Goal: Complete application form: Complete application form

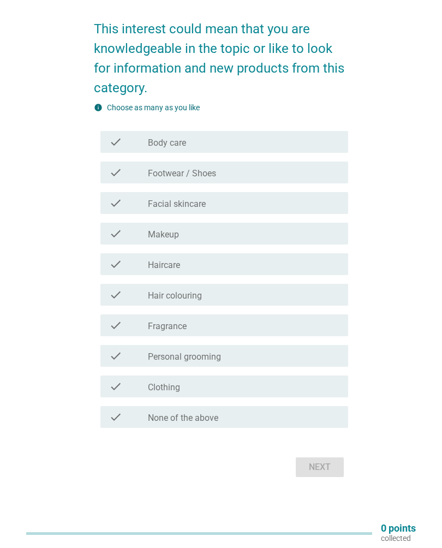
scroll to position [128, 0]
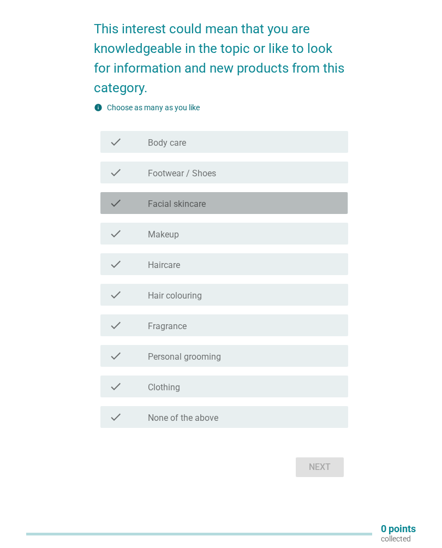
click at [218, 205] on div "check_box_outline_blank Facial skincare" at bounding box center [244, 203] width 192 height 13
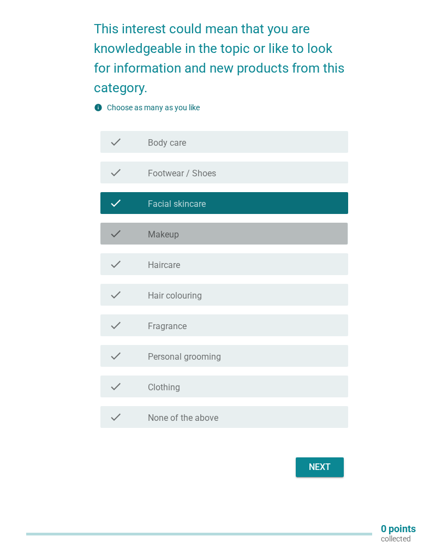
click at [216, 232] on div "check_box_outline_blank Makeup" at bounding box center [244, 233] width 192 height 13
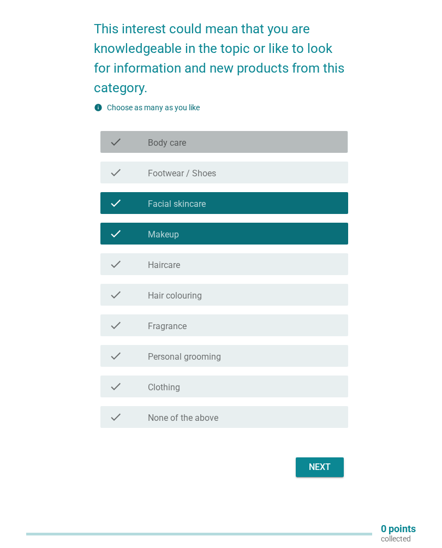
click at [279, 139] on div "check_box_outline_blank Body care" at bounding box center [244, 141] width 192 height 13
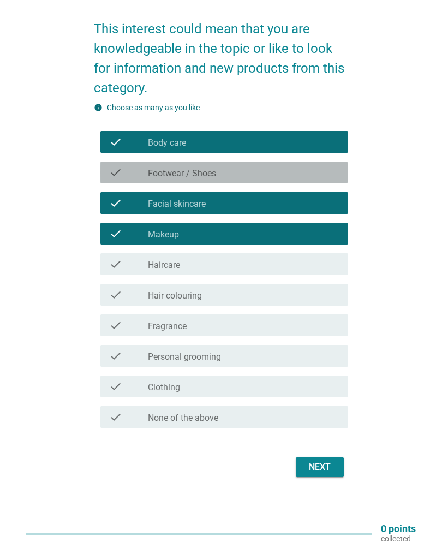
click at [259, 172] on div "check_box_outline_blank Footwear / Shoes" at bounding box center [244, 172] width 192 height 13
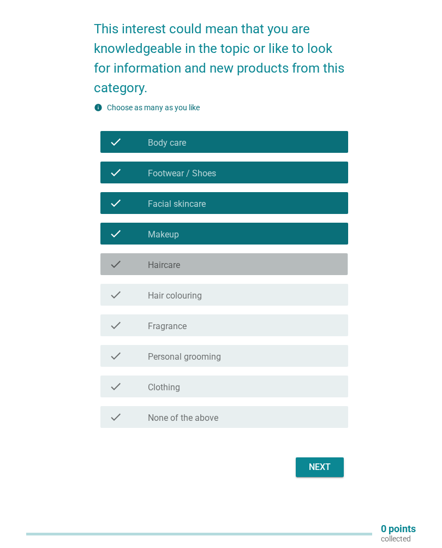
click at [229, 261] on div "check_box_outline_blank Haircare" at bounding box center [244, 264] width 192 height 13
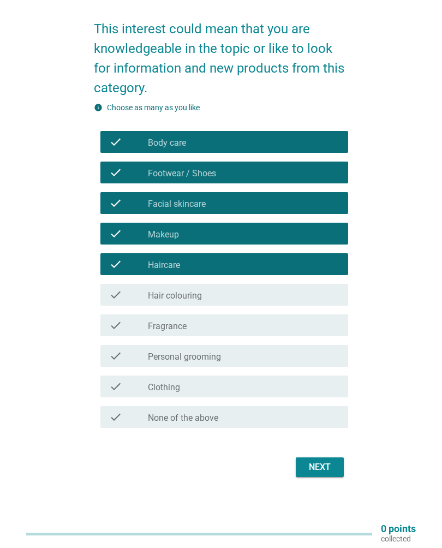
scroll to position [129, 0]
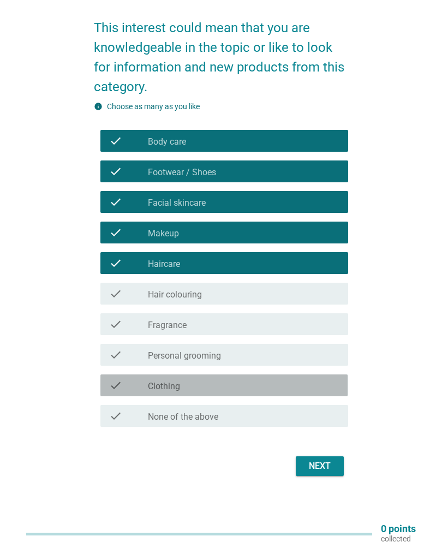
click at [192, 393] on div "check check_box_outline_blank Clothing" at bounding box center [223, 385] width 247 height 22
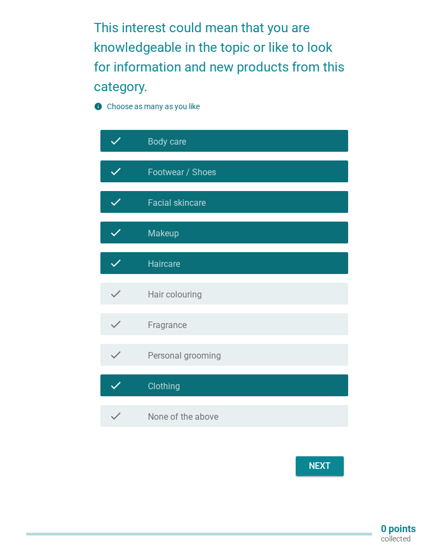
click at [318, 474] on button "Next" at bounding box center [320, 466] width 48 height 20
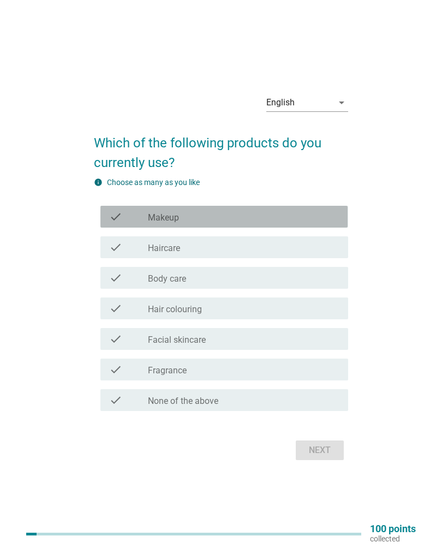
click at [228, 209] on div "check check_box_outline_blank Makeup" at bounding box center [223, 217] width 247 height 22
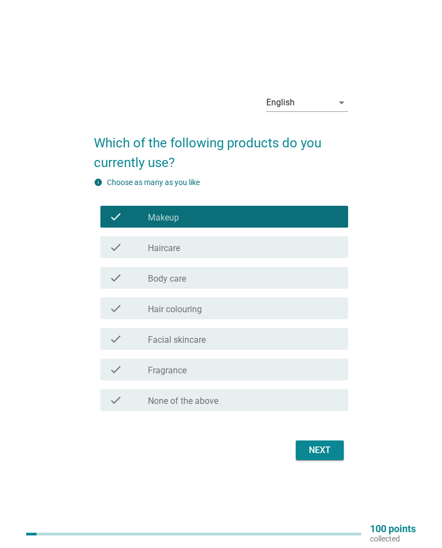
click at [193, 311] on label "Hair colouring" at bounding box center [175, 309] width 54 height 11
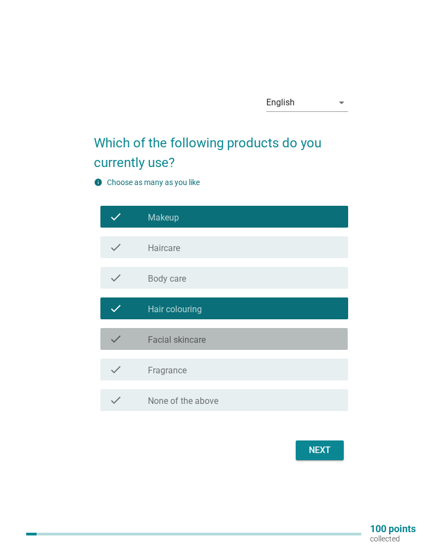
click at [195, 345] on label "Facial skincare" at bounding box center [177, 340] width 58 height 11
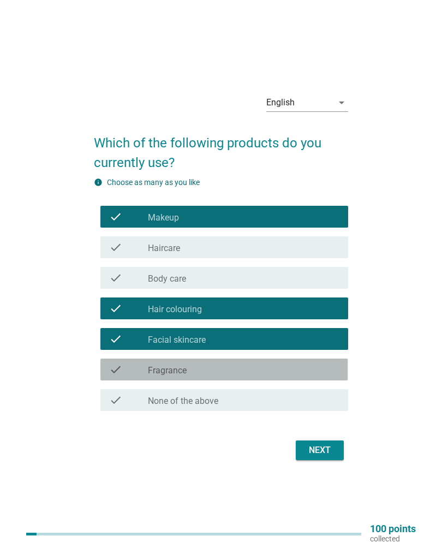
click at [202, 372] on div "check_box_outline_blank Fragrance" at bounding box center [244, 369] width 192 height 13
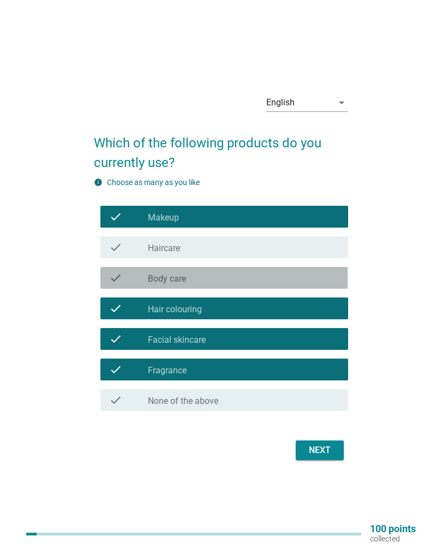
click at [207, 281] on div "check_box_outline_blank Body care" at bounding box center [244, 277] width 192 height 13
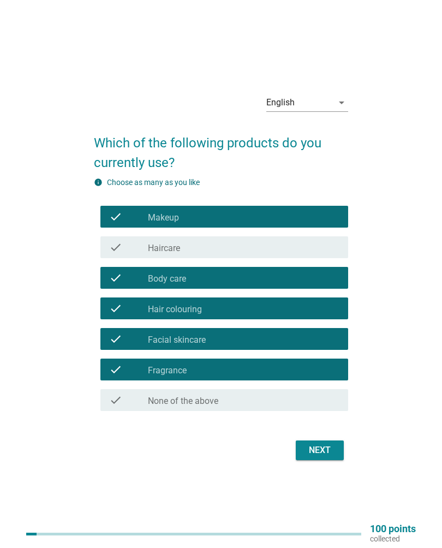
click at [200, 270] on div "check check_box_outline_blank Body care" at bounding box center [223, 278] width 247 height 22
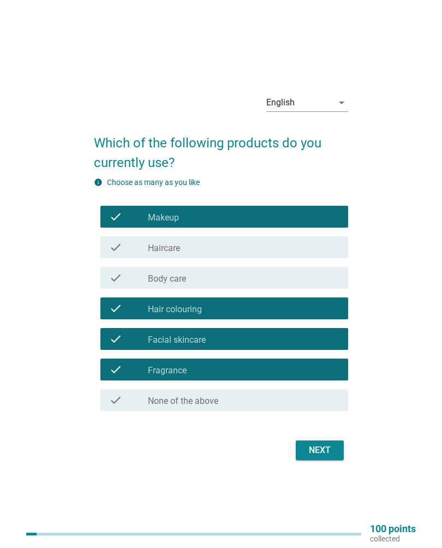
click at [318, 453] on div "Next" at bounding box center [320, 450] width 31 height 13
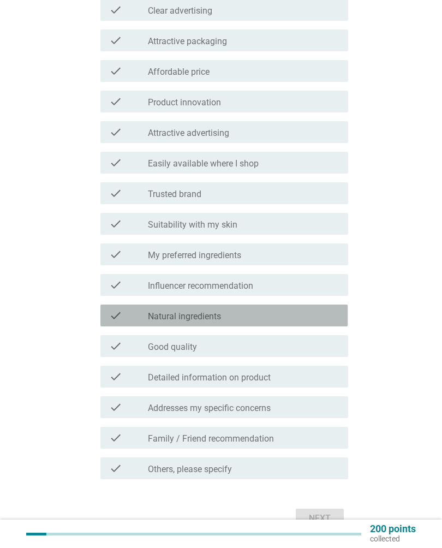
click at [235, 316] on div "check_box_outline_blank Natural ingredients" at bounding box center [244, 315] width 192 height 13
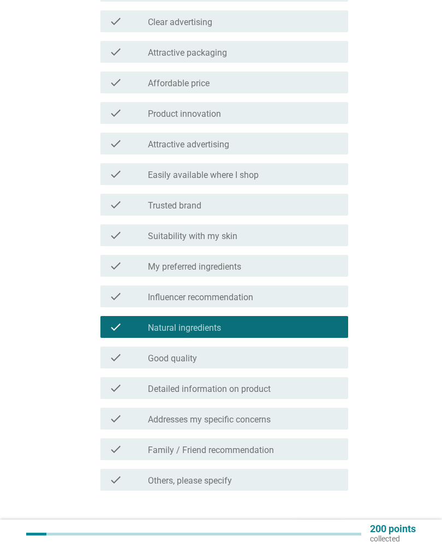
scroll to position [203, 0]
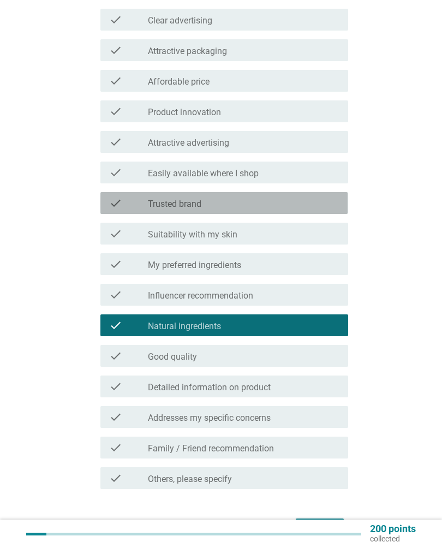
click at [277, 204] on div "check_box_outline_blank Trusted brand" at bounding box center [244, 203] width 192 height 13
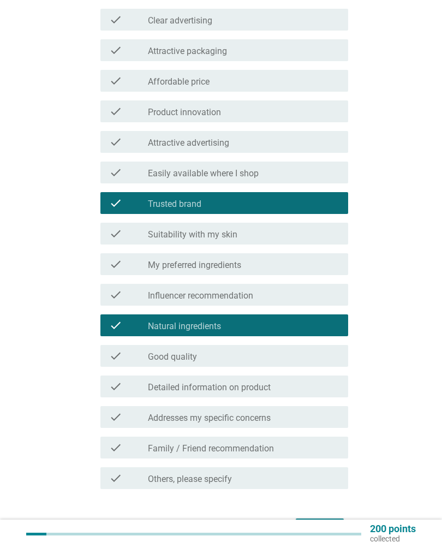
click at [285, 229] on div "check_box_outline_blank Suitability with my skin" at bounding box center [244, 233] width 192 height 13
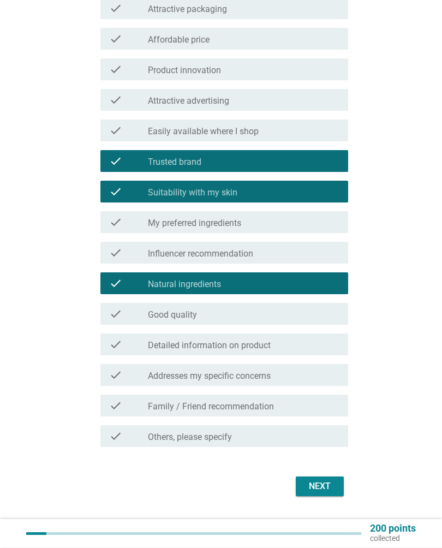
scroll to position [265, 0]
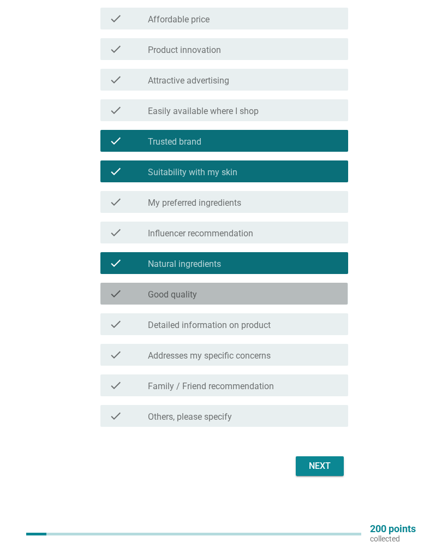
click at [254, 299] on div "check_box_outline_blank Good quality" at bounding box center [244, 293] width 192 height 13
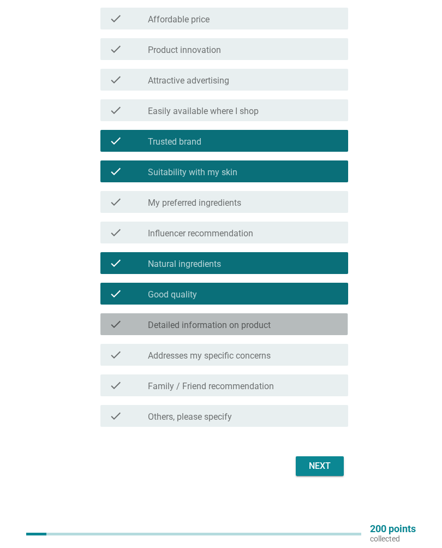
click at [271, 326] on label "Detailed information on product" at bounding box center [209, 325] width 123 height 11
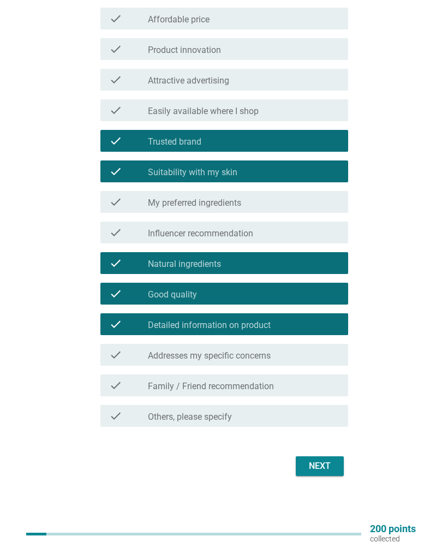
click at [273, 383] on label "Family / Friend recommendation" at bounding box center [211, 386] width 126 height 11
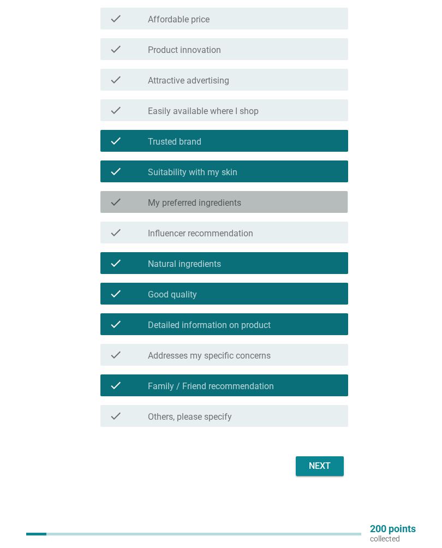
click at [283, 199] on div "check_box_outline_blank My preferred ingredients" at bounding box center [244, 201] width 192 height 13
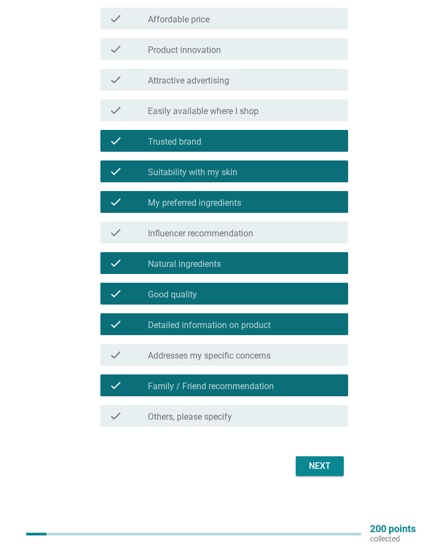
click at [317, 472] on div "Next" at bounding box center [320, 466] width 31 height 13
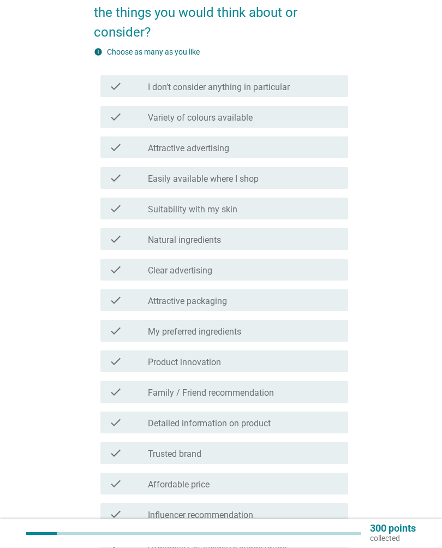
scroll to position [108, 0]
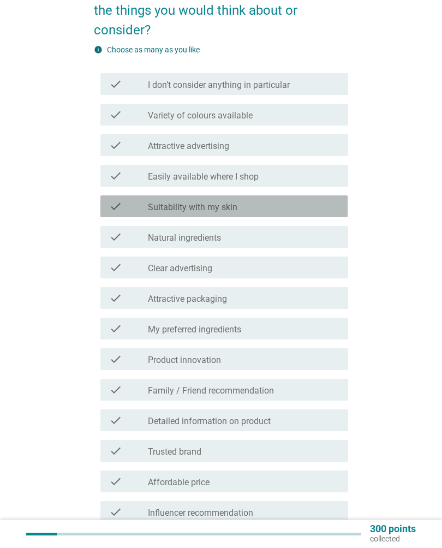
click at [259, 201] on div "check_box_outline_blank Suitability with my skin" at bounding box center [244, 206] width 192 height 13
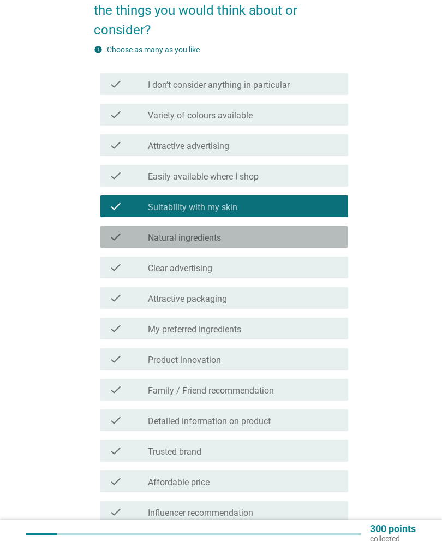
click at [248, 239] on div "check_box_outline_blank Natural ingredients" at bounding box center [244, 236] width 192 height 13
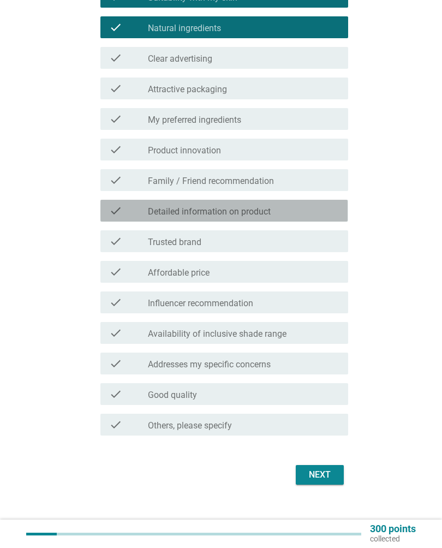
scroll to position [326, 0]
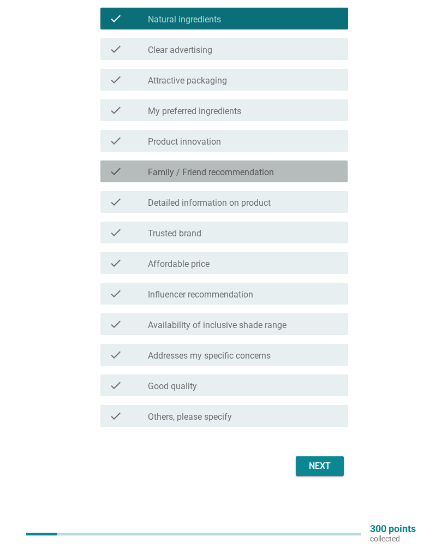
click at [272, 174] on label "Family / Friend recommendation" at bounding box center [211, 172] width 126 height 11
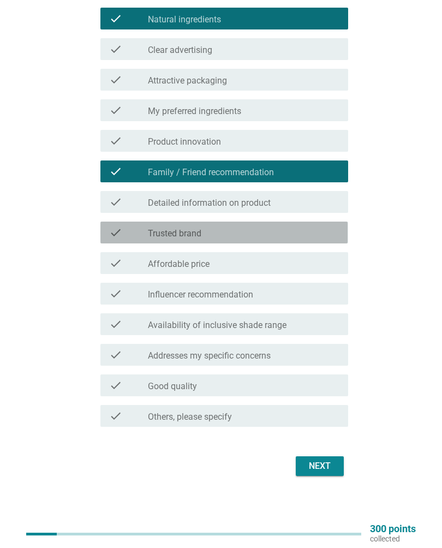
click at [271, 239] on div "check check_box_outline_blank Trusted brand" at bounding box center [223, 233] width 247 height 22
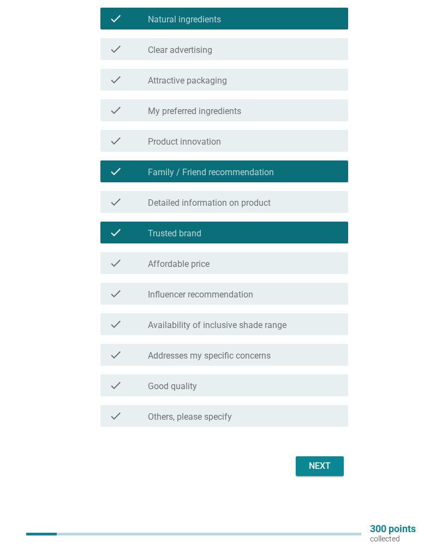
click at [269, 269] on div "check_box_outline_blank Affordable price" at bounding box center [244, 263] width 192 height 13
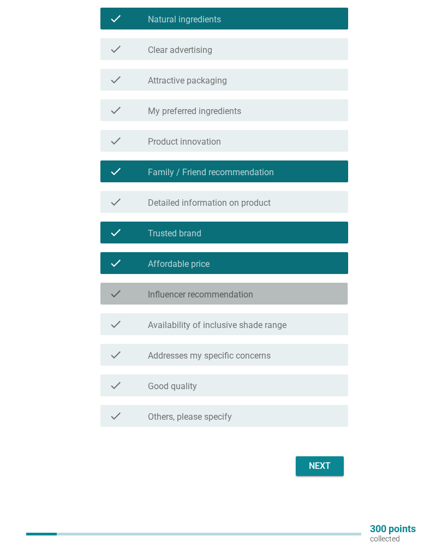
click at [290, 299] on div "check_box_outline_blank Influencer recommendation" at bounding box center [244, 293] width 192 height 13
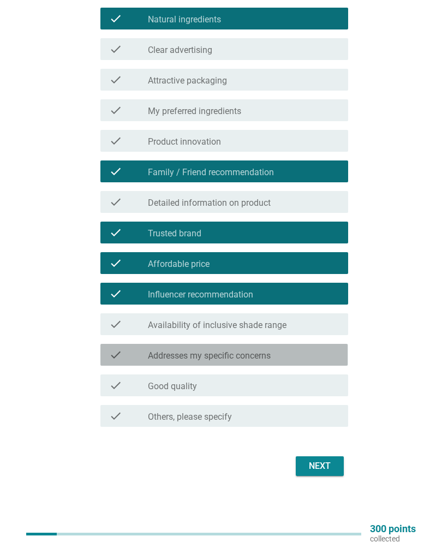
click at [287, 361] on div "check_box_outline_blank Addresses my specific concerns" at bounding box center [244, 354] width 192 height 13
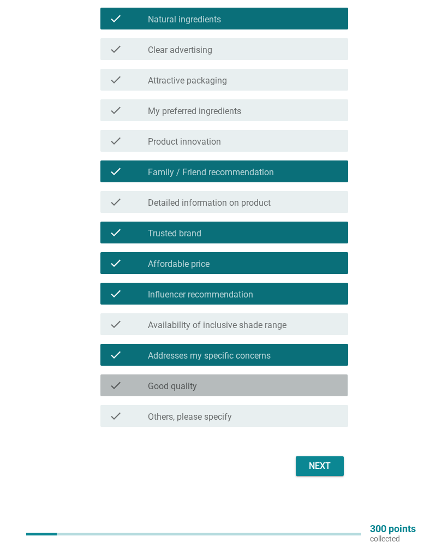
click at [271, 394] on div "check check_box_outline_blank Good quality" at bounding box center [223, 385] width 247 height 22
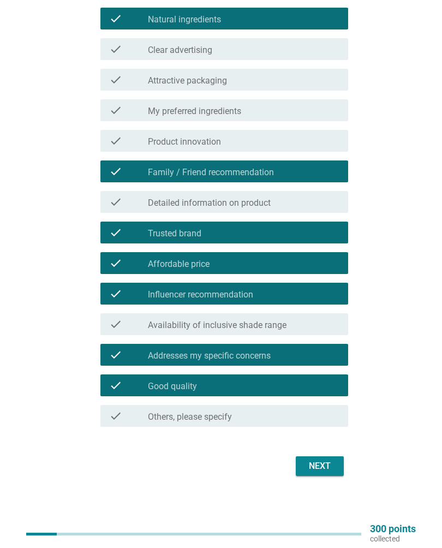
click at [323, 464] on div "Next" at bounding box center [320, 466] width 31 height 13
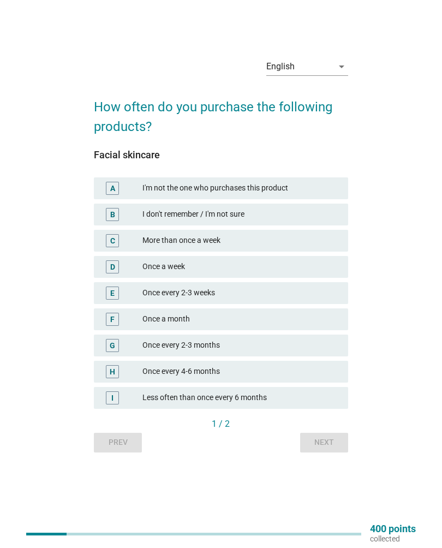
scroll to position [28, 0]
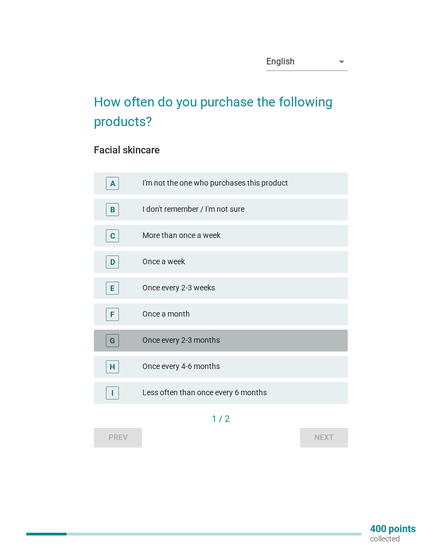
click at [209, 342] on div "Once every 2-3 months" at bounding box center [240, 340] width 197 height 13
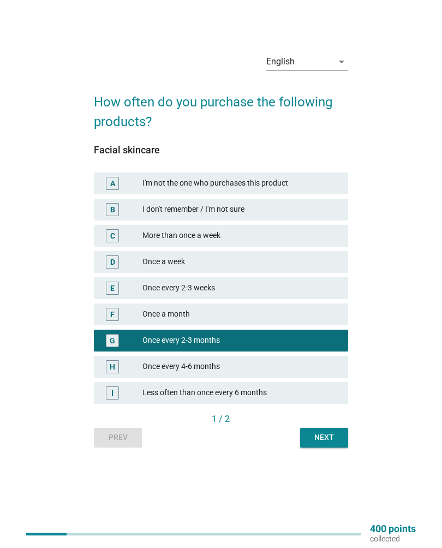
click at [331, 439] on div "Next" at bounding box center [324, 437] width 31 height 11
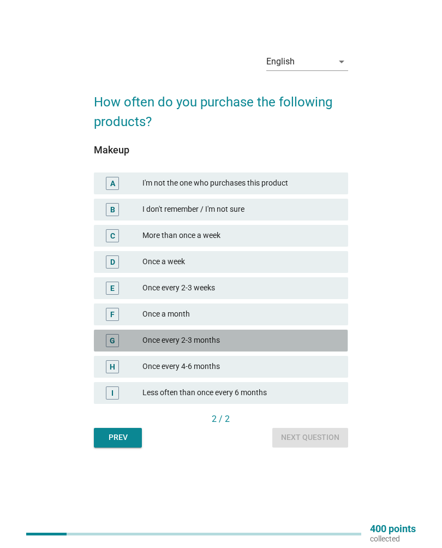
click at [214, 345] on div "Once every 2-3 months" at bounding box center [240, 340] width 197 height 13
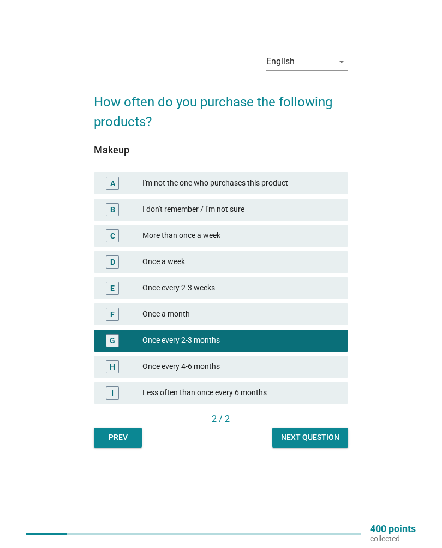
click at [312, 440] on div "Next question" at bounding box center [310, 437] width 58 height 11
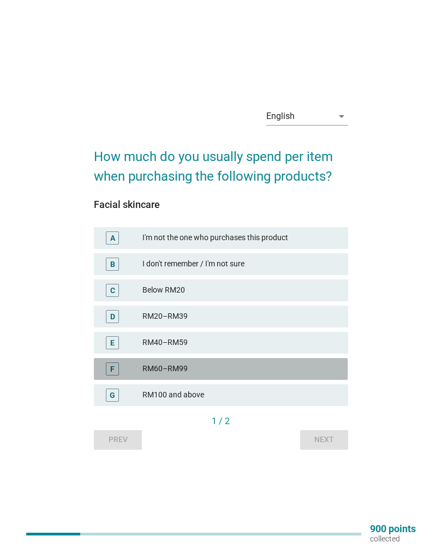
click at [215, 369] on div "RM60–RM99" at bounding box center [240, 368] width 197 height 13
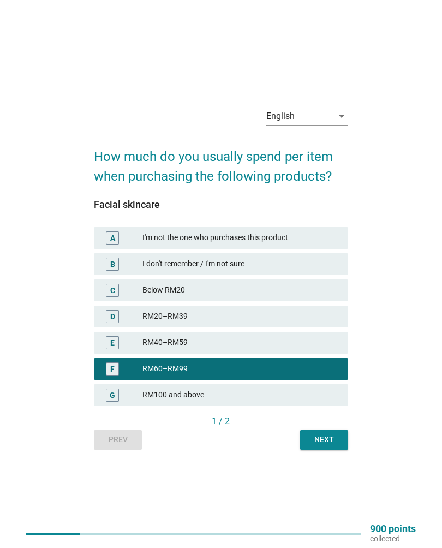
click at [322, 444] on div "Next" at bounding box center [324, 439] width 31 height 11
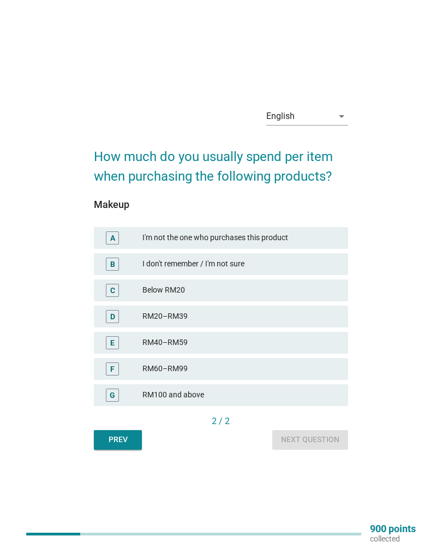
click at [320, 443] on div "Prev Next question" at bounding box center [221, 440] width 254 height 20
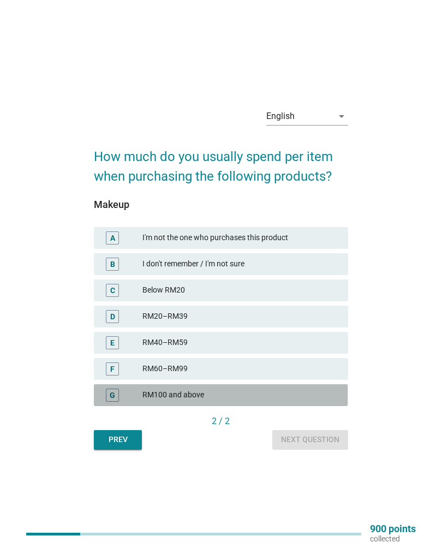
click at [205, 387] on div "G RM100 and above" at bounding box center [221, 395] width 254 height 22
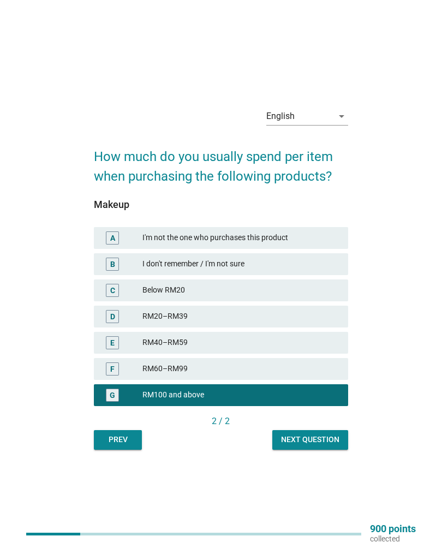
click at [314, 442] on div "Next question" at bounding box center [310, 439] width 58 height 11
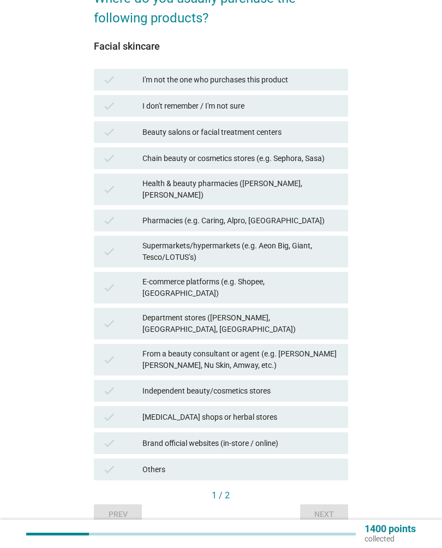
scroll to position [102, 0]
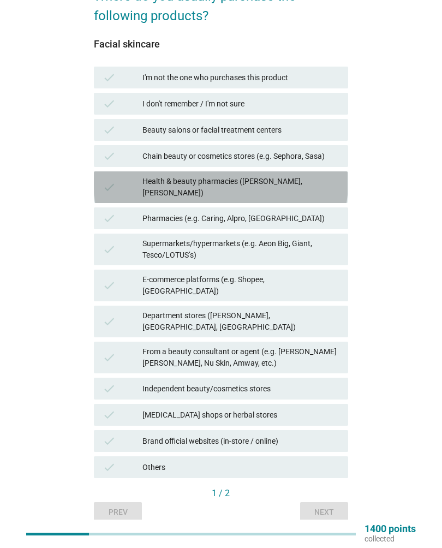
click at [317, 189] on div "check Health & beauty pharmacies (e.g. Guardian, [PERSON_NAME])" at bounding box center [221, 187] width 254 height 32
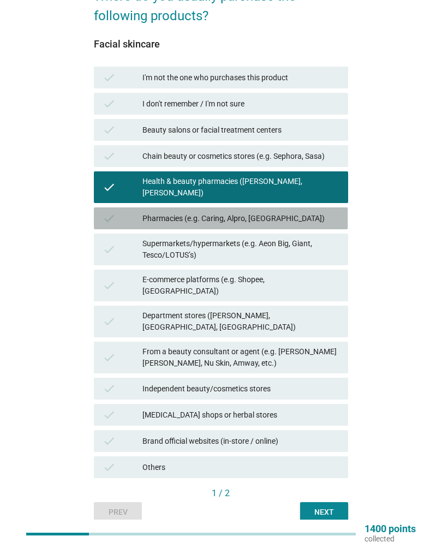
click at [296, 212] on div "Pharmacies (e.g. Caring, Alpro, [GEOGRAPHIC_DATA])" at bounding box center [240, 218] width 197 height 13
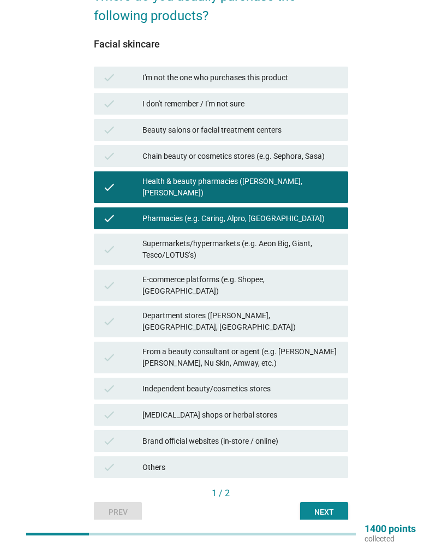
click at [289, 346] on div "From a beauty consultant or agent (e.g. [PERSON_NAME] [PERSON_NAME], Nu Skin, A…" at bounding box center [240, 357] width 197 height 23
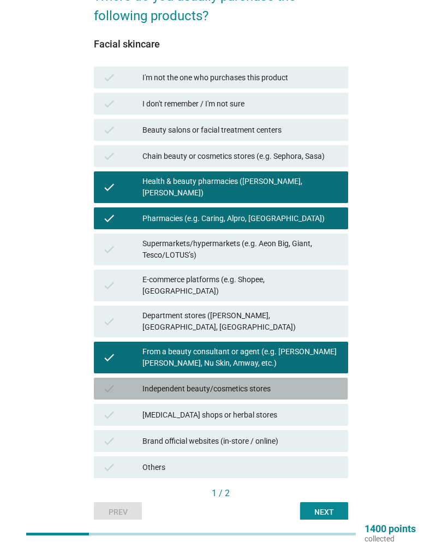
click at [295, 382] on div "Independent beauty/cosmetics stores" at bounding box center [240, 388] width 197 height 13
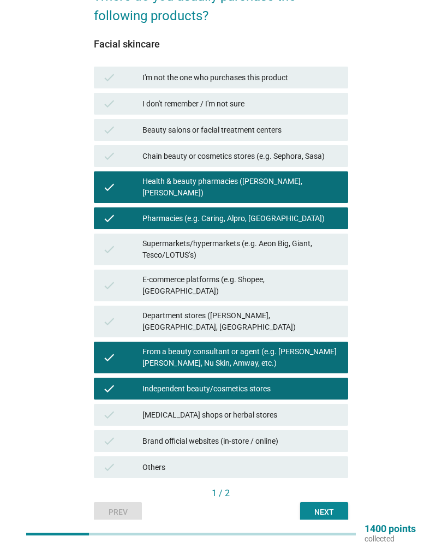
click at [326, 507] on div "Next" at bounding box center [324, 512] width 31 height 11
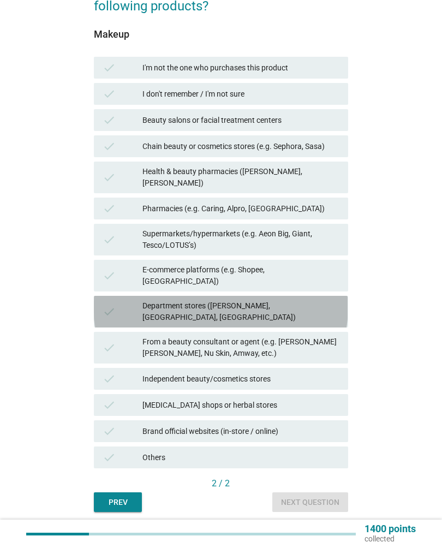
scroll to position [114, 0]
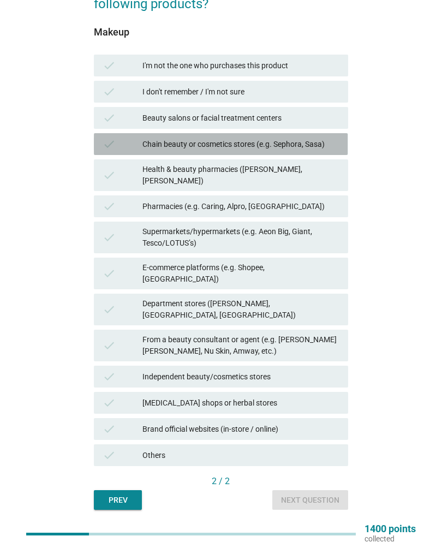
click at [314, 142] on div "Chain beauty or cosmetics stores (e.g. Sephora, Sasa)" at bounding box center [240, 144] width 197 height 13
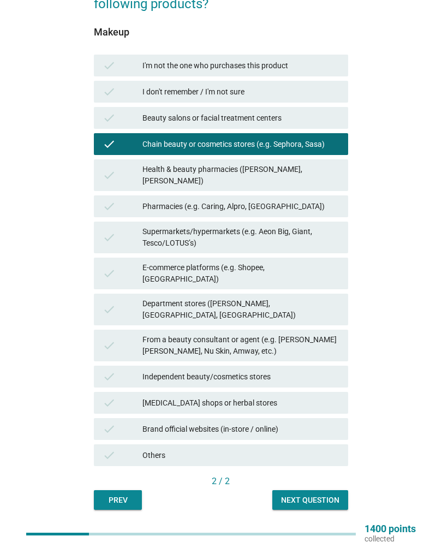
click at [308, 169] on div "Health & beauty pharmacies ([PERSON_NAME], [PERSON_NAME])" at bounding box center [240, 175] width 197 height 23
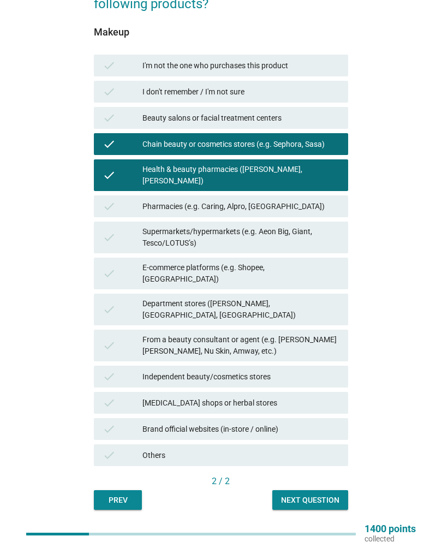
scroll to position [115, 0]
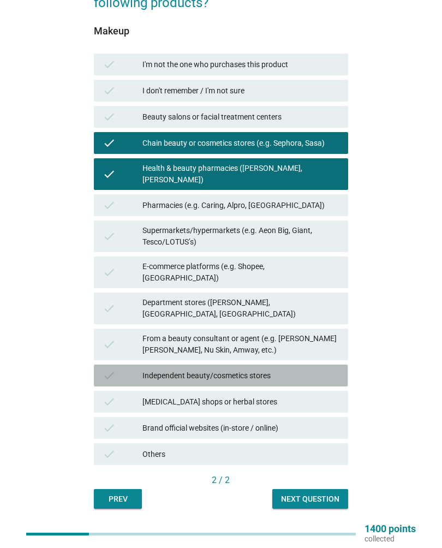
click at [313, 369] on div "Independent beauty/cosmetics stores" at bounding box center [240, 375] width 197 height 13
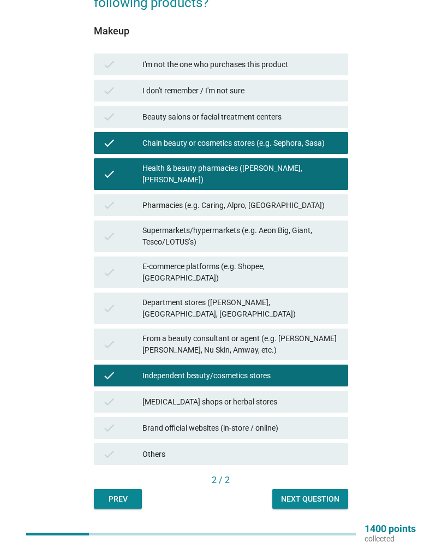
click at [315, 493] on div "Next question" at bounding box center [310, 498] width 58 height 11
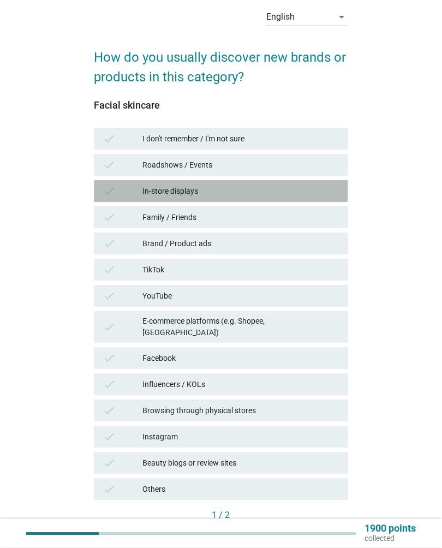
scroll to position [41, 0]
click at [283, 191] on div "In-store displays" at bounding box center [240, 190] width 197 height 13
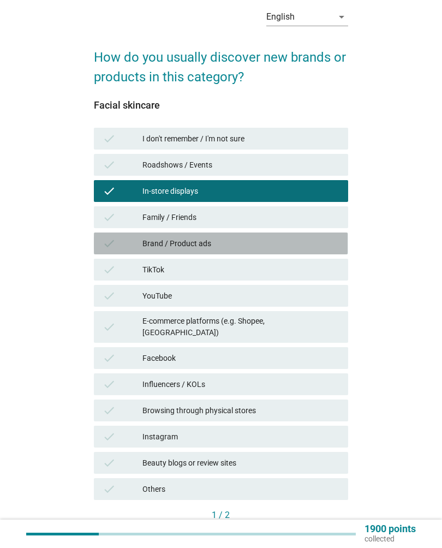
click at [297, 245] on div "Brand / Product ads" at bounding box center [240, 243] width 197 height 13
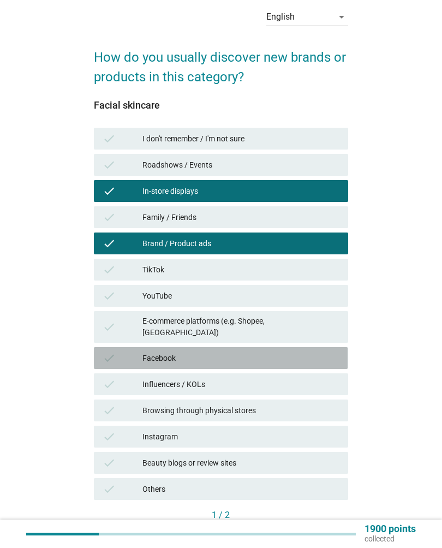
click at [260, 359] on div "check Facebook" at bounding box center [221, 358] width 254 height 22
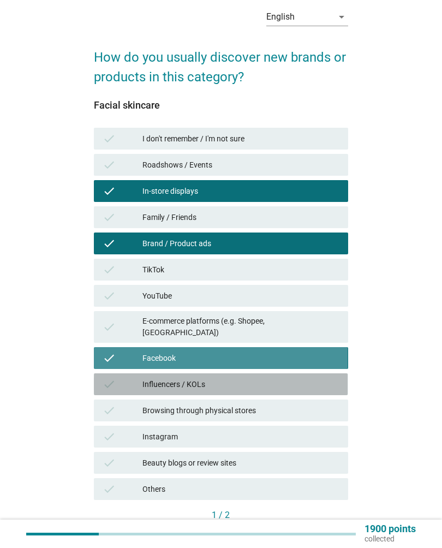
click at [259, 378] on div "Influencers / KOLs" at bounding box center [240, 384] width 197 height 13
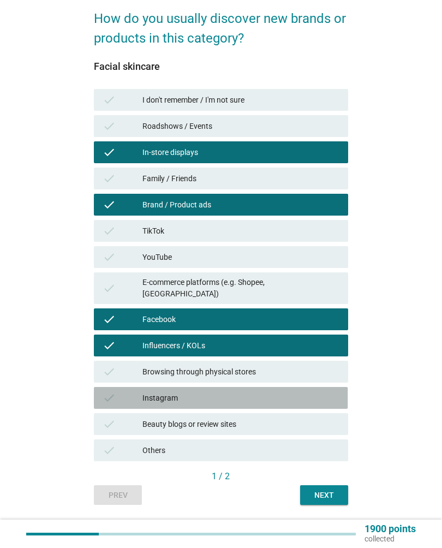
scroll to position [84, 0]
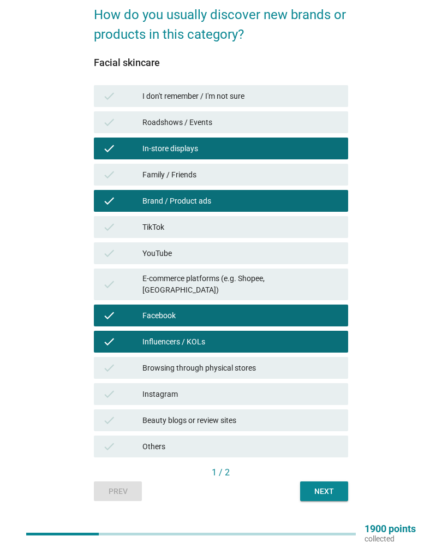
click at [273, 365] on div "check Browsing through physical stores" at bounding box center [221, 368] width 254 height 22
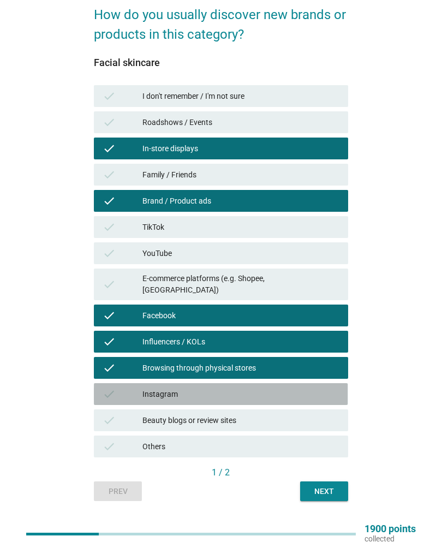
click at [266, 393] on div "check Instagram" at bounding box center [221, 394] width 254 height 22
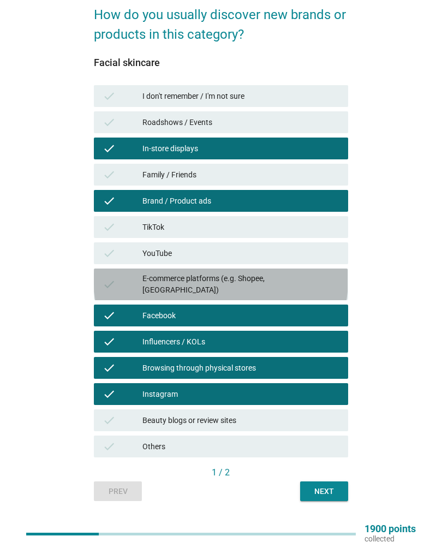
click at [217, 281] on div "E-commerce platforms (e.g. Shopee, [GEOGRAPHIC_DATA])" at bounding box center [240, 284] width 197 height 23
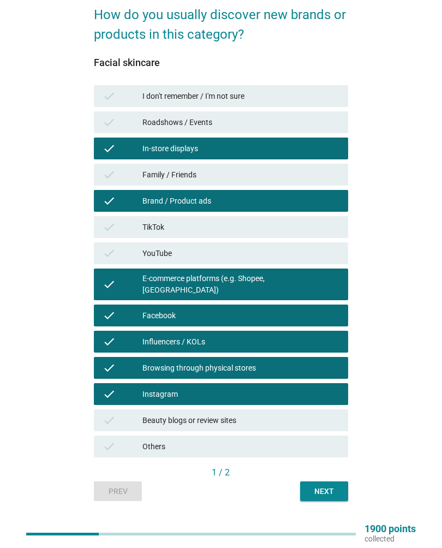
click at [270, 132] on div "check Roadshows / Events" at bounding box center [221, 122] width 254 height 22
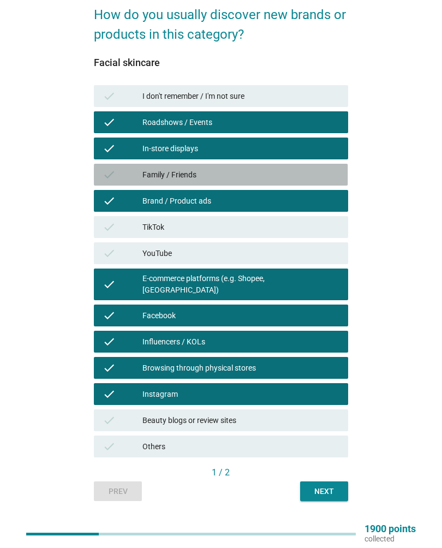
click at [247, 181] on div "check Family / Friends" at bounding box center [221, 175] width 254 height 22
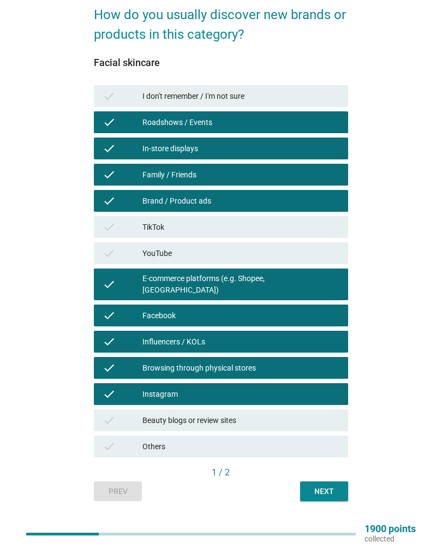
click at [324, 487] on button "Next" at bounding box center [324, 491] width 48 height 20
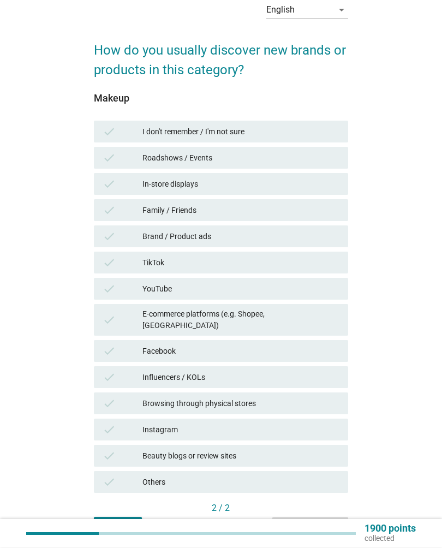
scroll to position [49, 0]
click at [356, 230] on div "English arrow_drop_down How do you usually discover new brands or products in t…" at bounding box center [220, 264] width 271 height 562
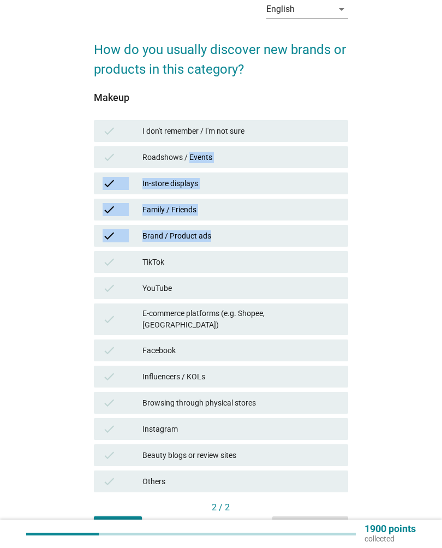
click at [371, 238] on div "English arrow_drop_down How do you usually discover new brands or products in t…" at bounding box center [220, 264] width 407 height 562
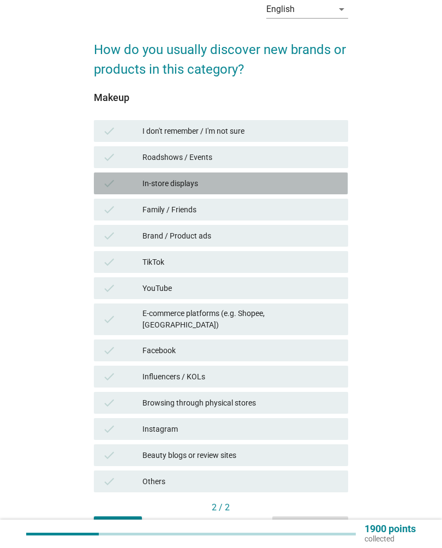
click at [263, 185] on div "In-store displays" at bounding box center [240, 183] width 197 height 13
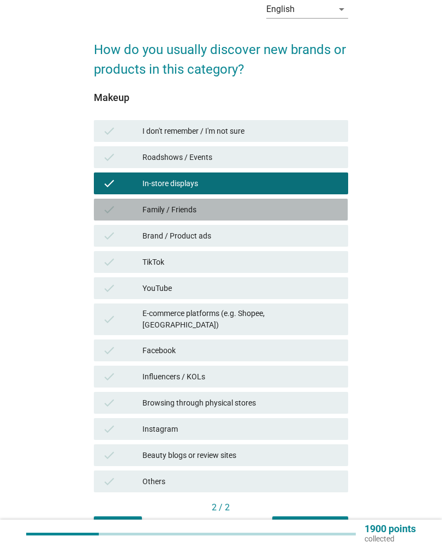
click at [255, 217] on div "check Family / Friends" at bounding box center [221, 210] width 254 height 22
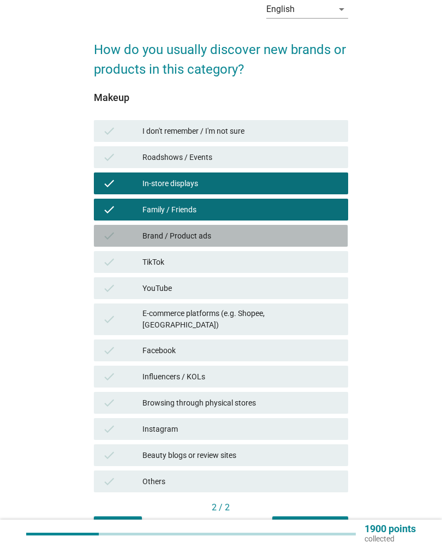
click at [248, 245] on div "check Brand / Product ads" at bounding box center [221, 236] width 254 height 22
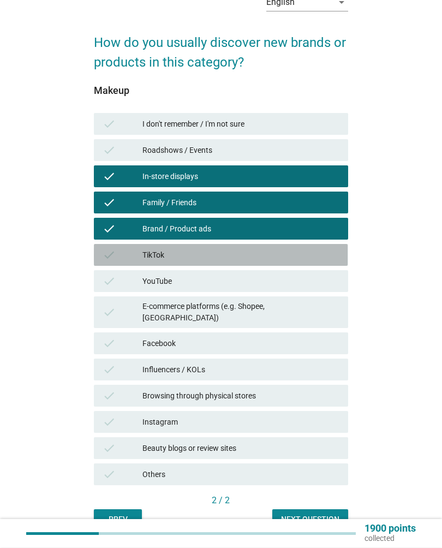
scroll to position [96, 0]
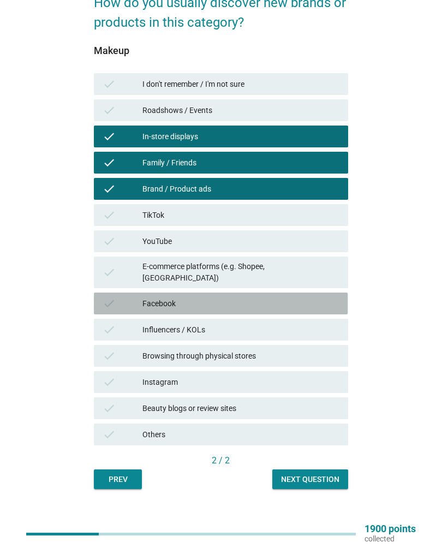
click at [251, 299] on div "Facebook" at bounding box center [240, 303] width 197 height 13
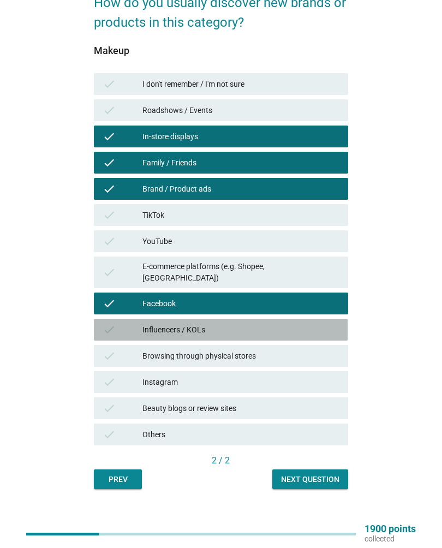
click at [247, 323] on div "Influencers / KOLs" at bounding box center [240, 329] width 197 height 13
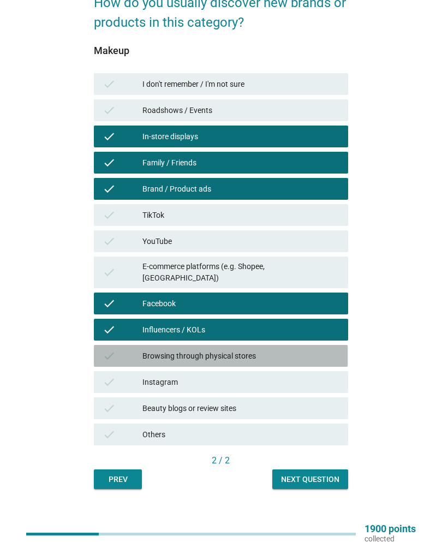
click at [268, 350] on div "Browsing through physical stores" at bounding box center [240, 355] width 197 height 13
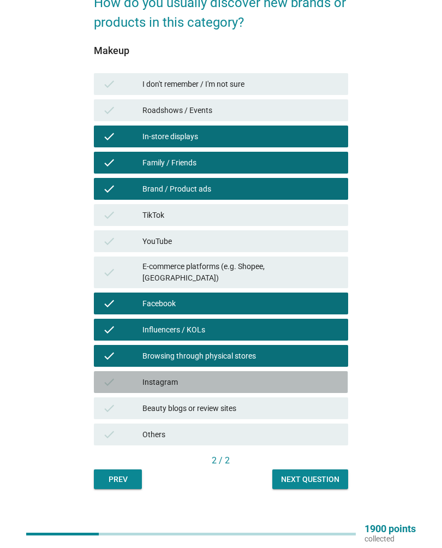
click at [255, 382] on div "check Instagram" at bounding box center [221, 382] width 254 height 22
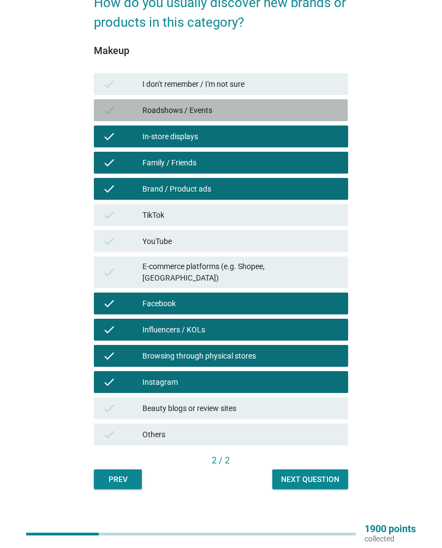
click at [308, 111] on div "Roadshows / Events" at bounding box center [240, 110] width 197 height 13
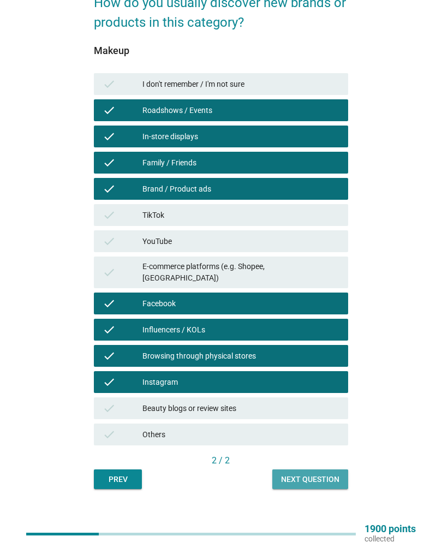
click at [309, 474] on div "Next question" at bounding box center [310, 479] width 58 height 11
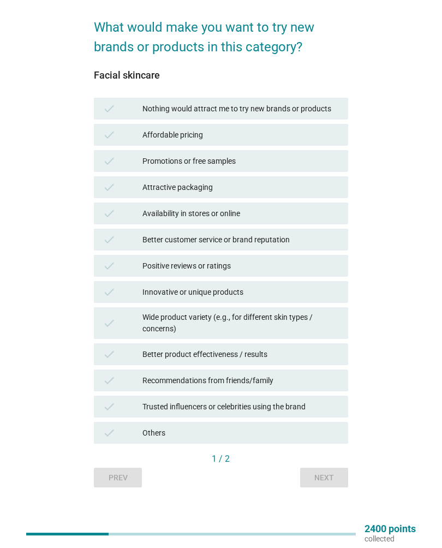
scroll to position [70, 0]
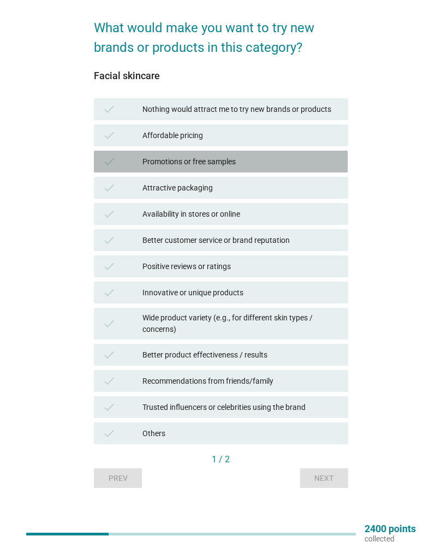
click at [299, 167] on div "Promotions or free samples" at bounding box center [240, 161] width 197 height 13
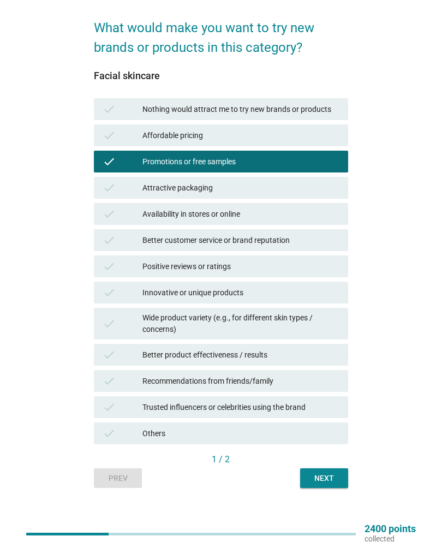
click at [253, 268] on div "Positive reviews or ratings" at bounding box center [240, 266] width 197 height 13
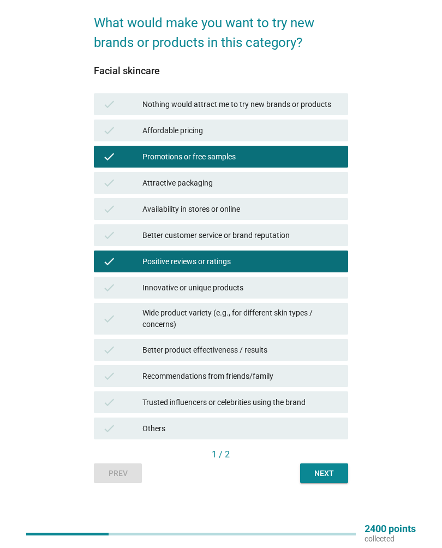
scroll to position [79, 0]
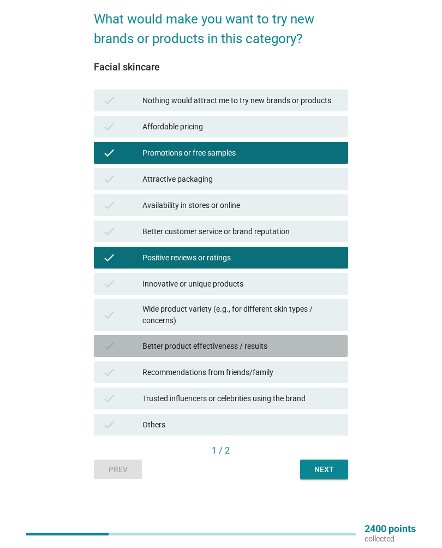
click at [247, 344] on div "Better product effectiveness / results" at bounding box center [240, 346] width 197 height 13
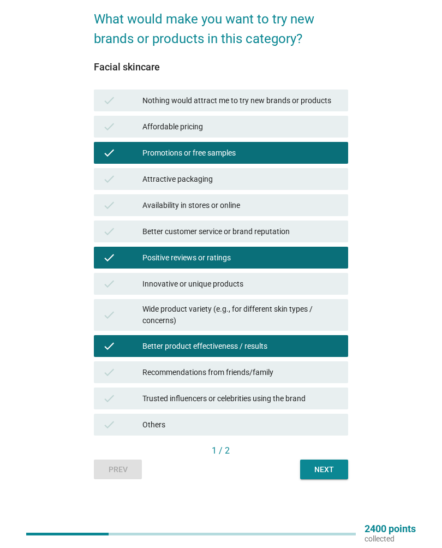
click at [272, 319] on div "Wide product variety (e.g., for different skin types / concerns)" at bounding box center [240, 314] width 197 height 23
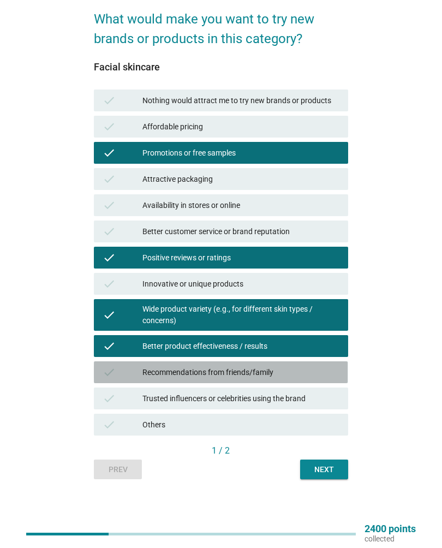
click at [282, 382] on div "check Recommendations from friends/family" at bounding box center [221, 372] width 254 height 22
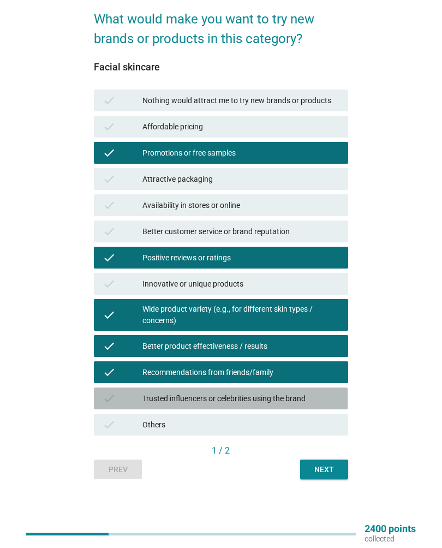
click at [283, 397] on div "Trusted influencers or celebrities using the brand" at bounding box center [240, 398] width 197 height 13
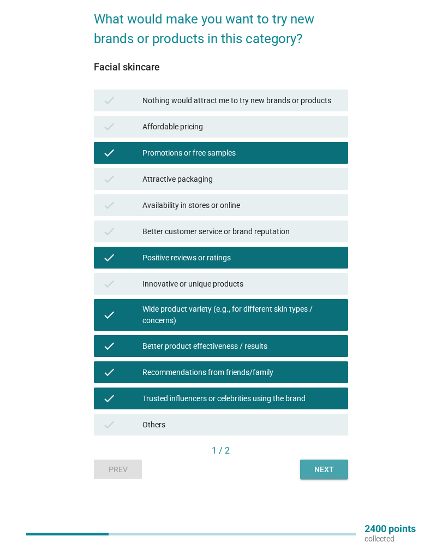
click at [336, 462] on button "Next" at bounding box center [324, 470] width 48 height 20
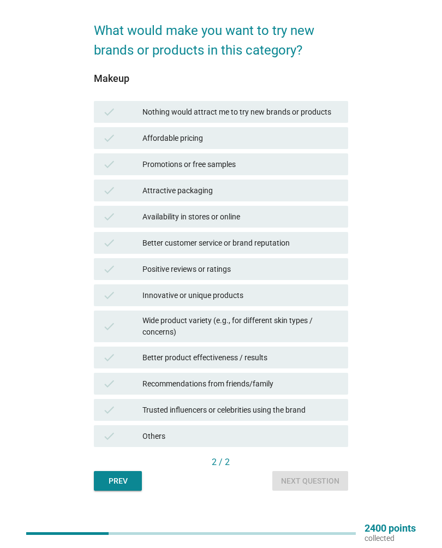
scroll to position [68, 0]
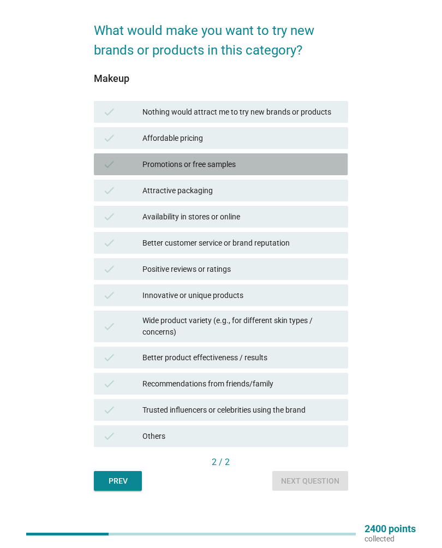
click at [302, 165] on div "Promotions or free samples" at bounding box center [240, 164] width 197 height 13
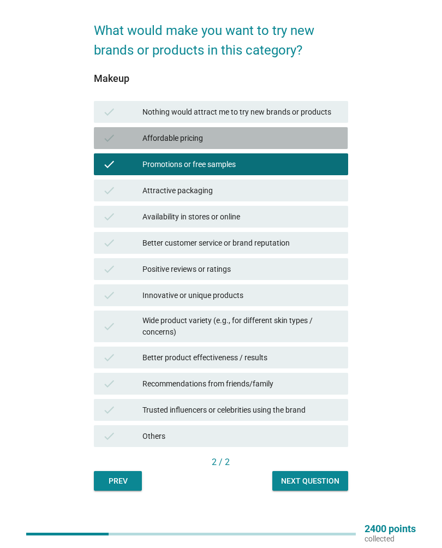
click at [309, 146] on div "check Affordable pricing" at bounding box center [221, 138] width 254 height 22
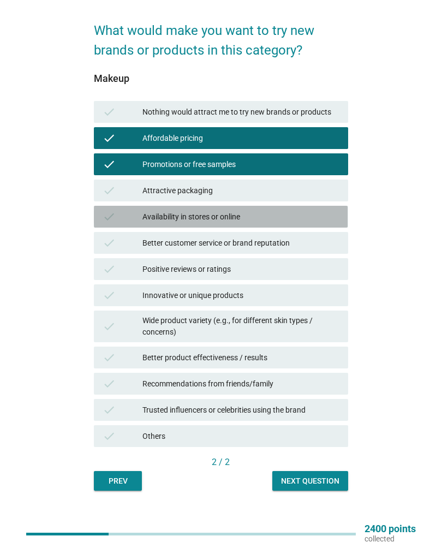
click at [260, 225] on div "check Availability in stores or online" at bounding box center [221, 217] width 254 height 22
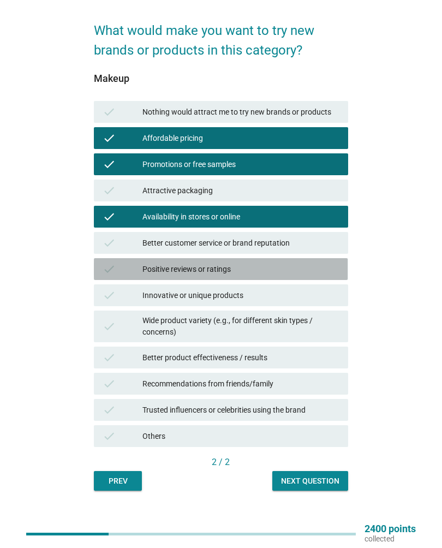
click at [270, 272] on div "Positive reviews or ratings" at bounding box center [240, 269] width 197 height 13
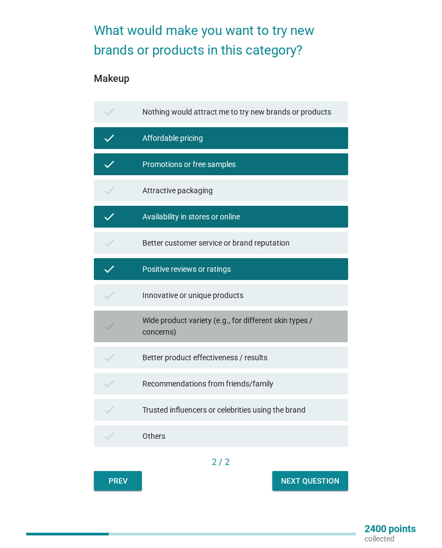
click at [283, 331] on div "Wide product variety (e.g., for different skin types / concerns)" at bounding box center [240, 326] width 197 height 23
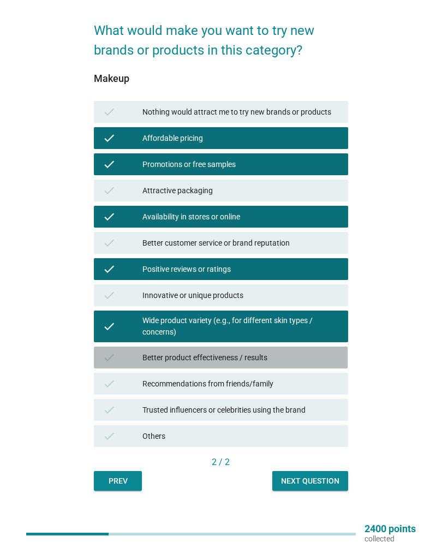
click at [289, 361] on div "Better product effectiveness / results" at bounding box center [240, 357] width 197 height 13
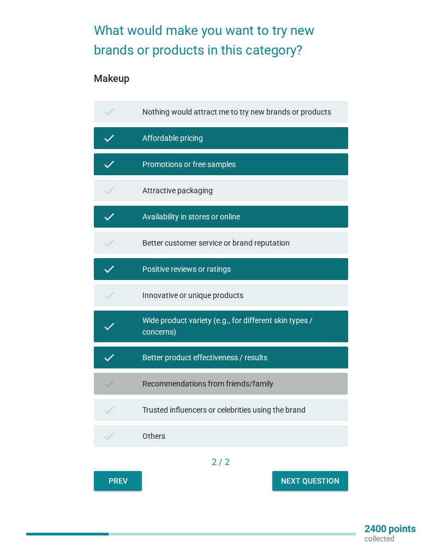
click at [290, 384] on div "Recommendations from friends/family" at bounding box center [240, 383] width 197 height 13
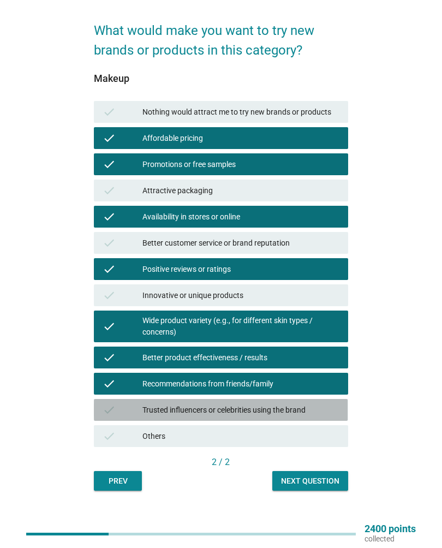
click at [267, 401] on div "check Trusted influencers or celebrities using the brand" at bounding box center [221, 410] width 254 height 22
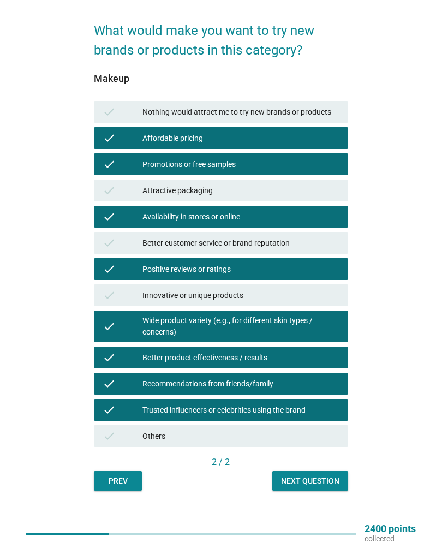
click at [304, 485] on div "Next question" at bounding box center [310, 480] width 58 height 11
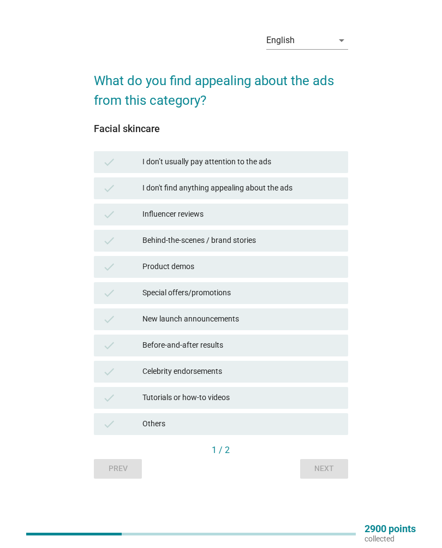
scroll to position [28, 0]
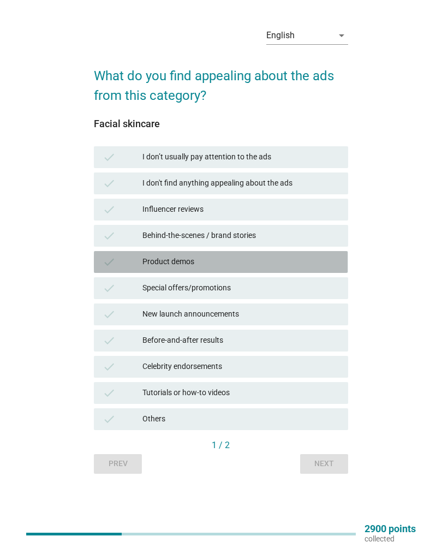
click at [258, 269] on div "check Product demos" at bounding box center [221, 262] width 254 height 22
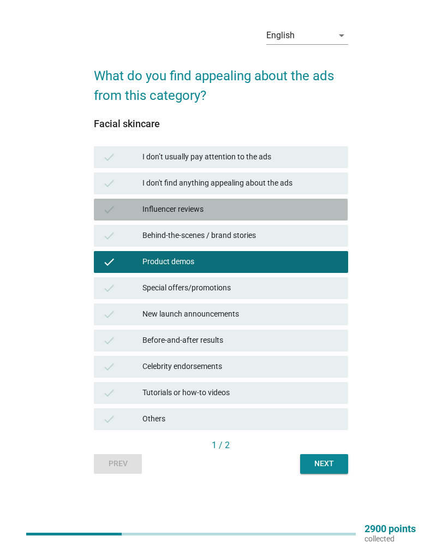
click at [259, 212] on div "Influencer reviews" at bounding box center [240, 209] width 197 height 13
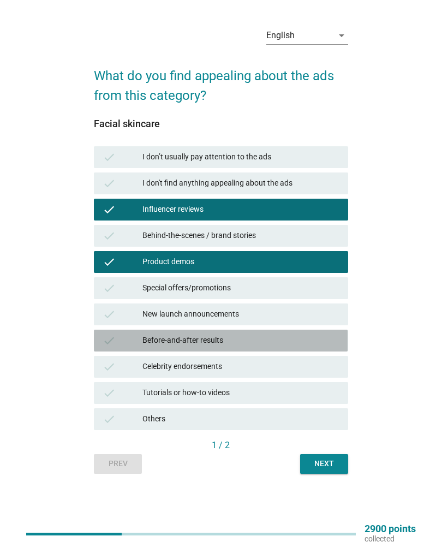
click at [241, 337] on div "Before-and-after results" at bounding box center [240, 340] width 197 height 13
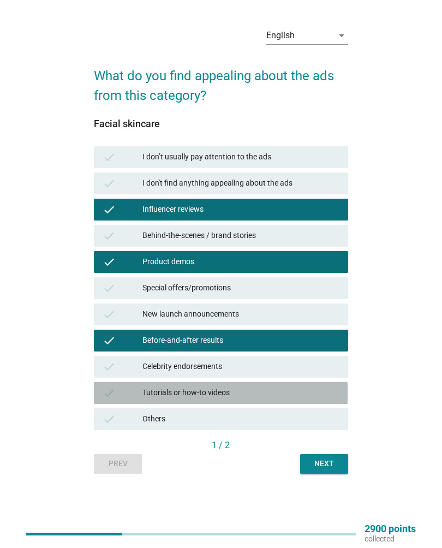
click at [257, 392] on div "Tutorials or how-to videos" at bounding box center [240, 392] width 197 height 13
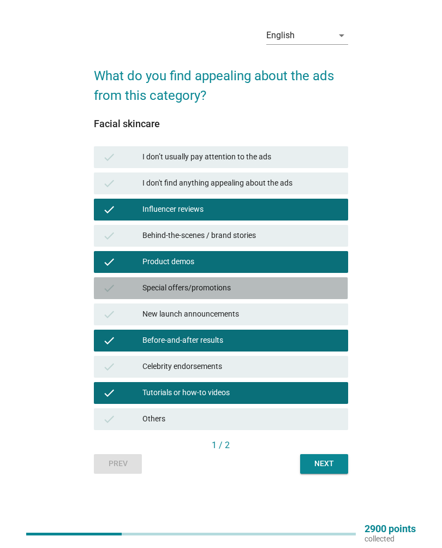
click at [261, 284] on div "Special offers/promotions" at bounding box center [240, 288] width 197 height 13
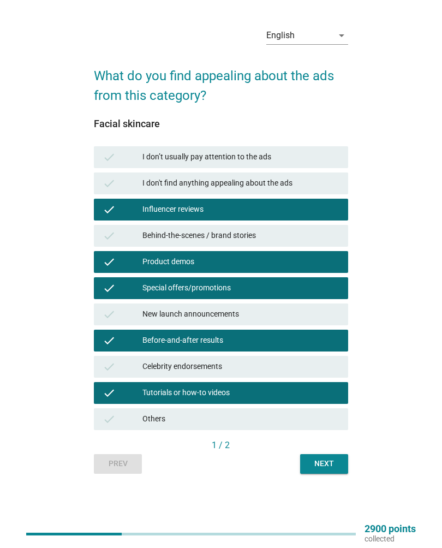
click at [335, 460] on div "Next" at bounding box center [324, 463] width 31 height 11
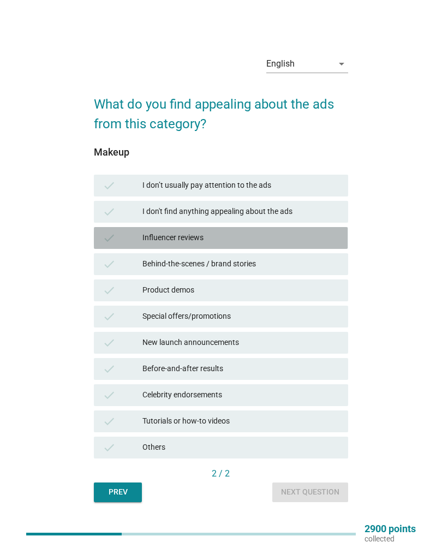
click at [243, 242] on div "Influencer reviews" at bounding box center [240, 237] width 197 height 13
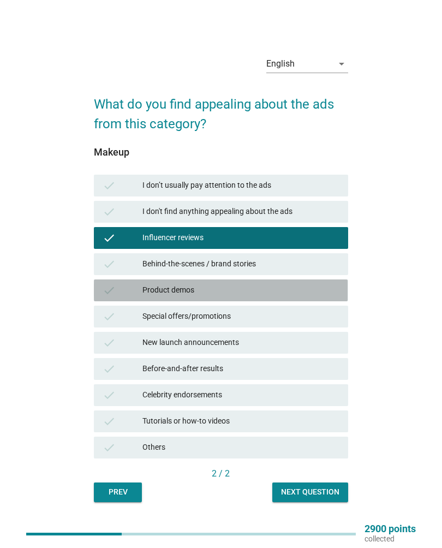
click at [239, 295] on div "Product demos" at bounding box center [240, 290] width 197 height 13
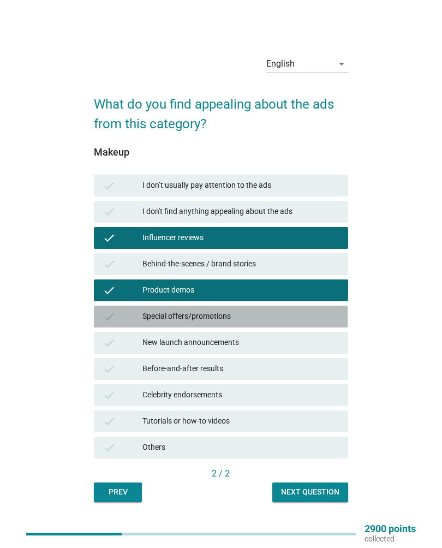
click at [239, 324] on div "check Special offers/promotions" at bounding box center [221, 317] width 254 height 22
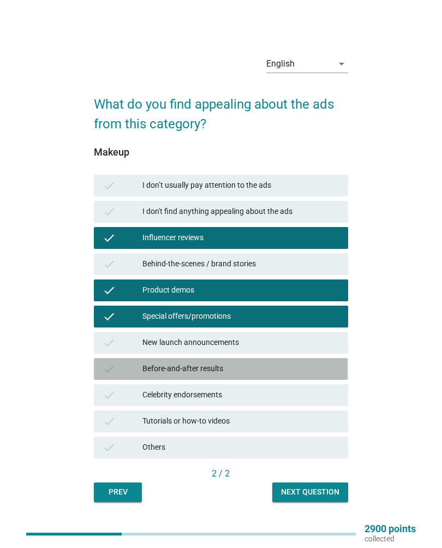
click at [241, 373] on div "Before-and-after results" at bounding box center [240, 368] width 197 height 13
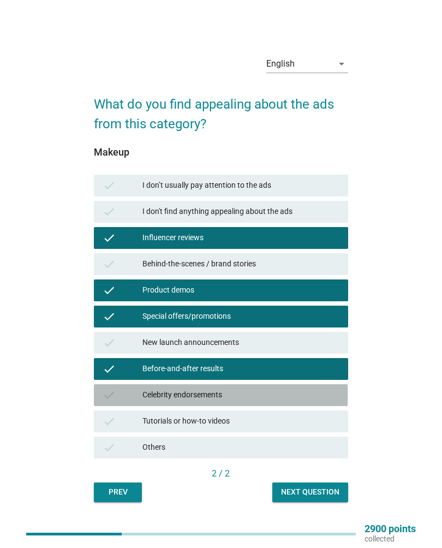
click at [248, 397] on div "Celebrity endorsements" at bounding box center [240, 395] width 197 height 13
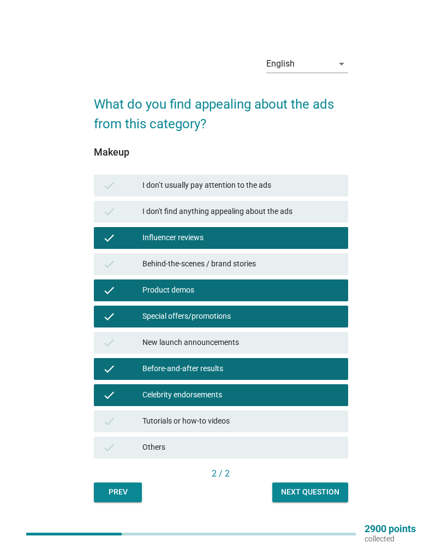
click at [319, 494] on div "Next question" at bounding box center [310, 491] width 58 height 11
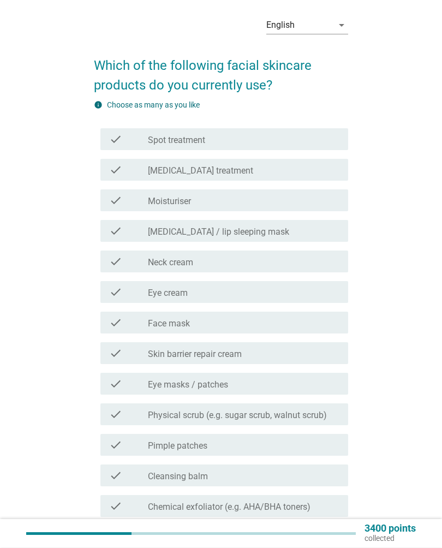
scroll to position [33, 0]
click at [252, 196] on div "check_box_outline_blank Moisturiser" at bounding box center [244, 200] width 192 height 13
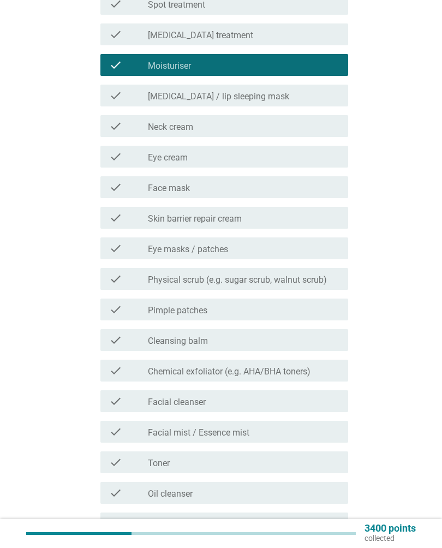
scroll to position [168, 0]
click at [281, 194] on div "check check_box_outline_blank Face mask" at bounding box center [223, 187] width 247 height 22
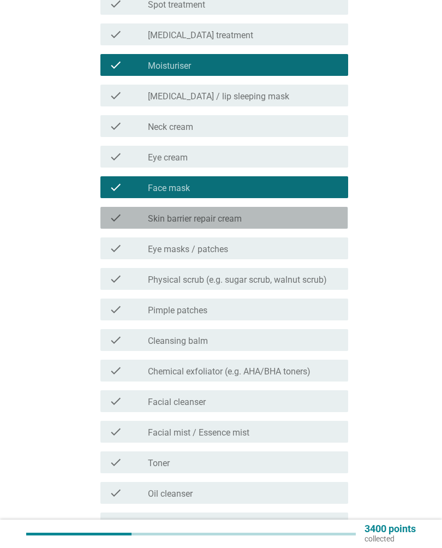
click at [270, 224] on div "check_box_outline_blank Skin barrier repair cream" at bounding box center [244, 217] width 192 height 13
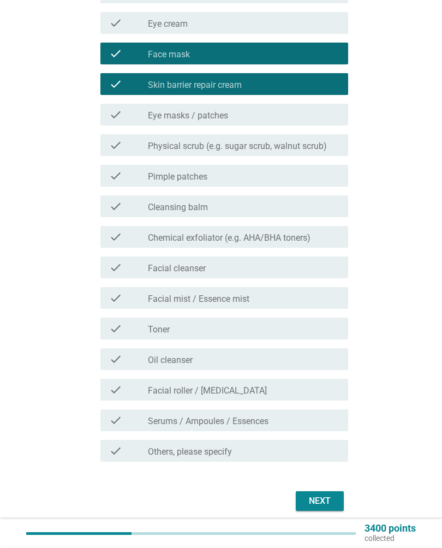
scroll to position [303, 0]
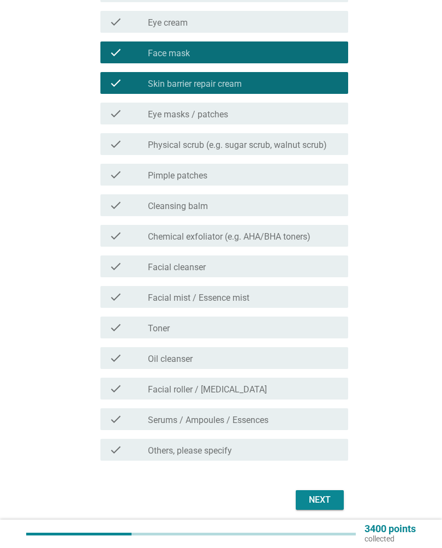
click at [251, 270] on div "check_box_outline_blank Facial cleanser" at bounding box center [244, 266] width 192 height 13
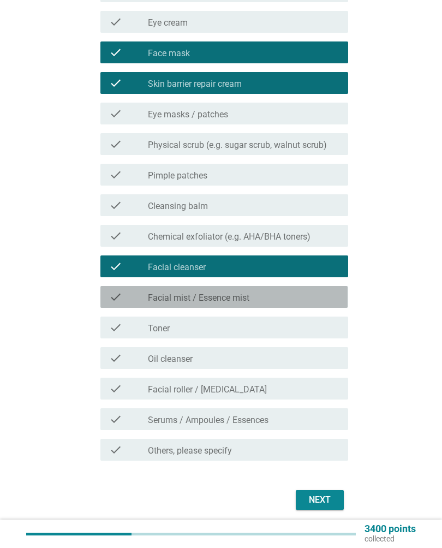
click at [269, 305] on div "check check_box_outline_blank Facial mist / Essence mist" at bounding box center [223, 297] width 247 height 22
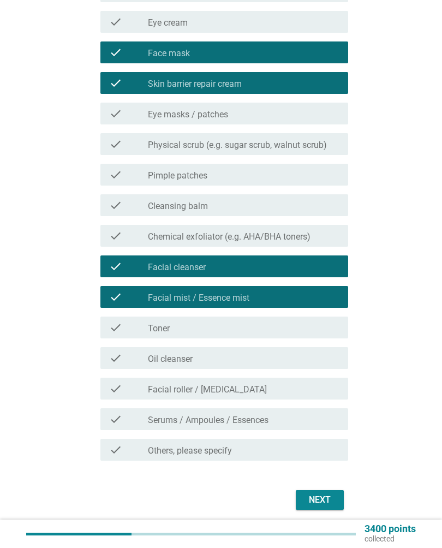
click at [251, 334] on div "check_box_outline_blank Toner" at bounding box center [244, 327] width 192 height 13
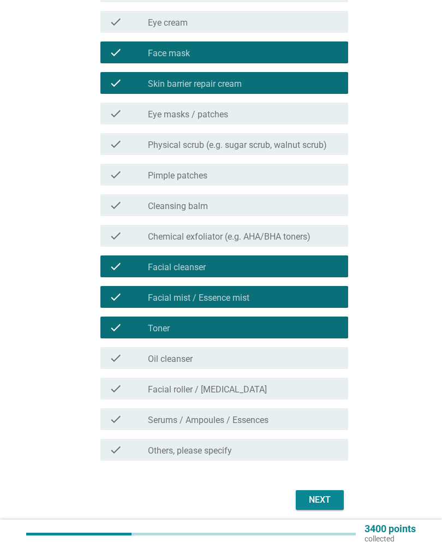
click at [236, 424] on label "Serums / Ampoules / Essences" at bounding box center [208, 420] width 121 height 11
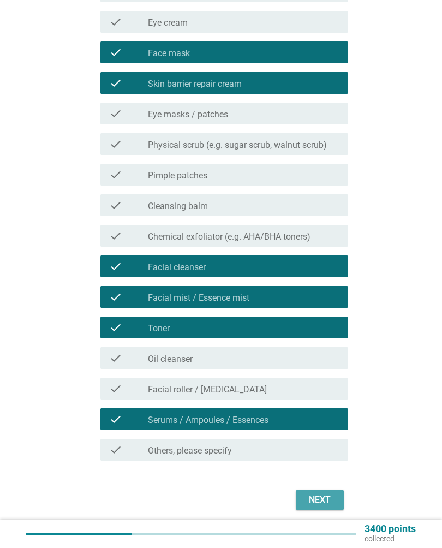
click at [316, 492] on button "Next" at bounding box center [320, 500] width 48 height 20
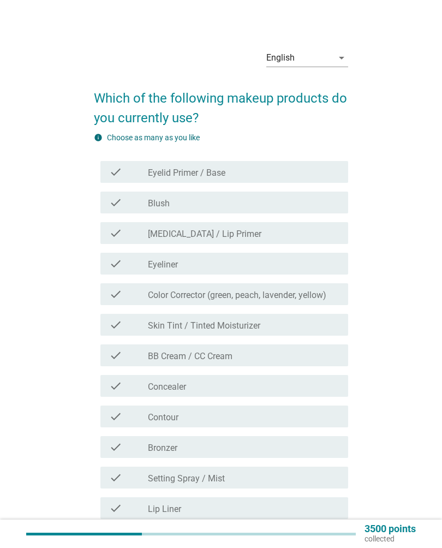
click at [295, 206] on div "check_box_outline_blank Blush" at bounding box center [244, 202] width 192 height 13
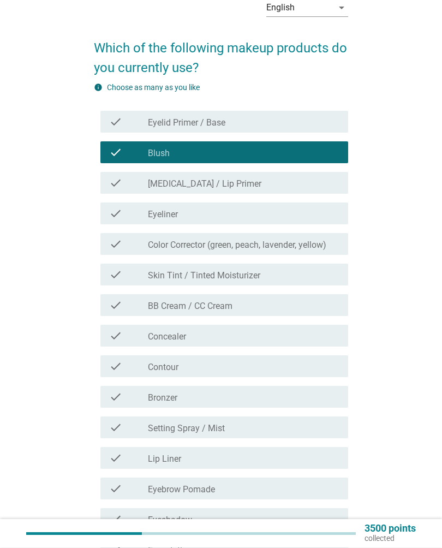
scroll to position [50, 0]
click at [291, 218] on div "check_box_outline_blank Eyeliner" at bounding box center [244, 213] width 192 height 13
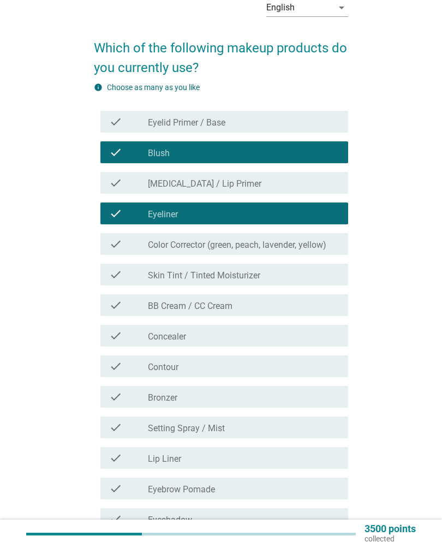
click at [144, 336] on div "check" at bounding box center [128, 335] width 38 height 13
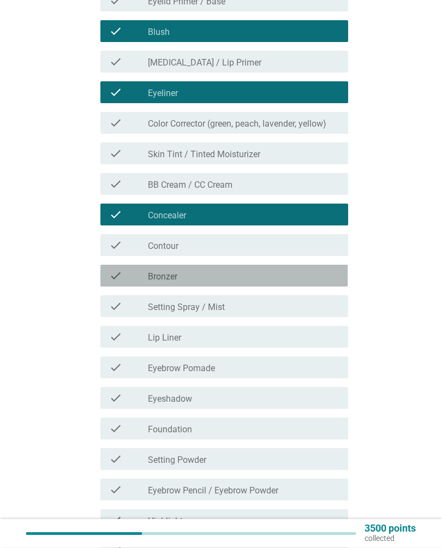
scroll to position [171, 0]
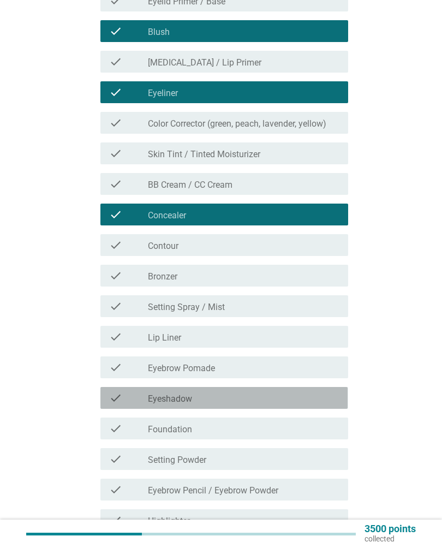
click at [146, 406] on div "check check_box_outline_blank Eyeshadow" at bounding box center [223, 398] width 247 height 22
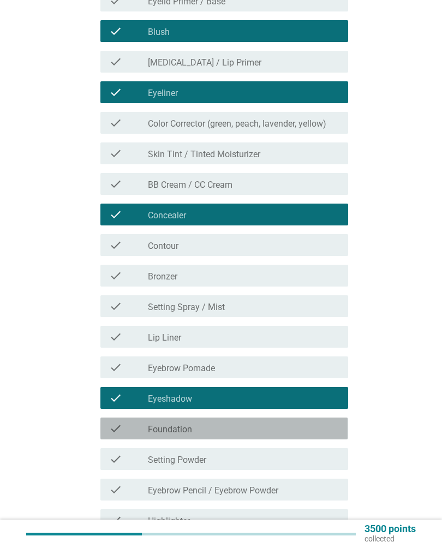
click at [138, 428] on div "check" at bounding box center [128, 428] width 38 height 13
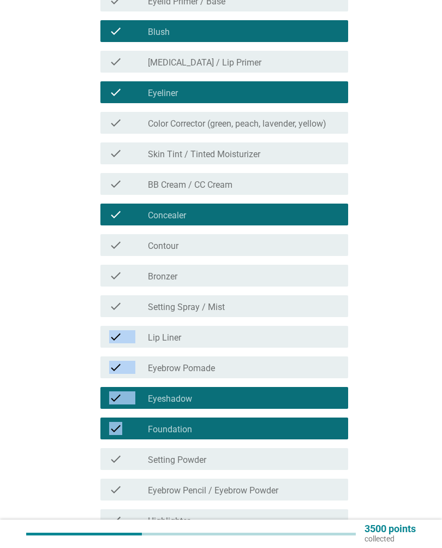
click at [70, 255] on div "English arrow_drop_down Which of the following makeup products do you currently…" at bounding box center [220, 287] width 407 height 854
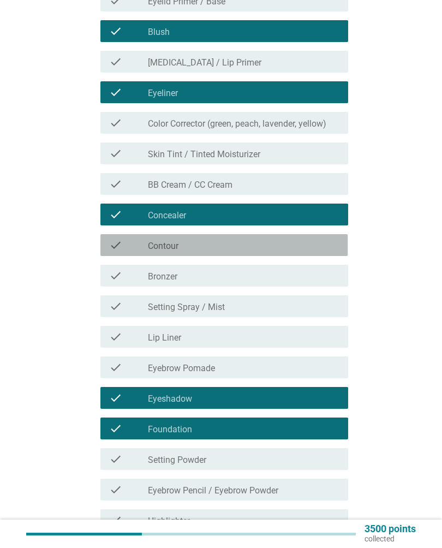
click at [141, 253] on div "check check_box_outline_blank Contour" at bounding box center [223, 245] width 247 height 22
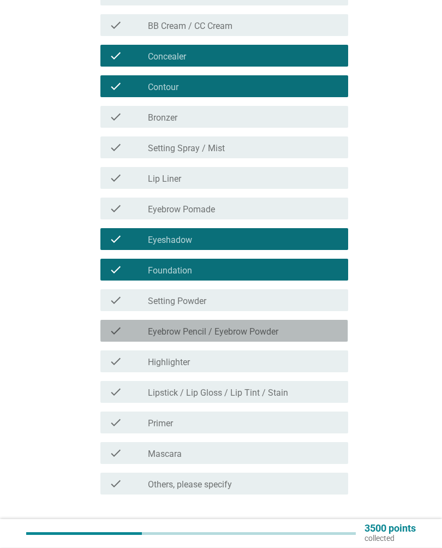
scroll to position [398, 0]
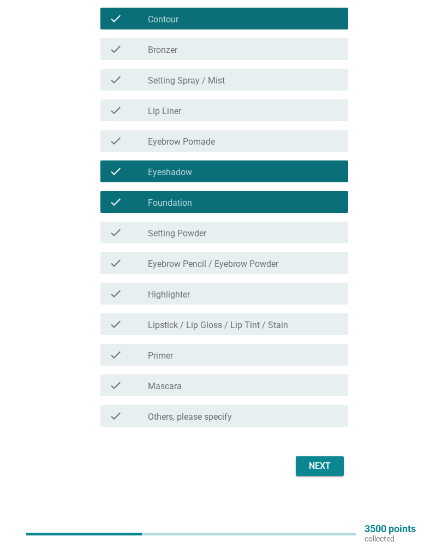
click at [135, 267] on div "check" at bounding box center [128, 263] width 38 height 13
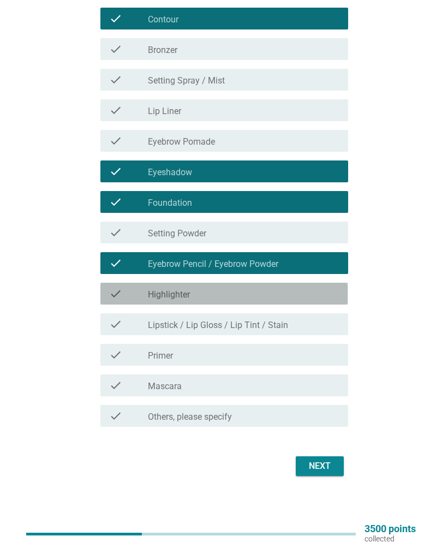
click at [150, 299] on label "Highlighter" at bounding box center [169, 294] width 42 height 11
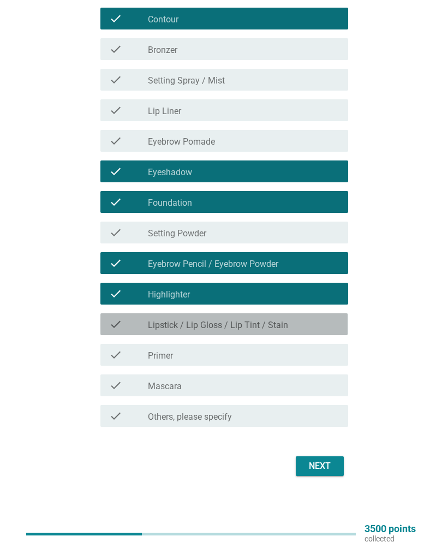
click at [139, 327] on div "check" at bounding box center [128, 324] width 38 height 13
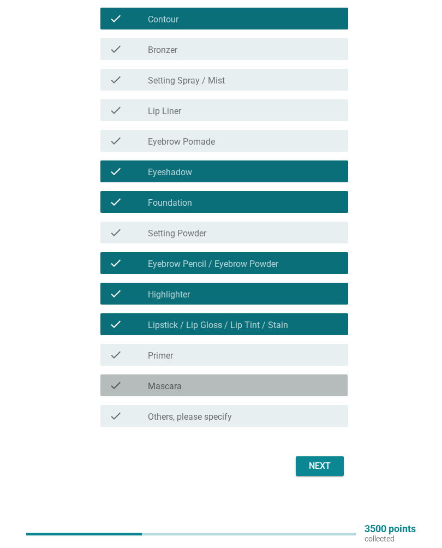
click at [138, 389] on div "check" at bounding box center [128, 385] width 38 height 13
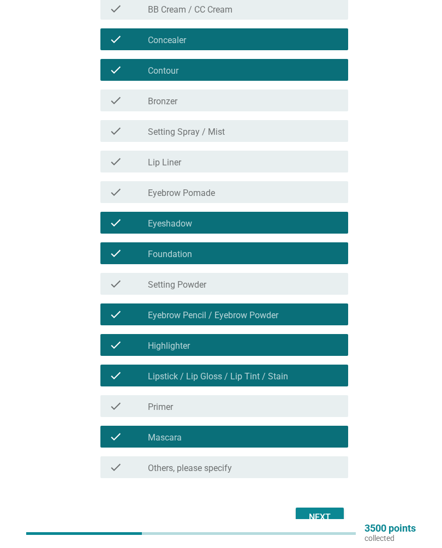
scroll to position [347, 0]
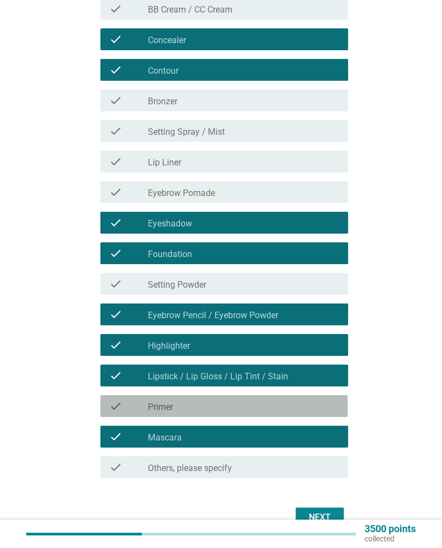
click at [160, 411] on label "Primer" at bounding box center [160, 407] width 25 height 11
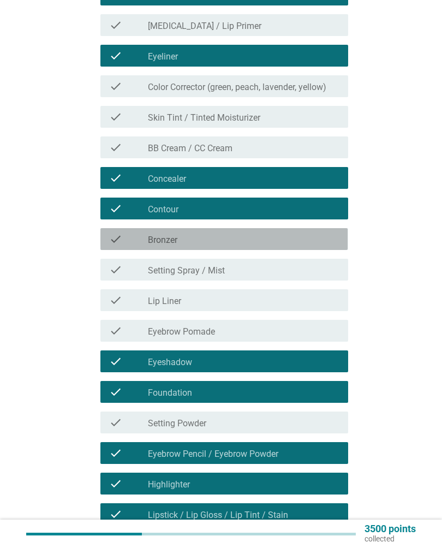
scroll to position [398, 0]
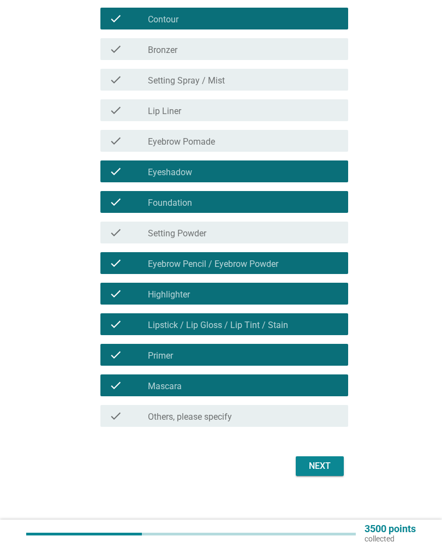
click at [328, 472] on div "Next" at bounding box center [320, 466] width 31 height 13
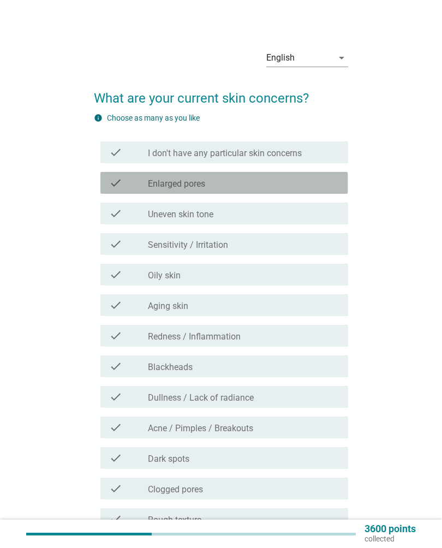
click at [291, 180] on div "check_box_outline_blank Enlarged pores" at bounding box center [244, 182] width 192 height 13
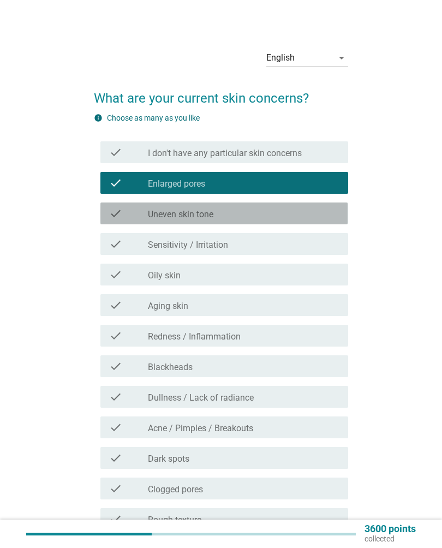
click at [293, 212] on div "check_box_outline_blank Uneven skin tone" at bounding box center [244, 213] width 192 height 13
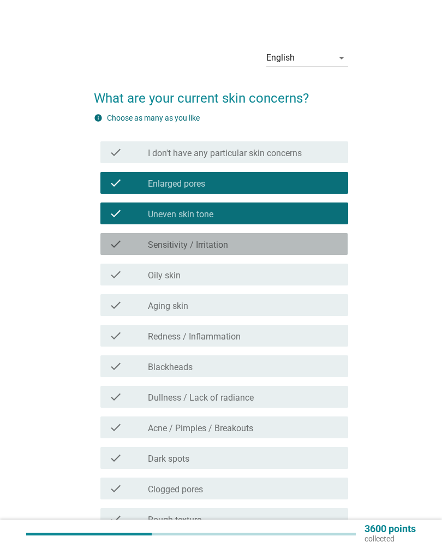
click at [279, 244] on div "check_box_outline_blank Sensitivity / Irritation" at bounding box center [244, 243] width 192 height 13
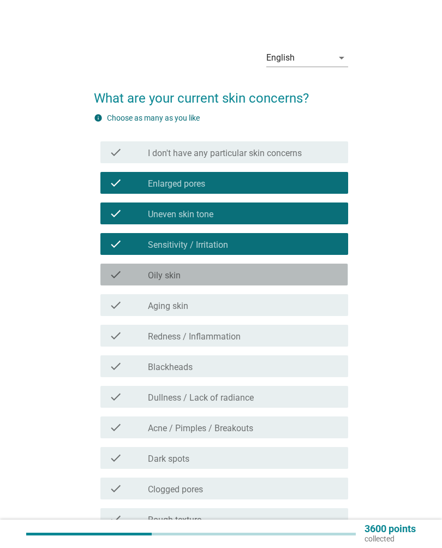
click at [253, 277] on div "check_box_outline_blank Oily skin" at bounding box center [244, 274] width 192 height 13
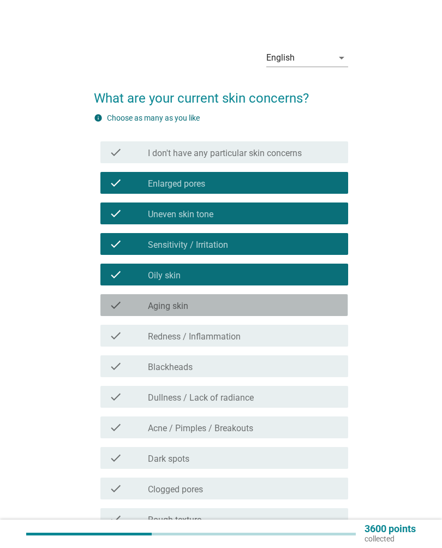
click at [279, 313] on div "check check_box_outline_blank Aging skin" at bounding box center [223, 305] width 247 height 22
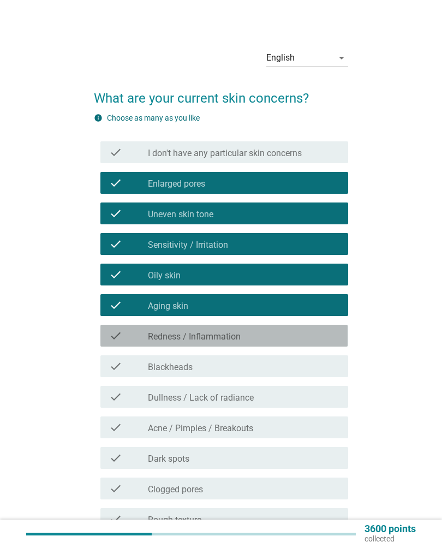
click at [283, 334] on div "check_box_outline_blank Redness / Inflammation" at bounding box center [244, 335] width 192 height 13
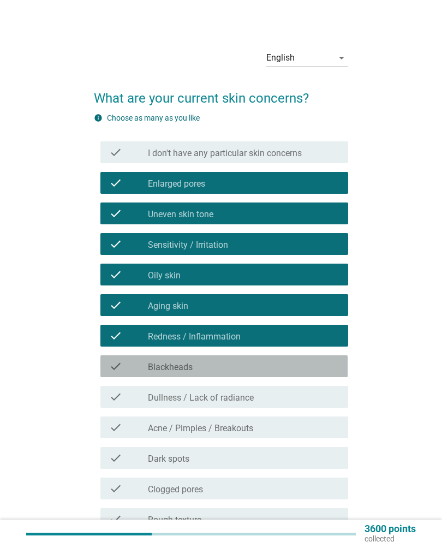
click at [252, 367] on div "check_box_outline_blank Blackheads" at bounding box center [244, 366] width 192 height 13
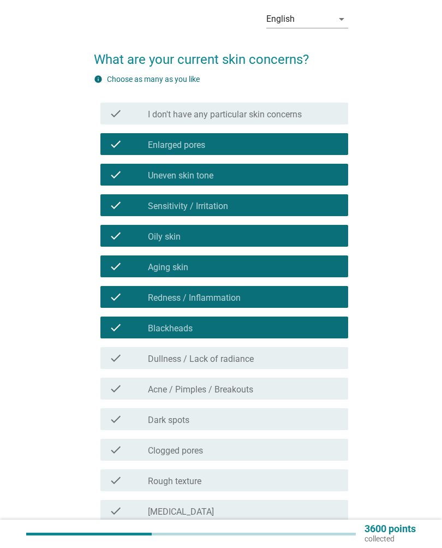
scroll to position [164, 0]
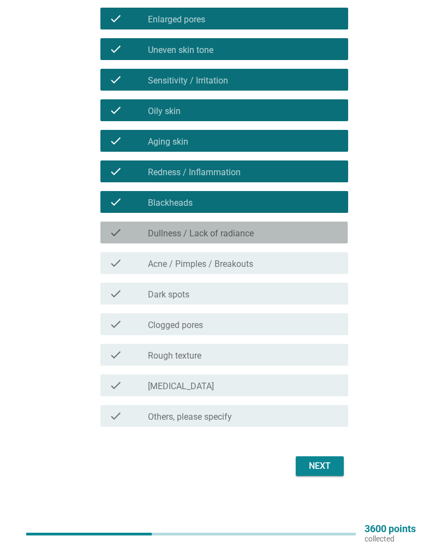
click at [252, 233] on label "Dullness / Lack of radiance" at bounding box center [201, 233] width 106 height 11
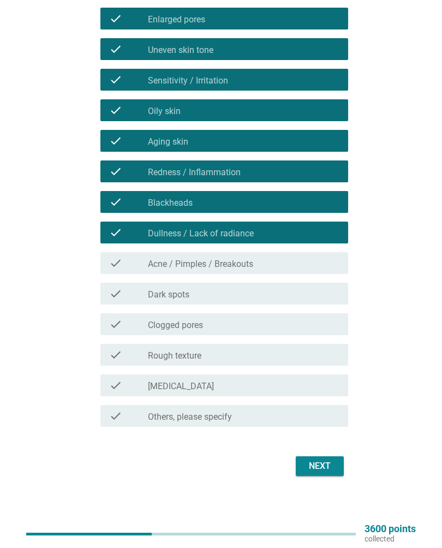
click at [230, 301] on div "check check_box_outline_blank Dark spots" at bounding box center [223, 294] width 247 height 22
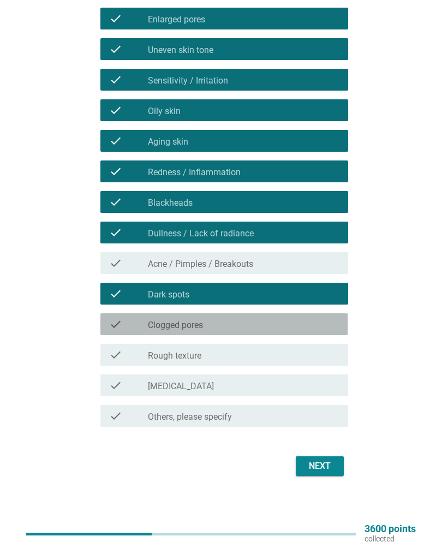
click at [230, 325] on div "check_box_outline_blank Clogged pores" at bounding box center [244, 324] width 192 height 13
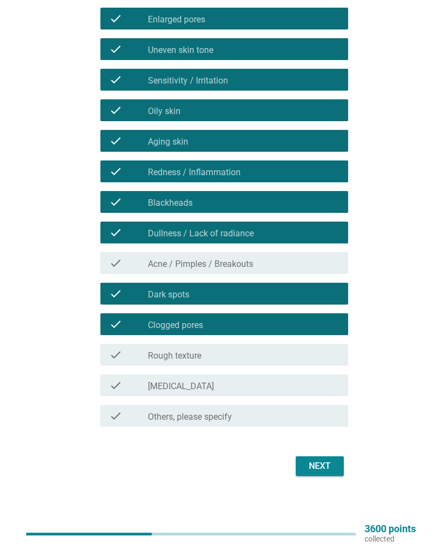
click at [237, 318] on div "check_box_outline_blank Clogged pores" at bounding box center [244, 324] width 192 height 13
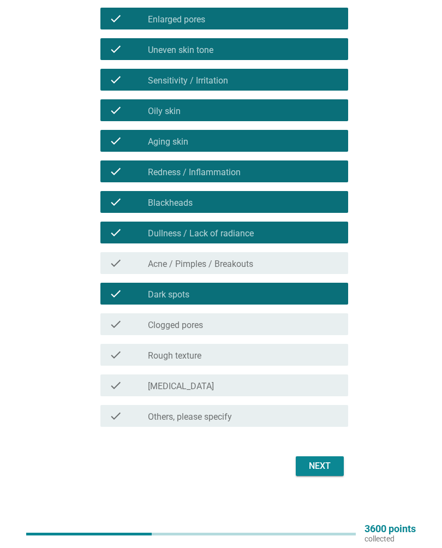
click at [241, 324] on div "check_box_outline_blank Clogged pores" at bounding box center [244, 324] width 192 height 13
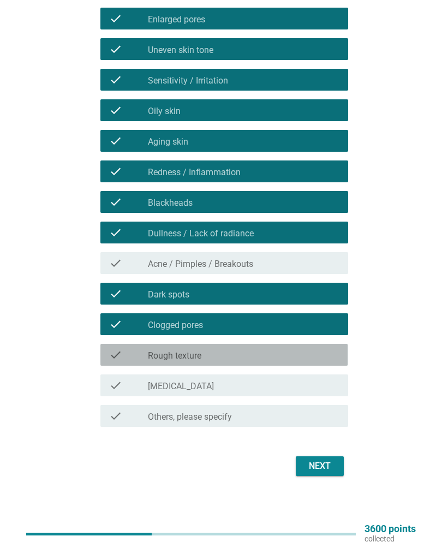
click at [231, 355] on div "check_box_outline_blank Rough texture" at bounding box center [244, 354] width 192 height 13
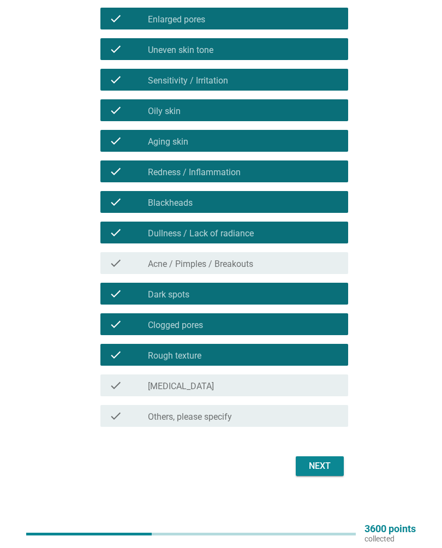
click at [328, 469] on div "Next" at bounding box center [320, 466] width 31 height 13
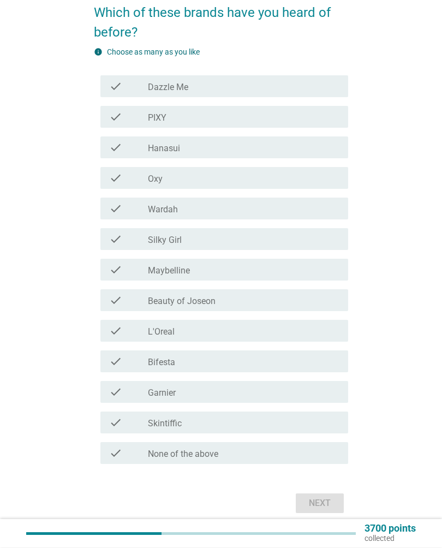
scroll to position [86, 0]
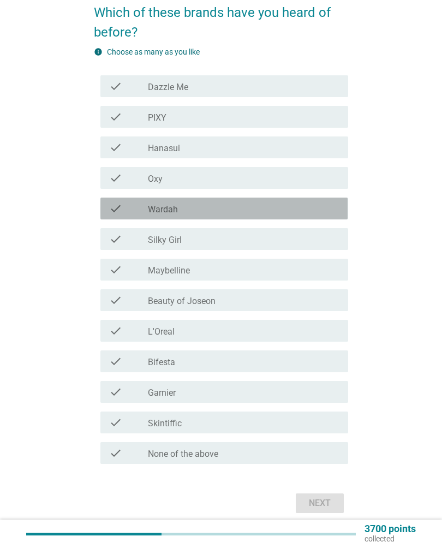
click at [249, 210] on div "check_box_outline_blank Wardah" at bounding box center [244, 208] width 192 height 13
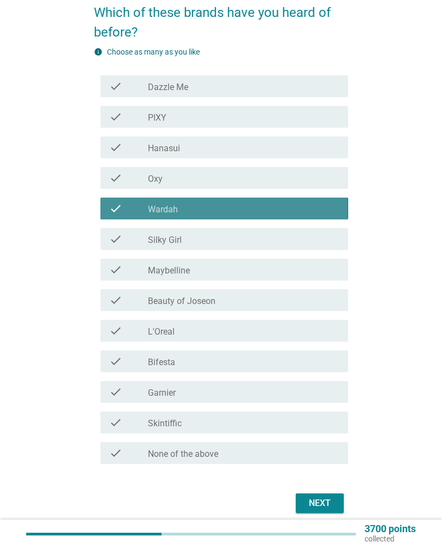
click at [267, 184] on div "check_box_outline_blank Oxy" at bounding box center [244, 177] width 192 height 13
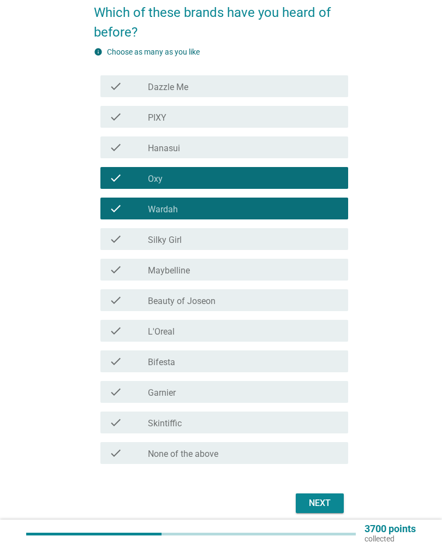
click at [233, 243] on div "check_box_outline_blank Silky Girl" at bounding box center [244, 239] width 192 height 13
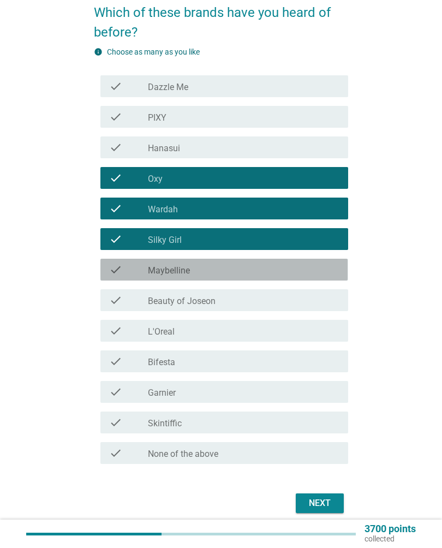
click at [229, 274] on div "check_box_outline_blank Maybelline" at bounding box center [244, 269] width 192 height 13
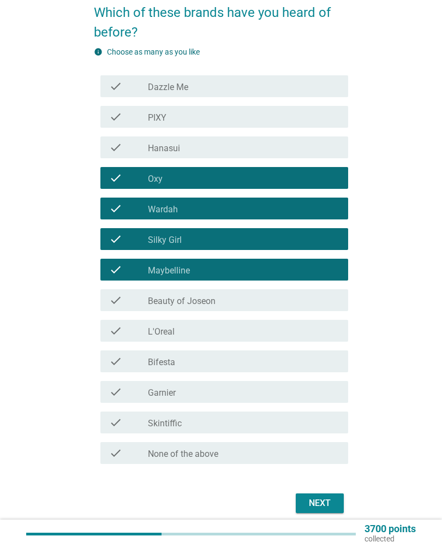
click at [221, 333] on div "check_box_outline_blank L'Oreal" at bounding box center [244, 330] width 192 height 13
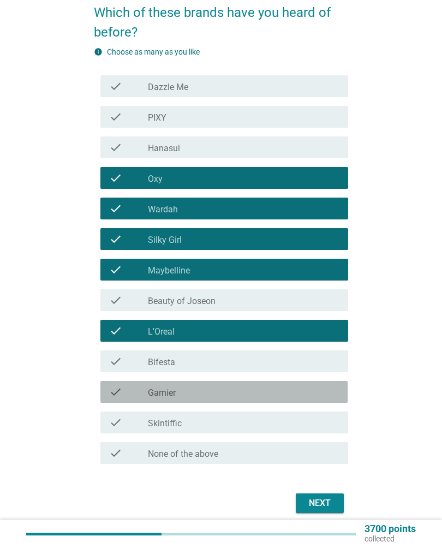
click at [216, 397] on div "check_box_outline_blank Garnier" at bounding box center [244, 391] width 192 height 13
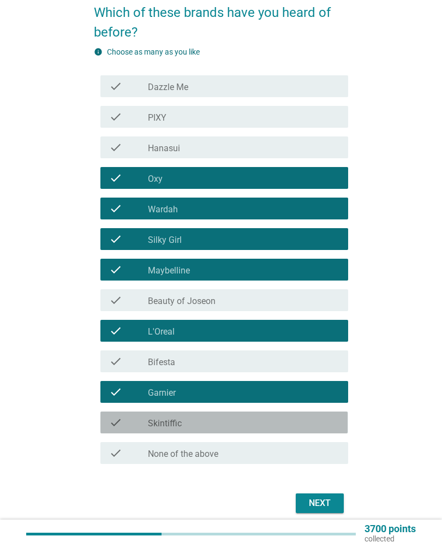
click at [223, 426] on div "check_box_outline_blank Skintiffic" at bounding box center [244, 422] width 192 height 13
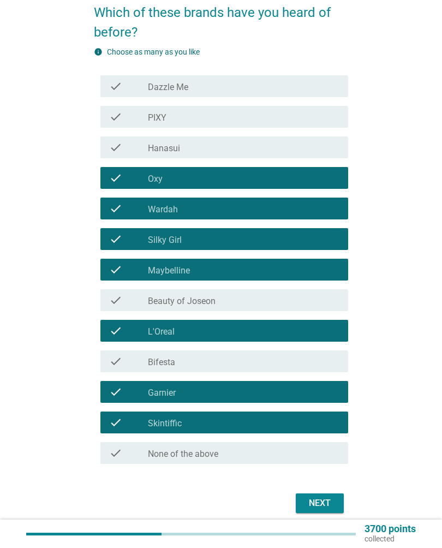
click at [330, 505] on div "Next" at bounding box center [320, 503] width 31 height 13
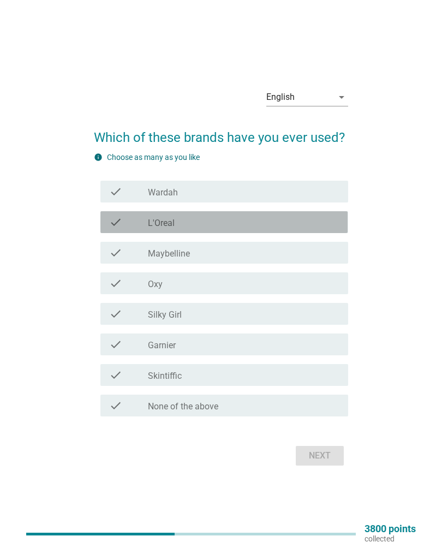
click at [132, 221] on div "check" at bounding box center [128, 222] width 38 height 13
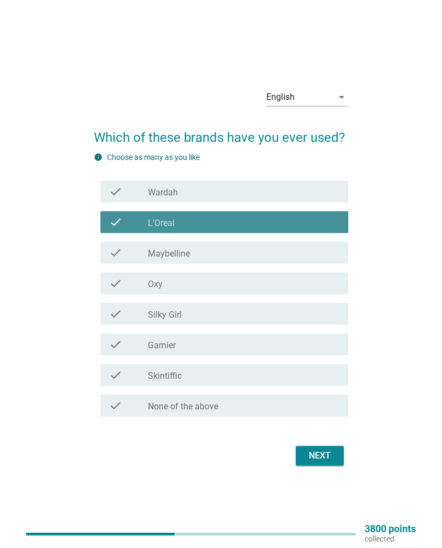
click at [136, 254] on div "check" at bounding box center [128, 252] width 38 height 13
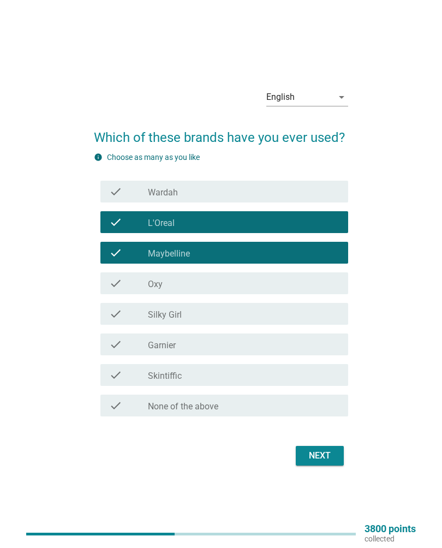
click at [135, 285] on div "check" at bounding box center [128, 283] width 38 height 13
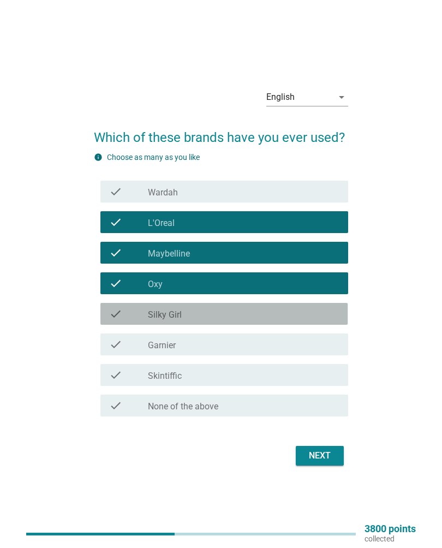
click at [135, 317] on div "check" at bounding box center [128, 313] width 38 height 13
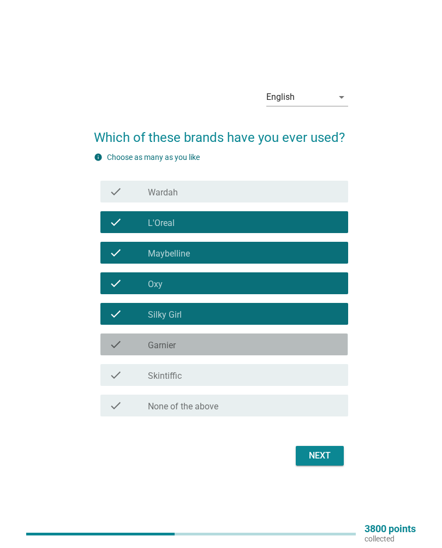
click at [136, 351] on div "check check_box_outline_blank Garnier" at bounding box center [223, 345] width 247 height 22
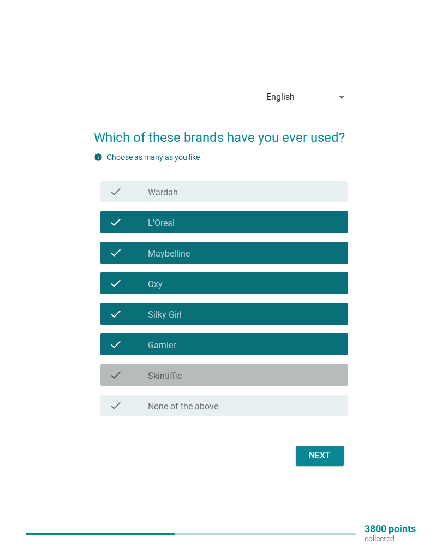
click at [228, 374] on div "check_box_outline_blank Skintiffic" at bounding box center [244, 374] width 192 height 13
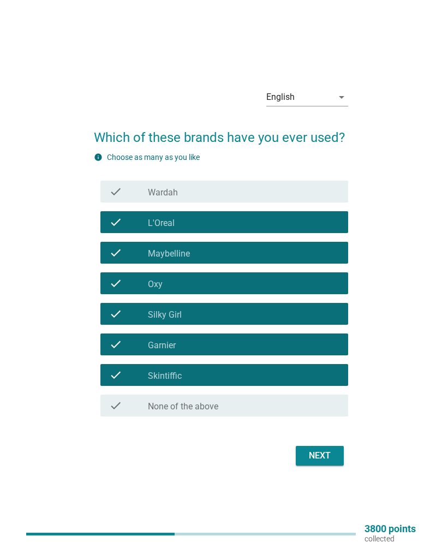
click at [319, 457] on div "Next" at bounding box center [320, 455] width 31 height 13
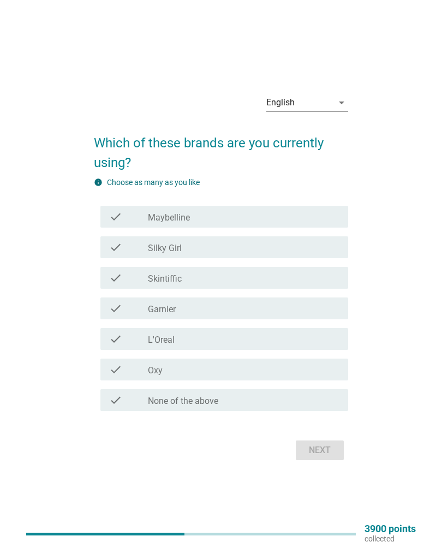
click at [232, 287] on div "check check_box Skintiffic" at bounding box center [223, 278] width 247 height 22
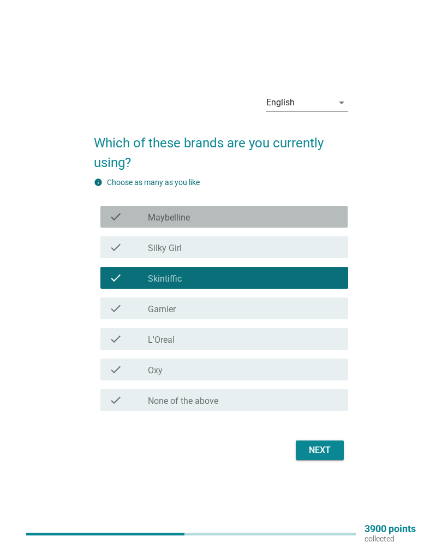
click at [281, 207] on div "check check_box Maybelline" at bounding box center [223, 217] width 247 height 22
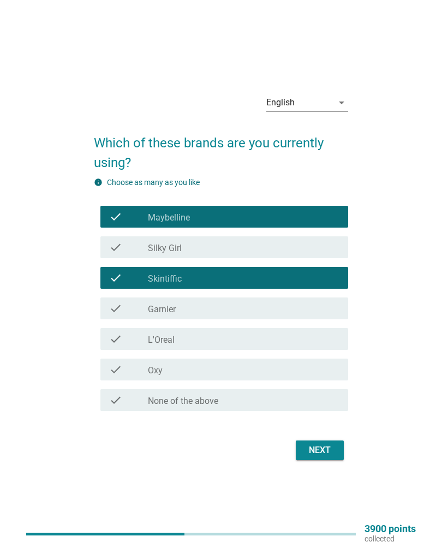
click at [300, 247] on div "check_box Silky Girl" at bounding box center [244, 247] width 192 height 13
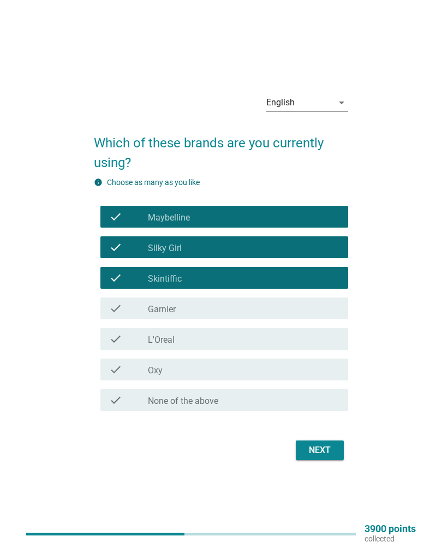
click at [318, 456] on div "Next" at bounding box center [320, 450] width 31 height 13
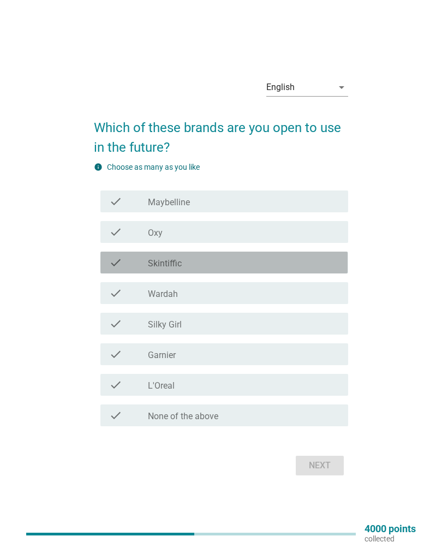
click at [295, 260] on div "check_box Skintiffic" at bounding box center [244, 262] width 192 height 13
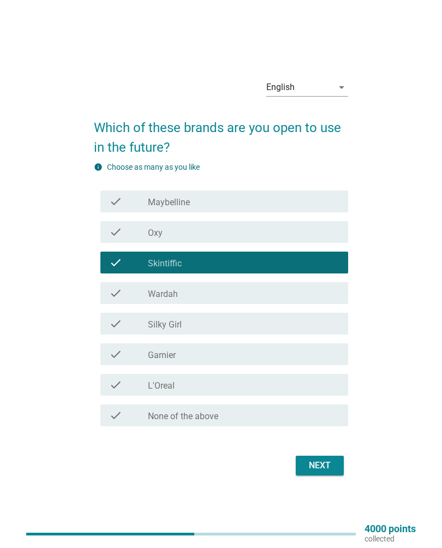
click at [259, 199] on div "check_box Maybelline" at bounding box center [244, 201] width 192 height 13
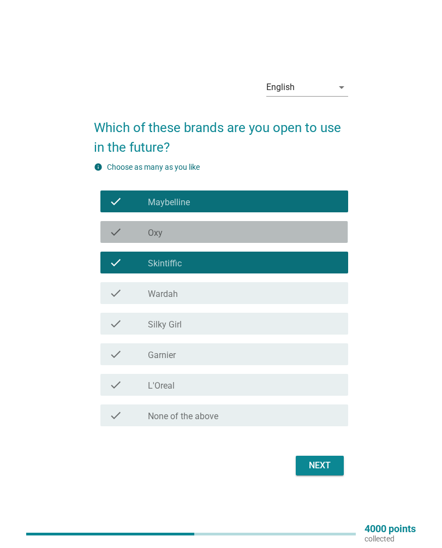
click at [240, 240] on div "check check_box Oxy" at bounding box center [223, 232] width 247 height 22
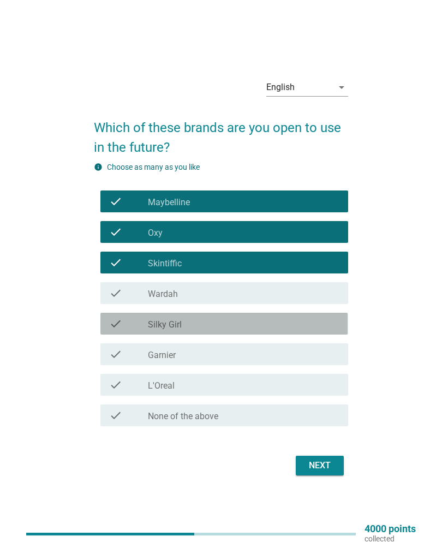
click at [222, 331] on div "check check_box Silky Girl" at bounding box center [223, 324] width 247 height 22
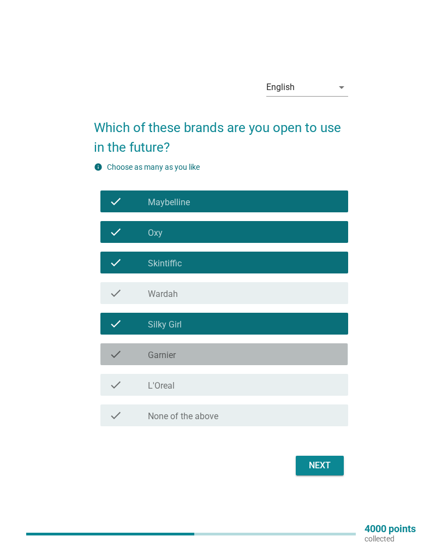
click at [217, 354] on div "check_box Garnier" at bounding box center [244, 354] width 192 height 13
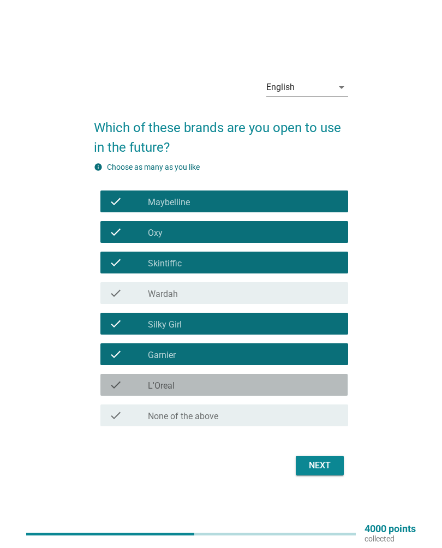
click at [215, 386] on div "check_box L'Oreal" at bounding box center [244, 384] width 192 height 13
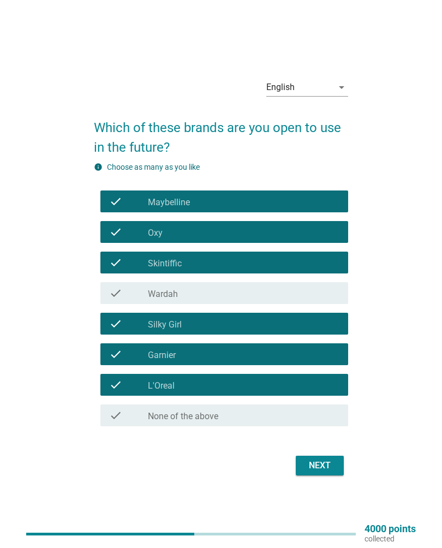
click at [301, 467] on button "Next" at bounding box center [320, 466] width 48 height 20
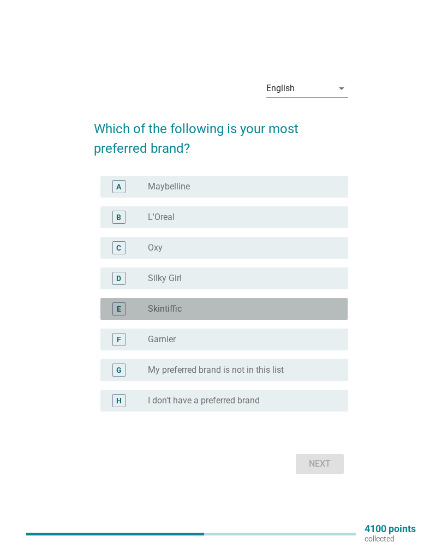
click at [210, 311] on div "radio_button_unchecked Skintiffic" at bounding box center [239, 308] width 183 height 11
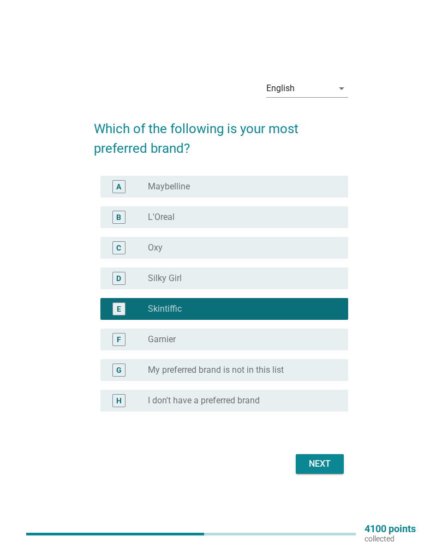
click at [324, 466] on div "Next" at bounding box center [320, 463] width 31 height 13
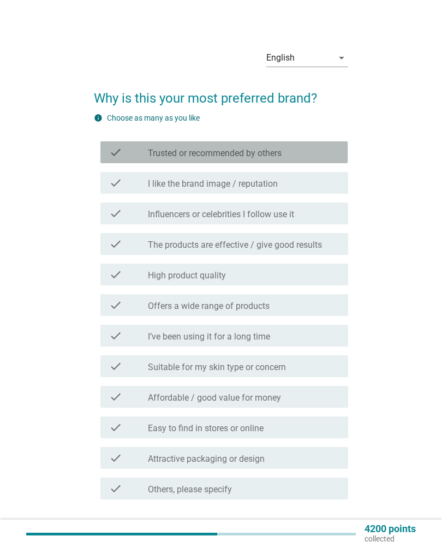
click at [318, 156] on div "check_box_outline_blank Trusted or recommended by others" at bounding box center [244, 152] width 192 height 13
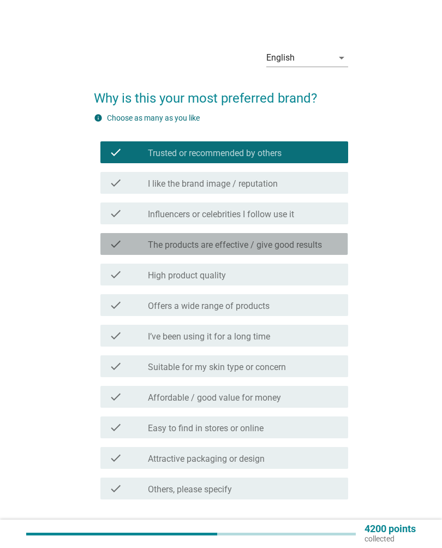
click at [317, 244] on label "The products are effective / give good results" at bounding box center [235, 245] width 174 height 11
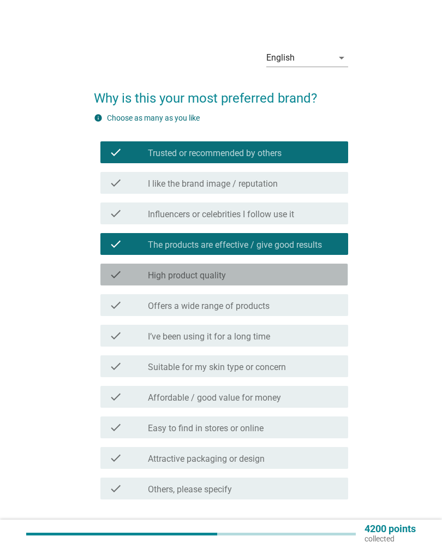
click at [311, 272] on div "check_box_outline_blank High product quality" at bounding box center [244, 274] width 192 height 13
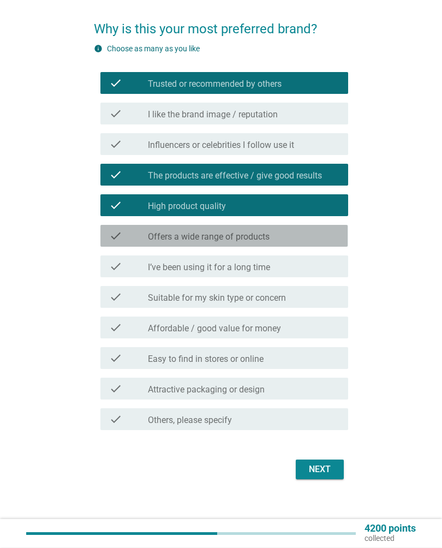
scroll to position [73, 0]
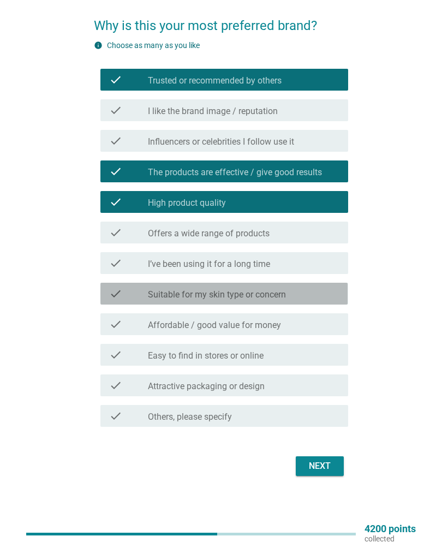
click at [293, 299] on div "check_box_outline_blank Suitable for my skin type or concern" at bounding box center [244, 293] width 192 height 13
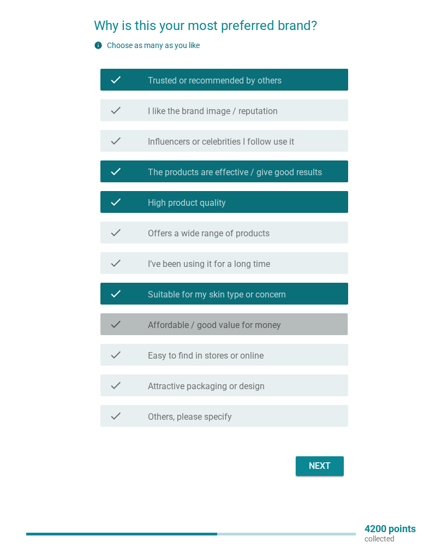
click at [279, 325] on label "Affordable / good value for money" at bounding box center [214, 325] width 133 height 11
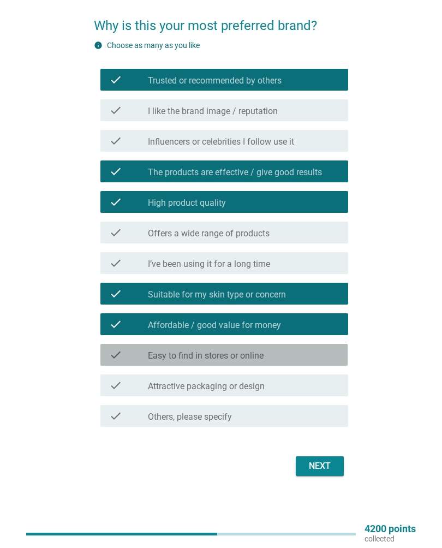
click at [275, 357] on div "check_box_outline_blank Easy to find in stores or online" at bounding box center [244, 354] width 192 height 13
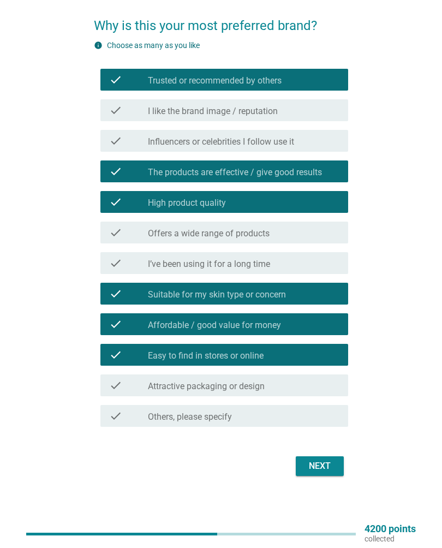
click at [331, 467] on div "Next" at bounding box center [320, 466] width 31 height 13
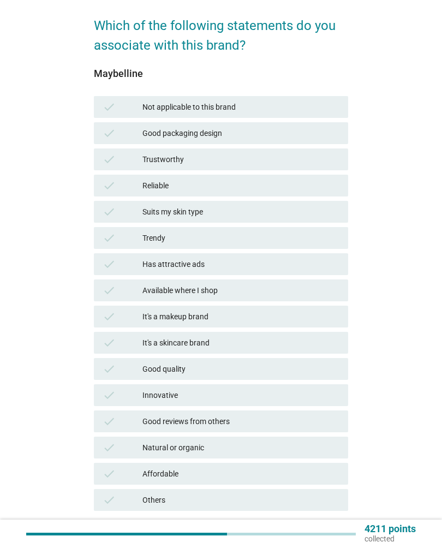
scroll to position [0, 0]
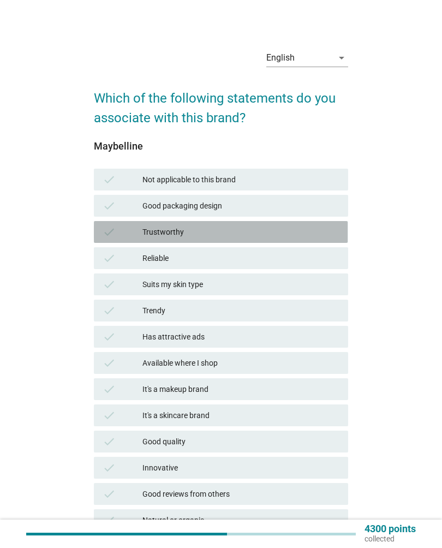
click at [272, 233] on div "Trustworthy" at bounding box center [240, 231] width 197 height 13
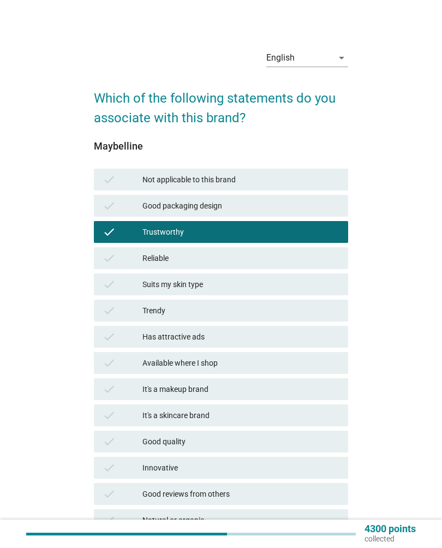
click at [257, 268] on div "check Reliable" at bounding box center [221, 258] width 254 height 22
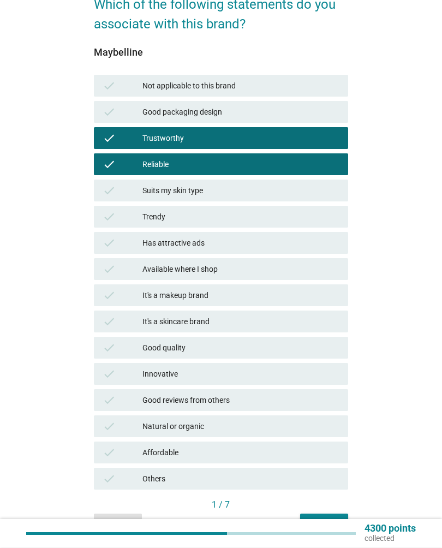
scroll to position [94, 0]
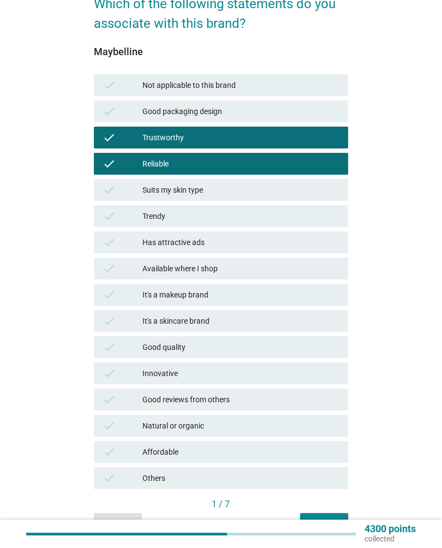
click at [260, 277] on div "check Available where I shop" at bounding box center [221, 269] width 254 height 22
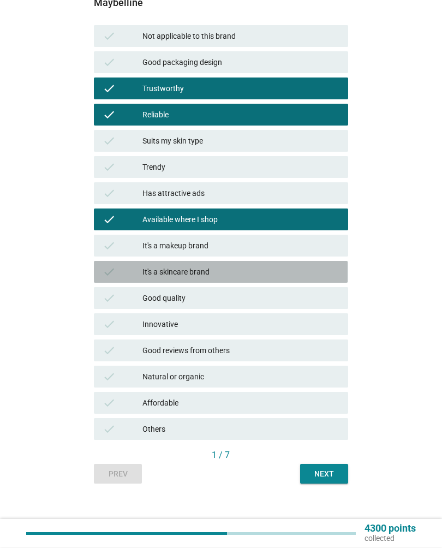
scroll to position [144, 0]
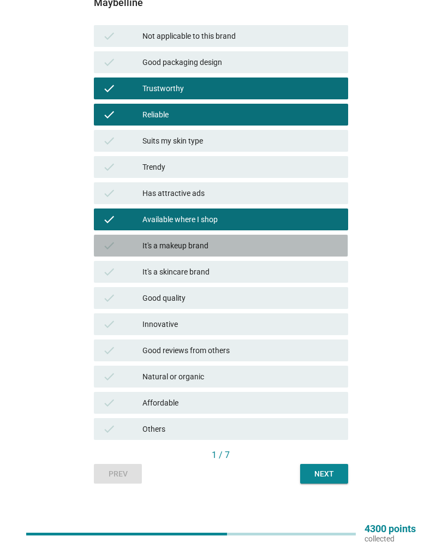
click at [273, 248] on div "It's a makeup brand" at bounding box center [240, 245] width 197 height 13
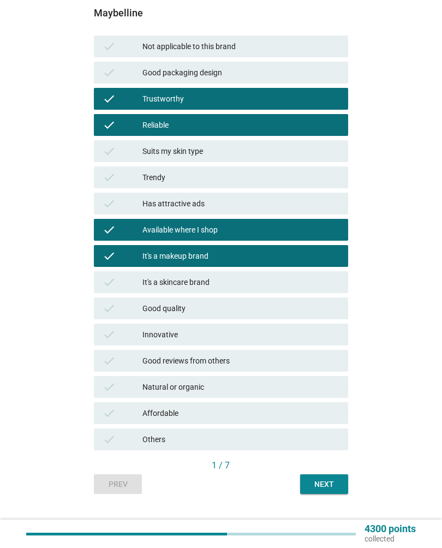
scroll to position [148, 0]
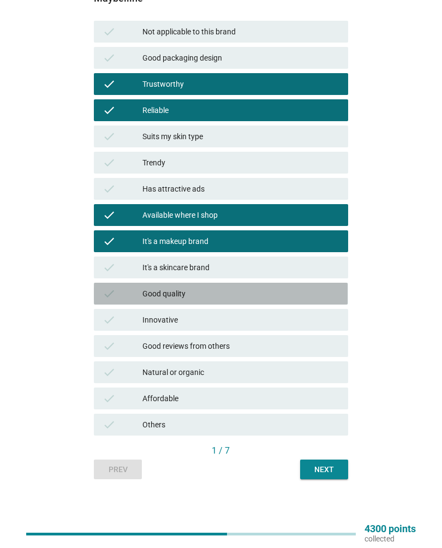
click at [248, 300] on div "Good quality" at bounding box center [240, 293] width 197 height 13
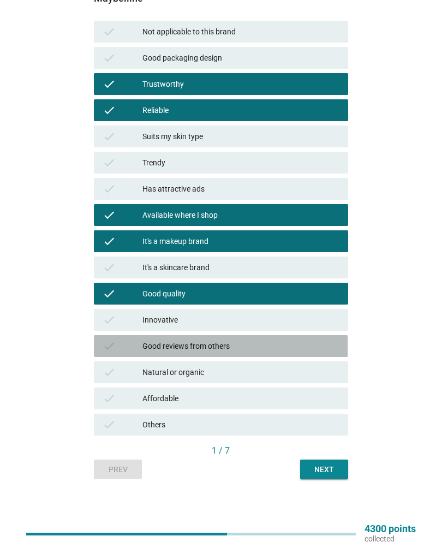
click at [268, 347] on div "Good reviews from others" at bounding box center [240, 346] width 197 height 13
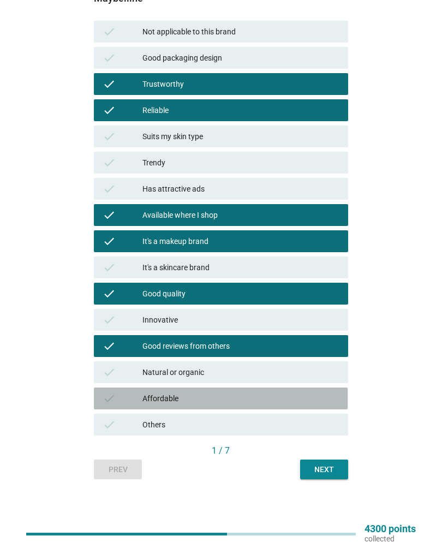
click at [283, 394] on div "Affordable" at bounding box center [240, 398] width 197 height 13
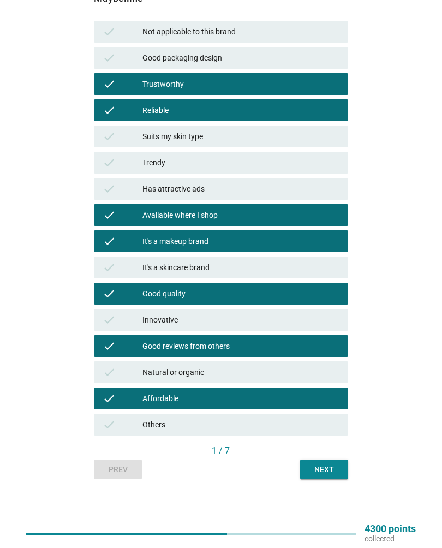
click at [330, 468] on div "Next" at bounding box center [324, 469] width 31 height 11
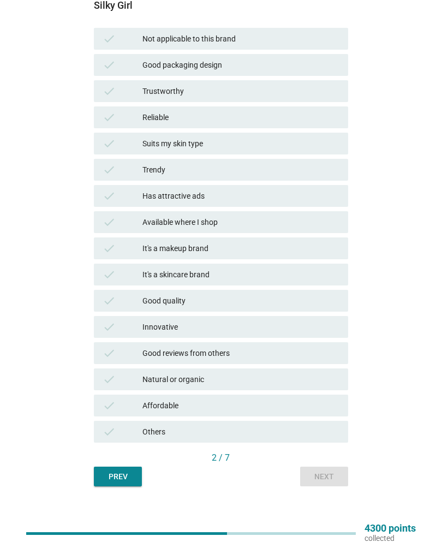
scroll to position [141, 0]
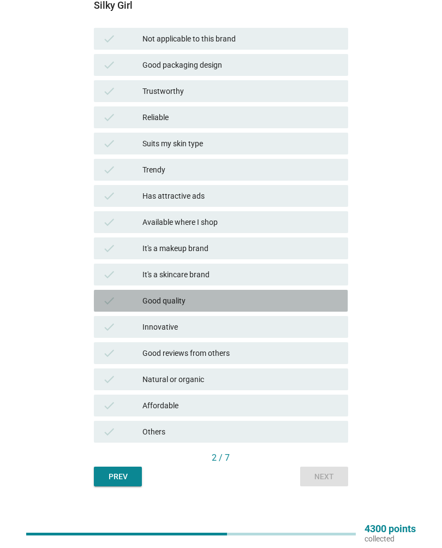
click at [270, 303] on div "Good quality" at bounding box center [240, 300] width 197 height 13
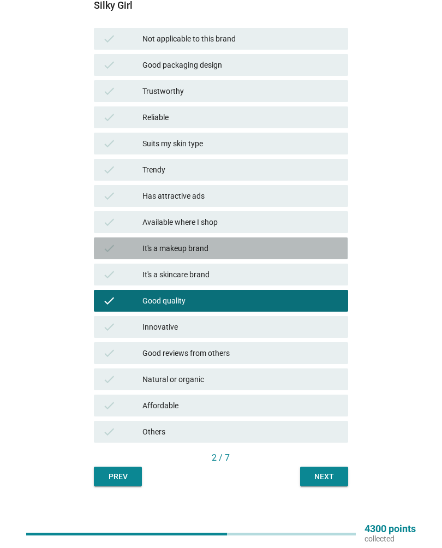
click at [232, 254] on div "It's a makeup brand" at bounding box center [240, 248] width 197 height 13
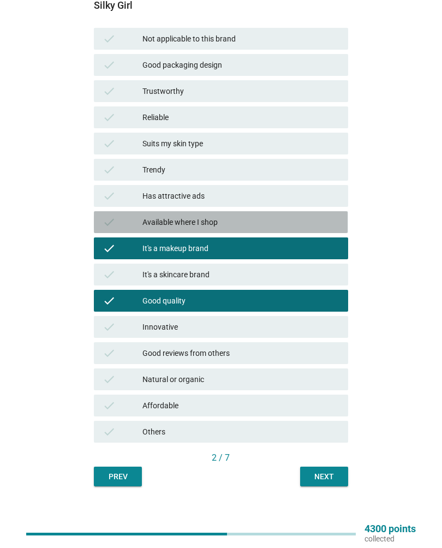
click at [236, 228] on div "Available where I shop" at bounding box center [240, 222] width 197 height 13
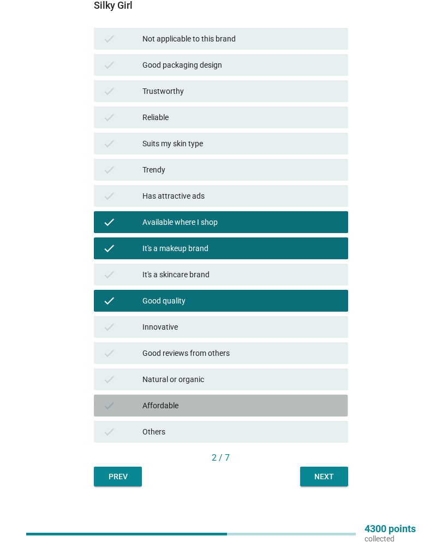
click at [257, 411] on div "Affordable" at bounding box center [240, 405] width 197 height 13
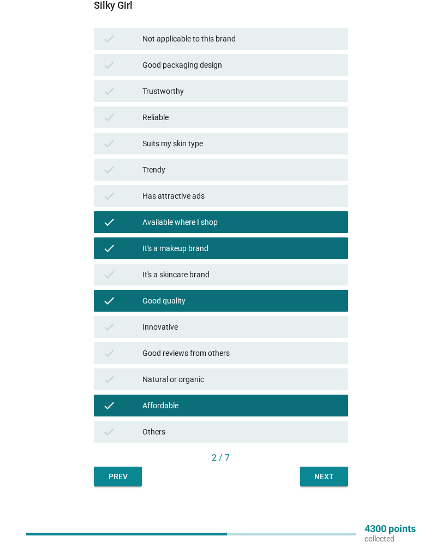
click at [340, 474] on button "Next" at bounding box center [324, 477] width 48 height 20
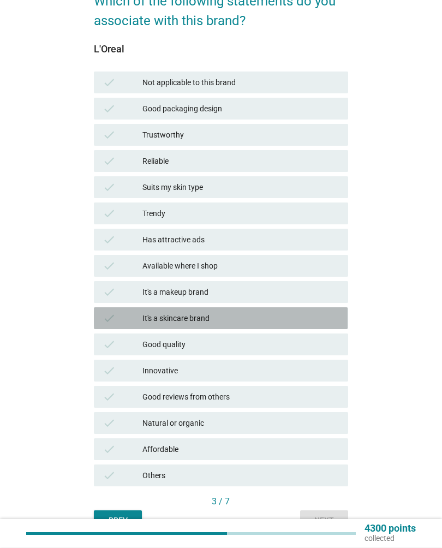
scroll to position [106, 0]
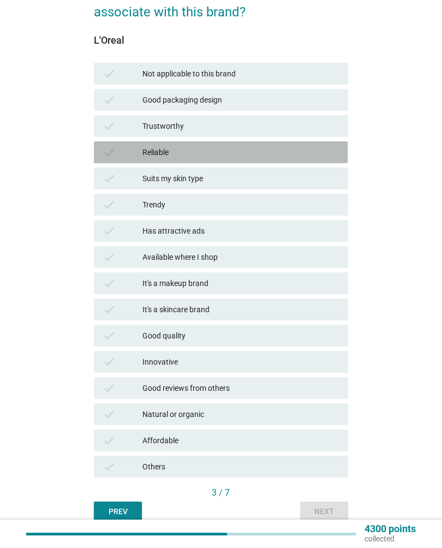
click at [249, 159] on div "check Reliable" at bounding box center [221, 152] width 254 height 22
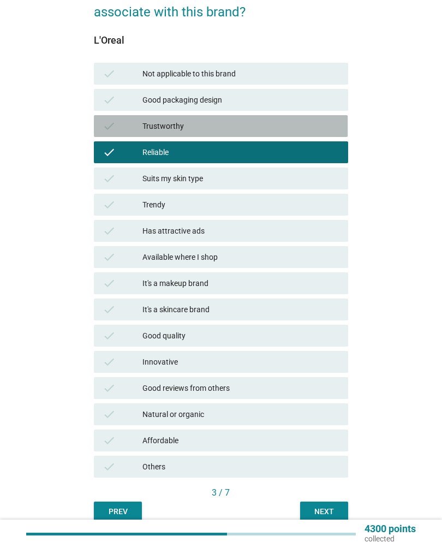
click at [279, 129] on div "Trustworthy" at bounding box center [240, 126] width 197 height 13
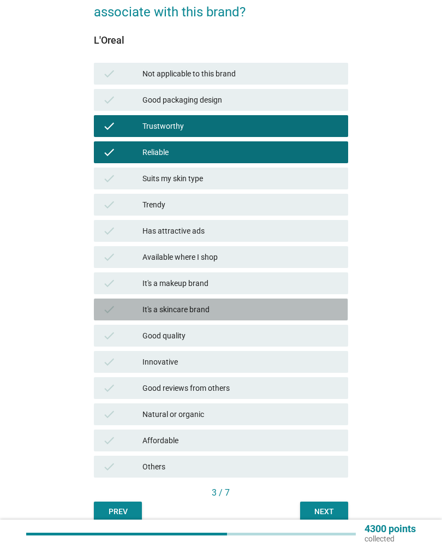
click at [224, 319] on div "check It's a skincare brand" at bounding box center [221, 310] width 254 height 22
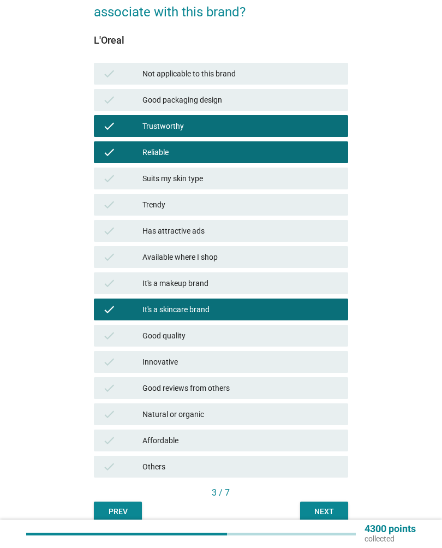
click at [329, 511] on div "Next" at bounding box center [324, 511] width 31 height 11
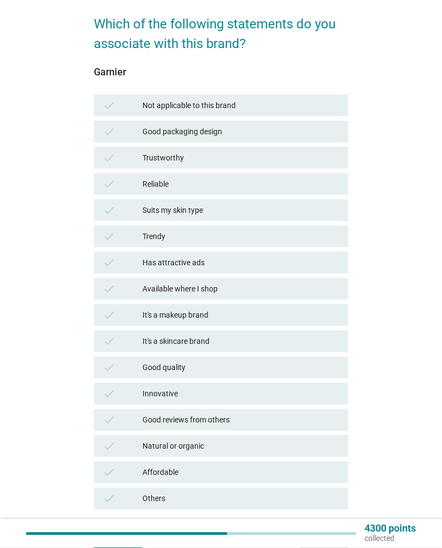
scroll to position [74, 0]
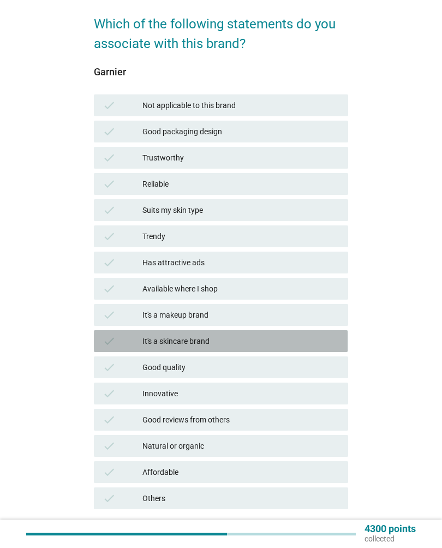
click at [288, 341] on div "It's a skincare brand" at bounding box center [240, 341] width 197 height 13
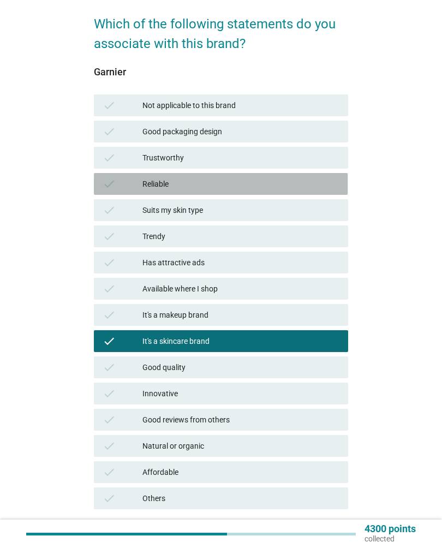
click at [267, 183] on div "Reliable" at bounding box center [240, 183] width 197 height 13
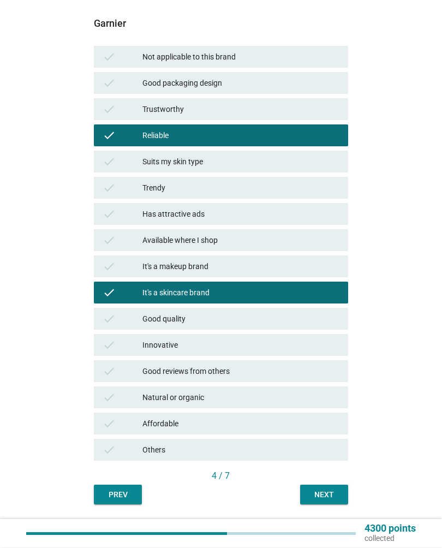
scroll to position [123, 0]
click at [313, 116] on div "check Trustworthy" at bounding box center [221, 109] width 254 height 22
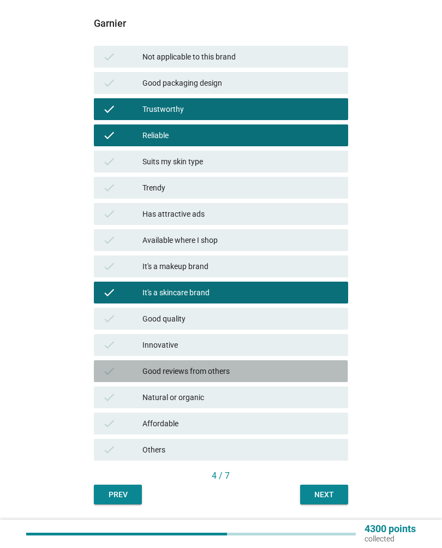
click at [285, 373] on div "Good reviews from others" at bounding box center [240, 371] width 197 height 13
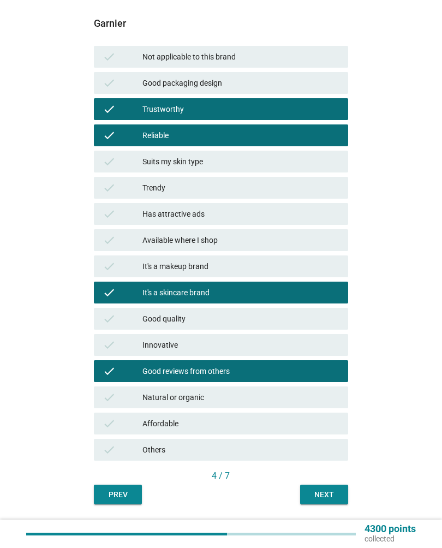
click at [329, 493] on div "Next" at bounding box center [324, 494] width 31 height 11
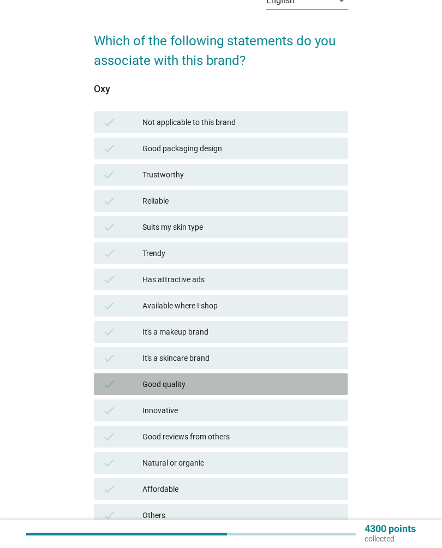
scroll to position [63, 0]
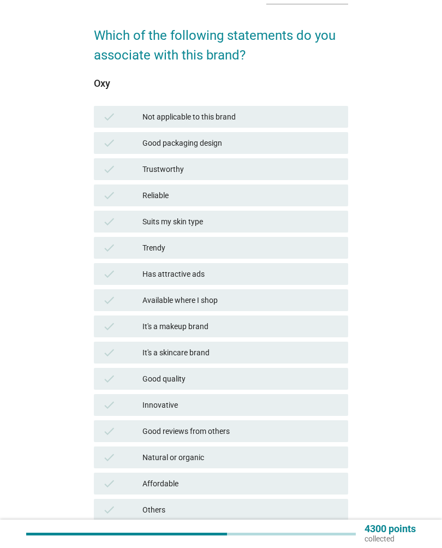
click at [265, 191] on div "Reliable" at bounding box center [240, 195] width 197 height 13
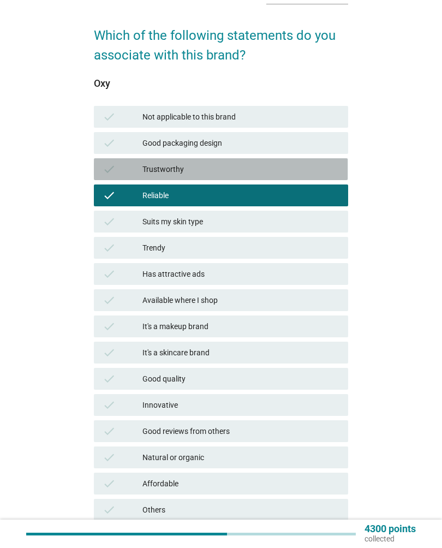
click at [278, 173] on div "Trustworthy" at bounding box center [240, 169] width 197 height 13
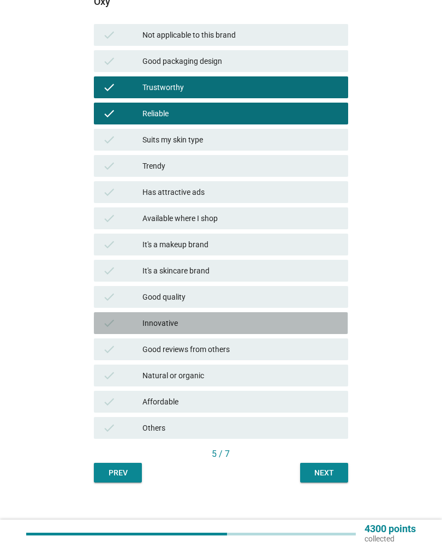
scroll to position [148, 0]
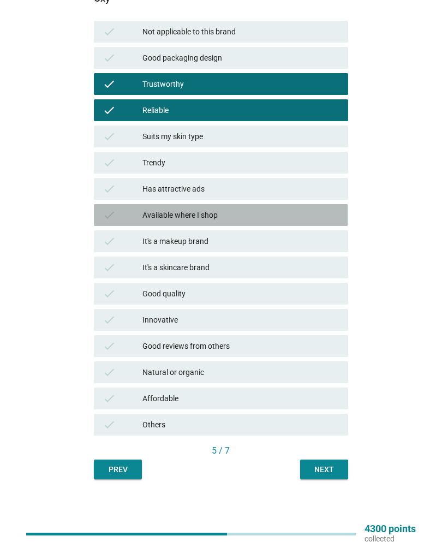
click at [257, 214] on div "Available where I shop" at bounding box center [240, 215] width 197 height 13
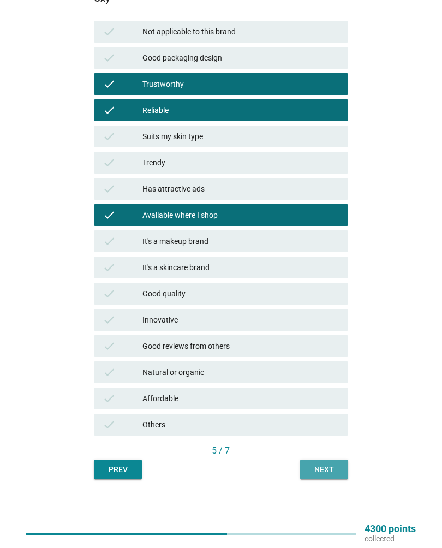
click at [329, 471] on div "Next" at bounding box center [324, 469] width 31 height 11
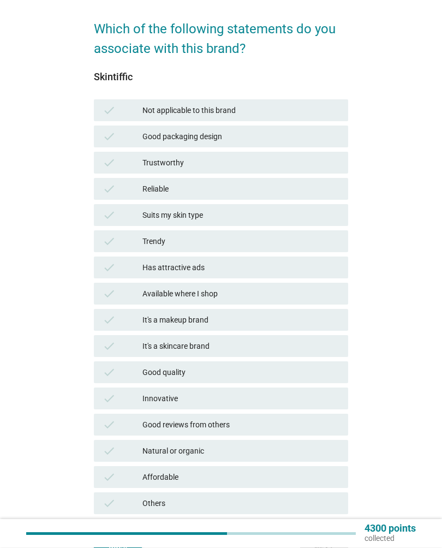
scroll to position [69, 0]
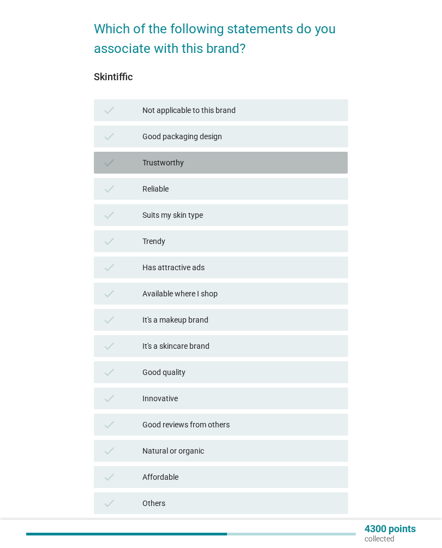
click at [272, 168] on div "Trustworthy" at bounding box center [240, 162] width 197 height 13
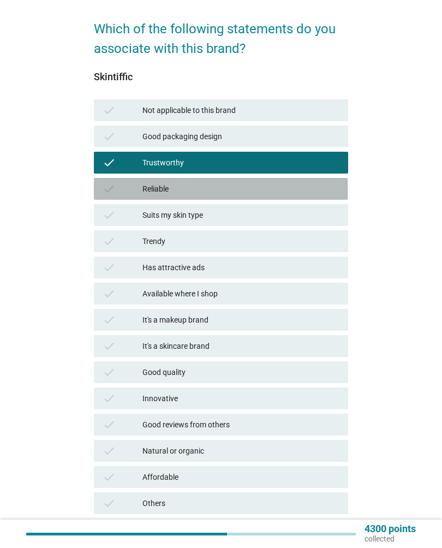
click at [258, 193] on div "Reliable" at bounding box center [240, 188] width 197 height 13
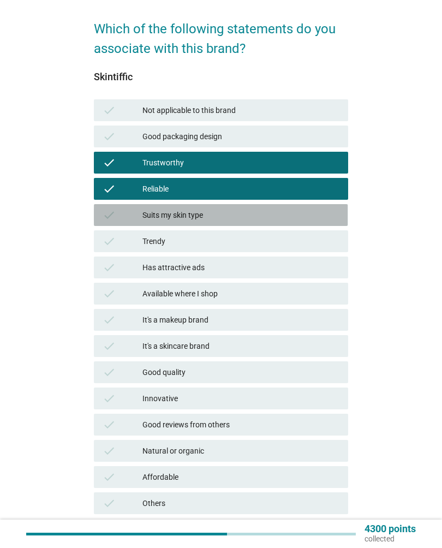
click at [246, 223] on div "check Suits my skin type" at bounding box center [221, 215] width 254 height 22
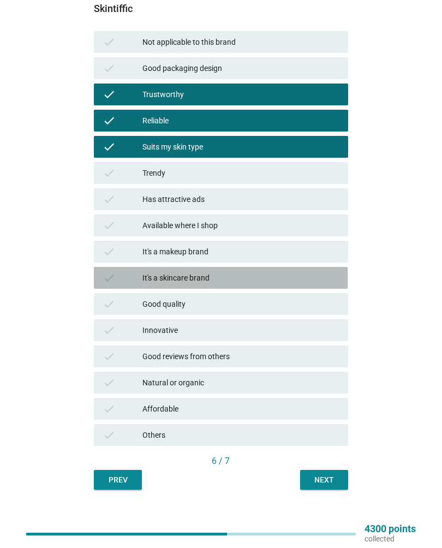
scroll to position [148, 0]
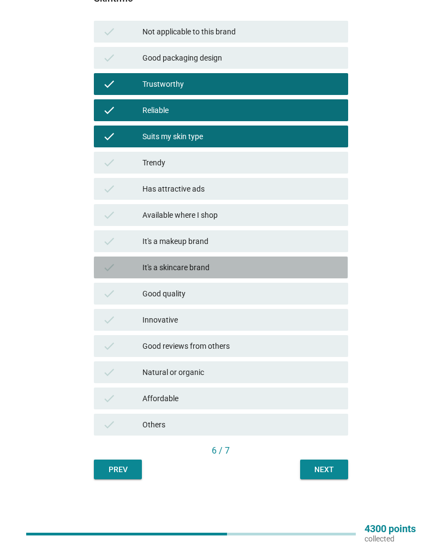
click at [242, 272] on div "It's a skincare brand" at bounding box center [240, 267] width 197 height 13
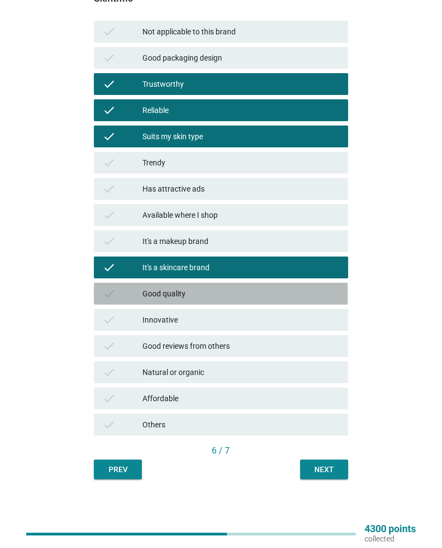
click at [229, 297] on div "Good quality" at bounding box center [240, 293] width 197 height 13
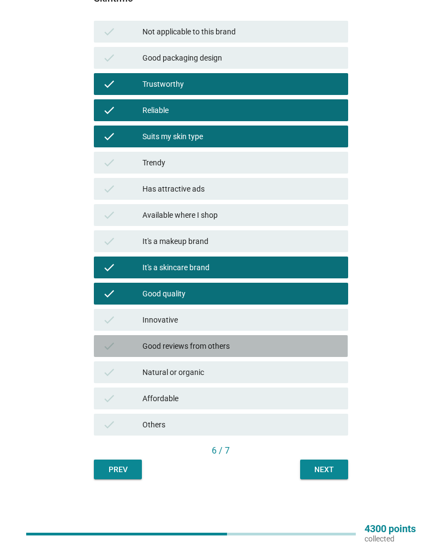
click at [241, 349] on div "Good reviews from others" at bounding box center [240, 346] width 197 height 13
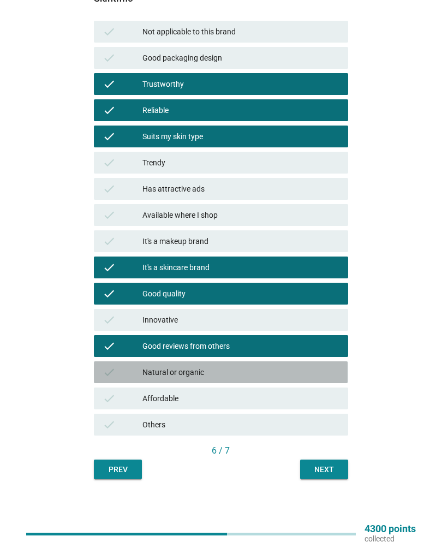
click at [230, 380] on div "check Natural or organic" at bounding box center [221, 372] width 254 height 22
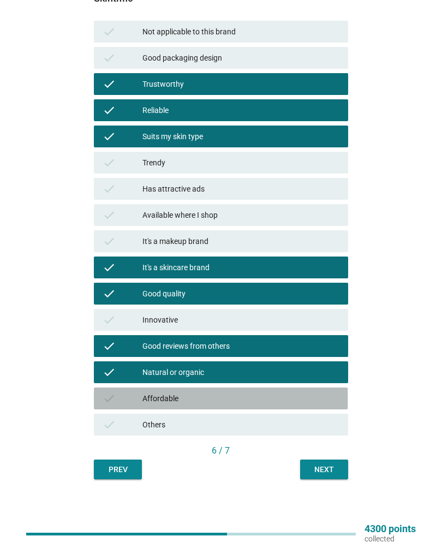
click at [231, 404] on div "Affordable" at bounding box center [240, 398] width 197 height 13
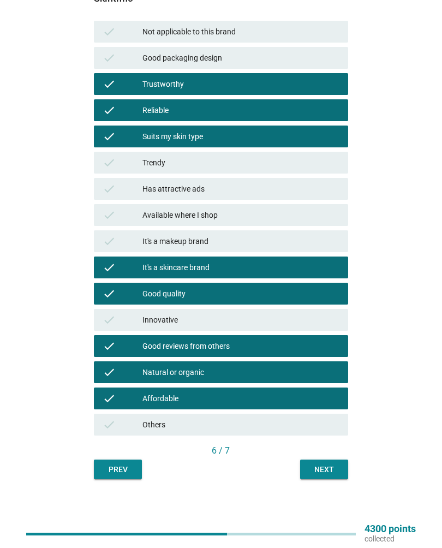
click at [336, 472] on div "Next" at bounding box center [324, 469] width 31 height 11
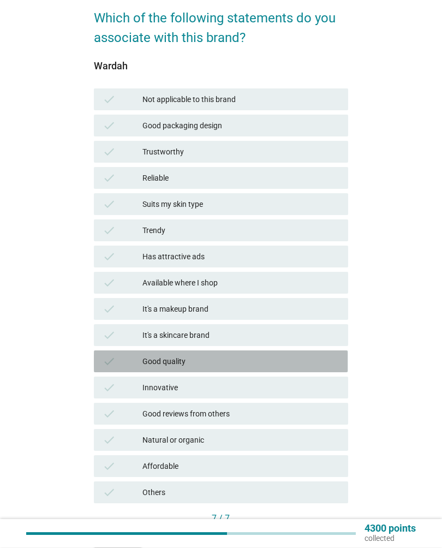
scroll to position [80, 0]
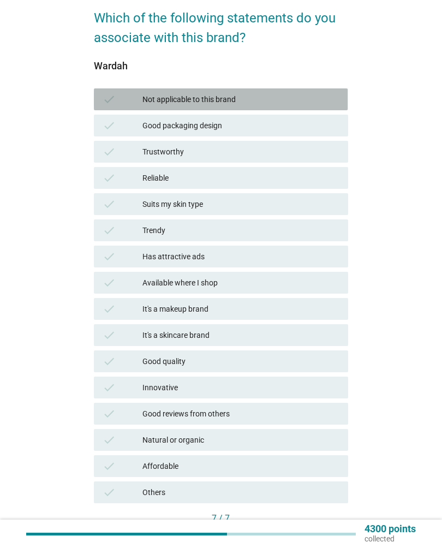
click at [308, 96] on div "Not applicable to this brand" at bounding box center [240, 99] width 197 height 13
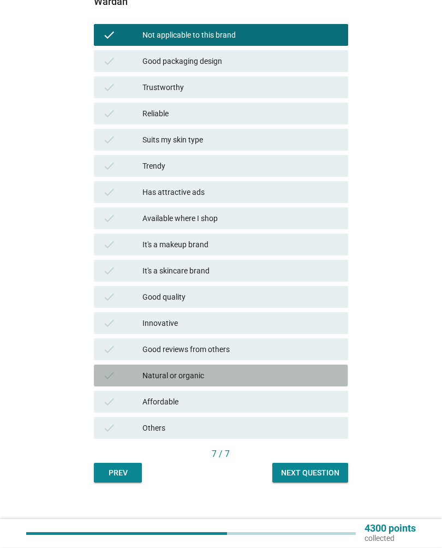
scroll to position [148, 0]
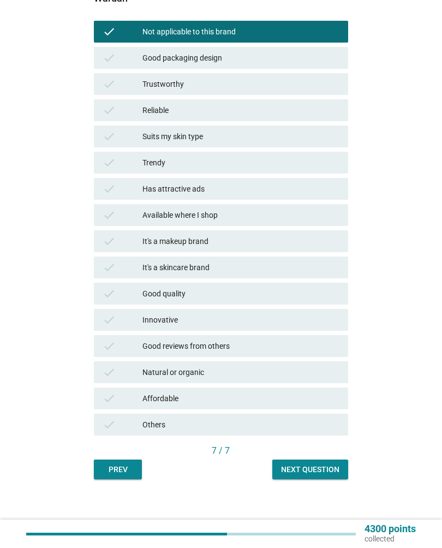
click at [320, 477] on button "Next question" at bounding box center [310, 470] width 76 height 20
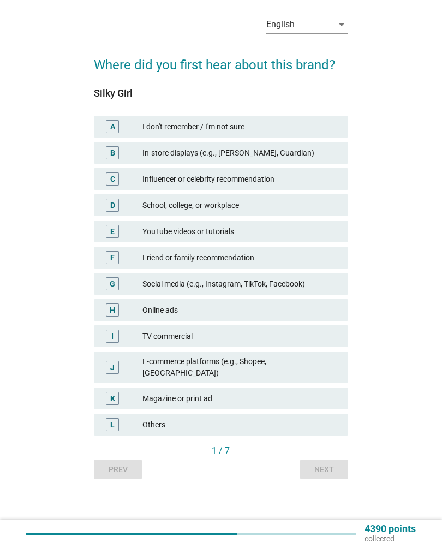
scroll to position [0, 0]
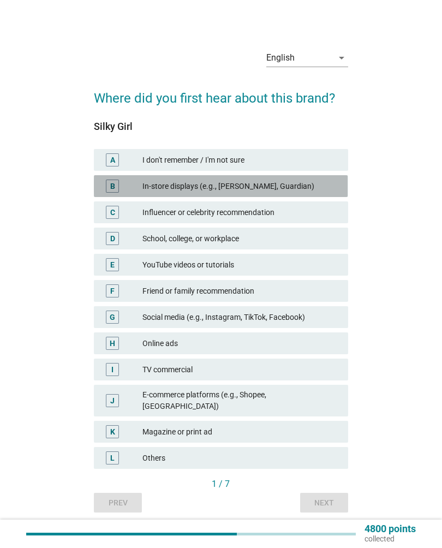
click at [310, 186] on div "In-store displays (e.g., [PERSON_NAME], Guardian)" at bounding box center [240, 186] width 197 height 13
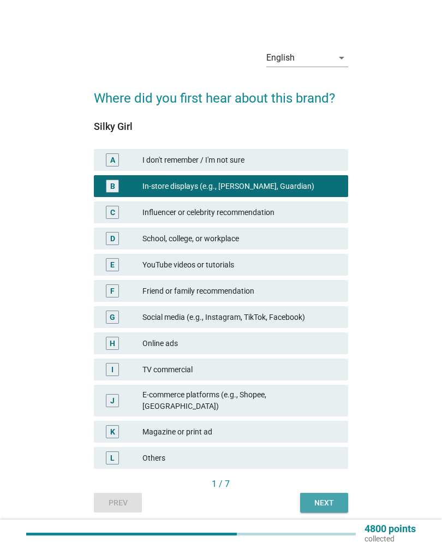
click at [330, 503] on button "Next" at bounding box center [324, 503] width 48 height 20
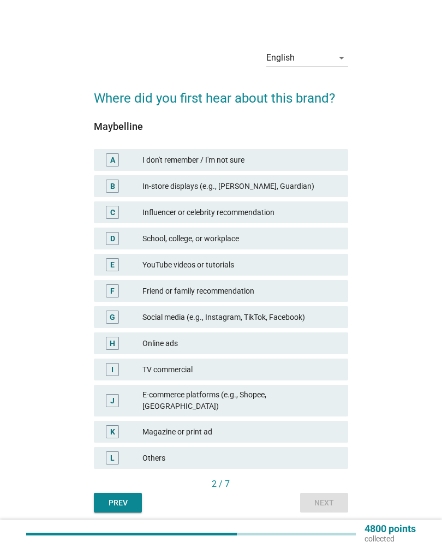
click at [279, 195] on div "B In-store displays (e.g., [PERSON_NAME], Guardian)" at bounding box center [221, 186] width 254 height 22
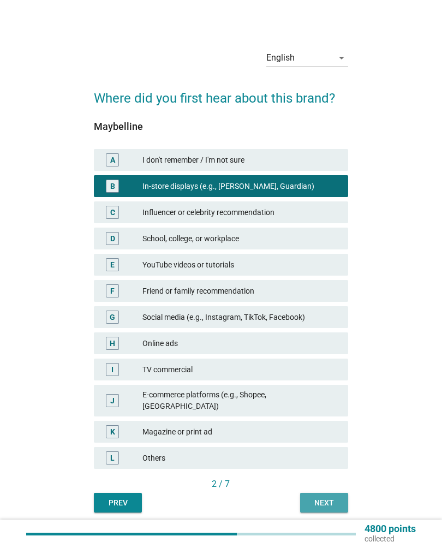
click at [325, 497] on div "Next" at bounding box center [324, 502] width 31 height 11
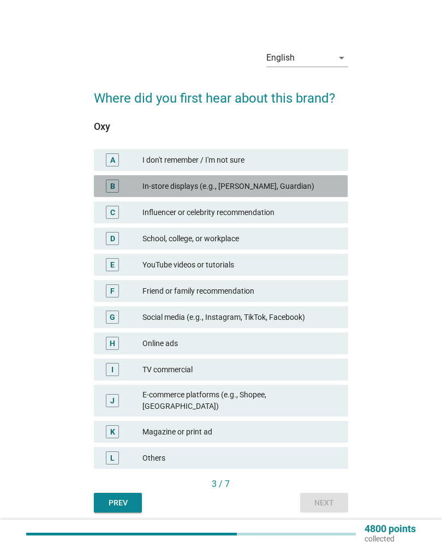
click at [298, 187] on div "In-store displays (e.g., [PERSON_NAME], Guardian)" at bounding box center [240, 186] width 197 height 13
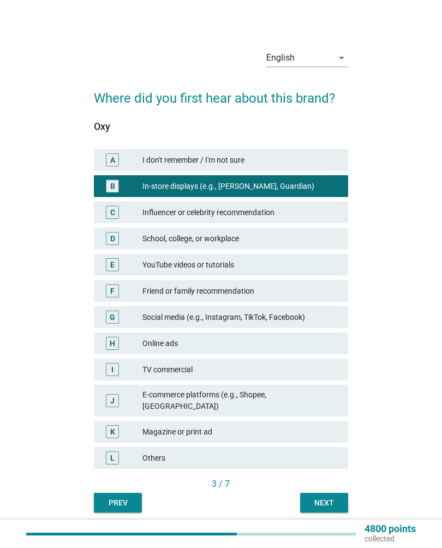
click at [329, 497] on div "Next" at bounding box center [324, 502] width 31 height 11
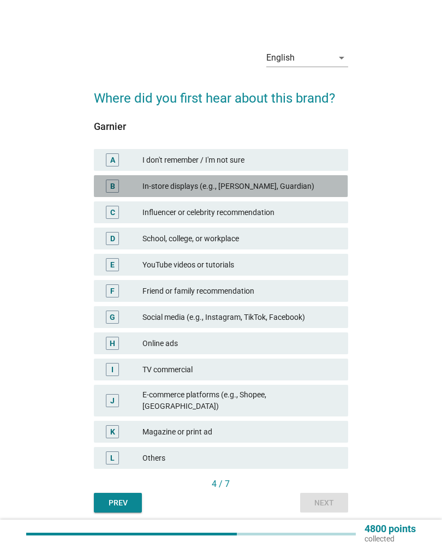
click at [295, 189] on div "In-store displays (e.g., [PERSON_NAME], Guardian)" at bounding box center [240, 186] width 197 height 13
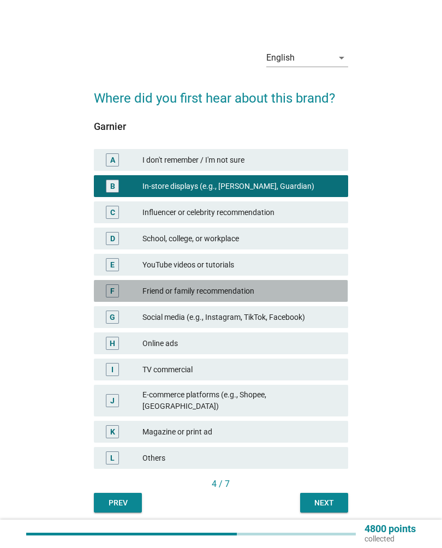
click at [237, 297] on div "Friend or family recommendation" at bounding box center [240, 290] width 197 height 13
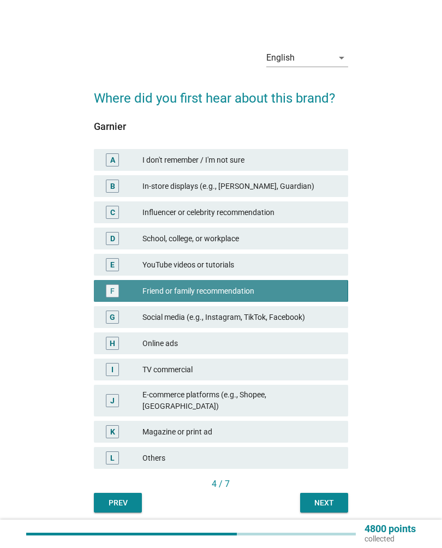
click at [332, 497] on div "Next" at bounding box center [324, 502] width 31 height 11
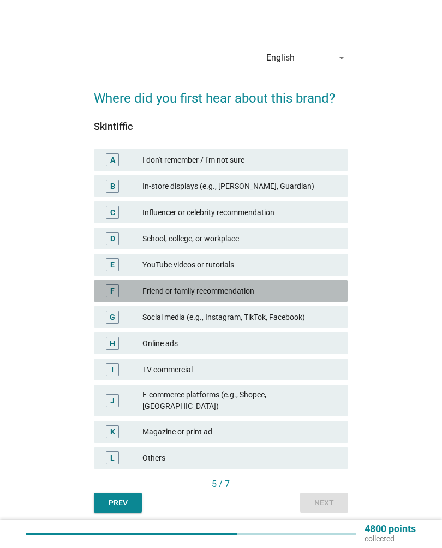
click at [263, 293] on div "Friend or family recommendation" at bounding box center [240, 290] width 197 height 13
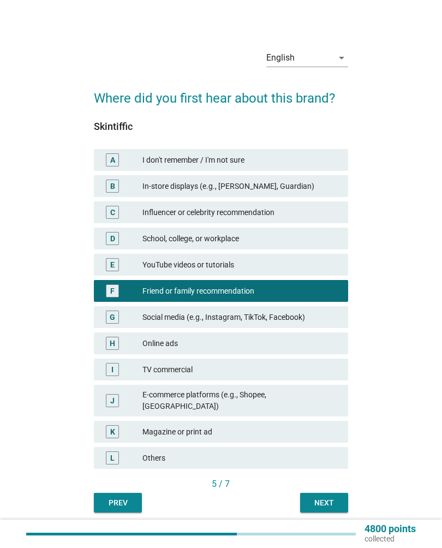
click at [326, 500] on div "Next" at bounding box center [324, 502] width 31 height 11
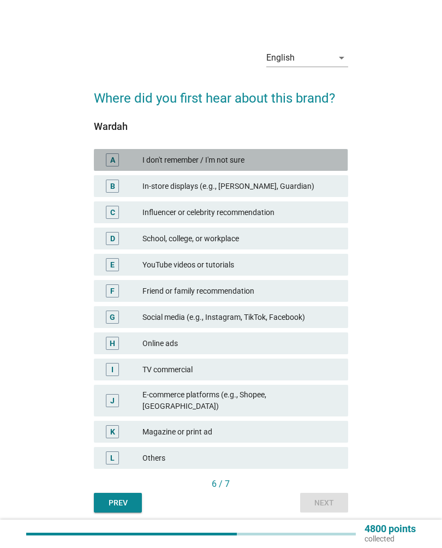
click at [247, 160] on div "I don't remember / I'm not sure" at bounding box center [240, 159] width 197 height 13
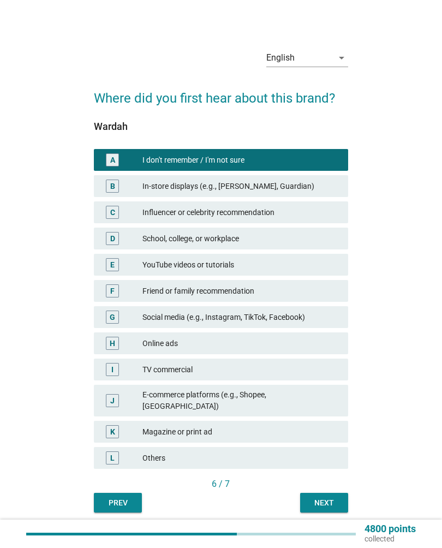
click at [326, 497] on div "Next" at bounding box center [324, 502] width 31 height 11
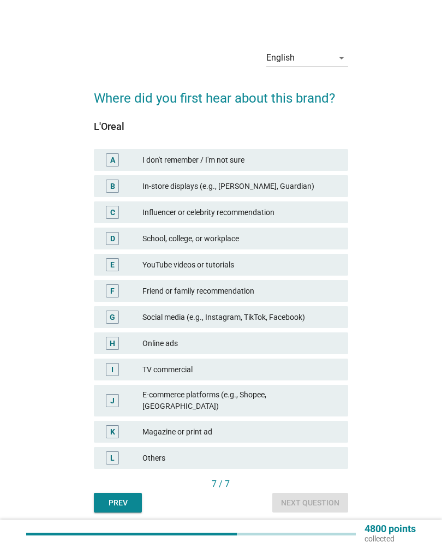
click at [247, 189] on div "In-store displays (e.g., [PERSON_NAME], Guardian)" at bounding box center [240, 186] width 197 height 13
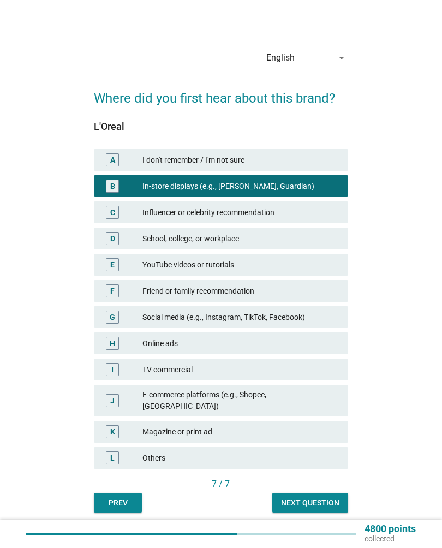
click at [306, 501] on div "Next question" at bounding box center [310, 502] width 58 height 11
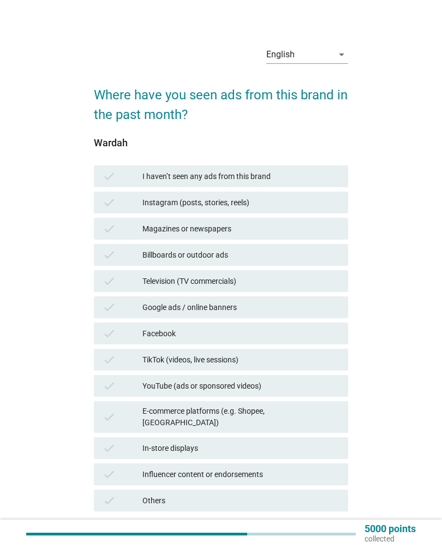
scroll to position [3, 0]
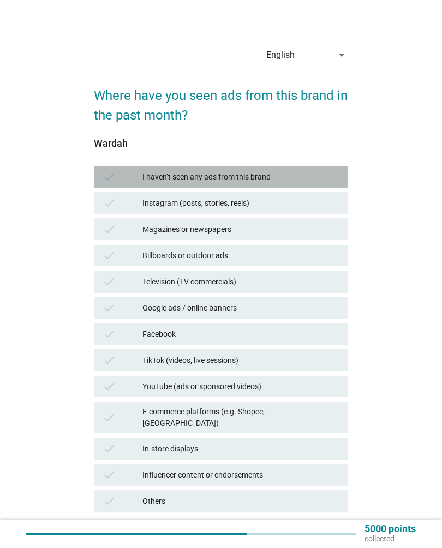
click at [294, 182] on div "I haven’t seen any ads from this brand" at bounding box center [240, 176] width 197 height 13
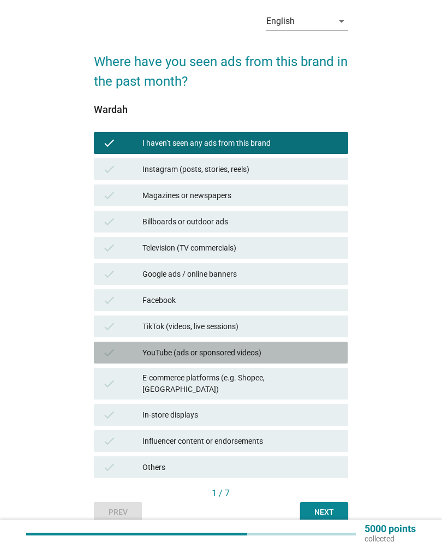
scroll to position [69, 0]
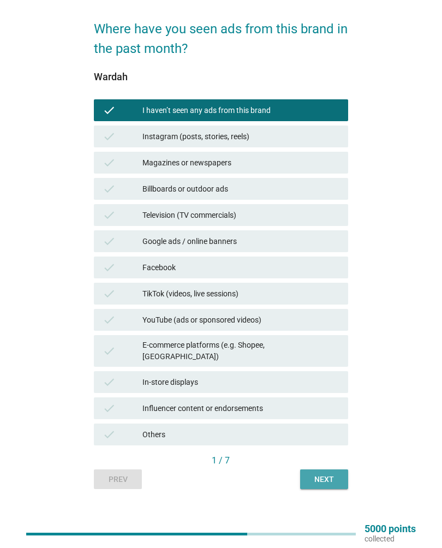
click at [325, 474] on div "Next" at bounding box center [324, 479] width 31 height 11
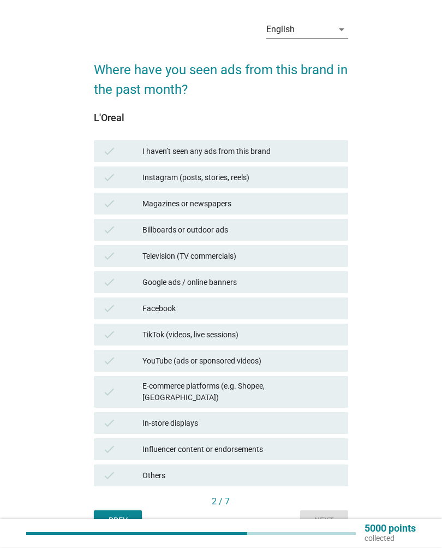
scroll to position [28, 0]
click at [305, 150] on div "I haven’t seen any ads from this brand" at bounding box center [240, 151] width 197 height 13
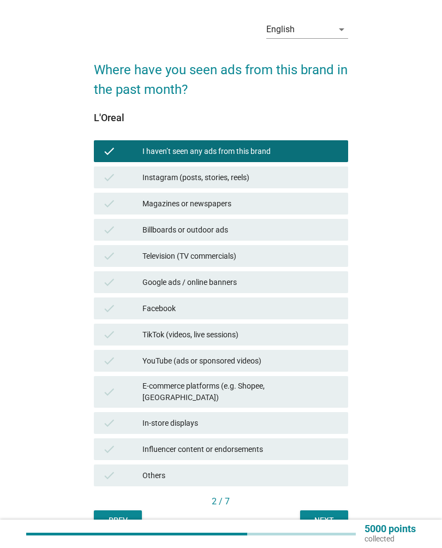
click at [319, 515] on div "Next" at bounding box center [324, 520] width 31 height 11
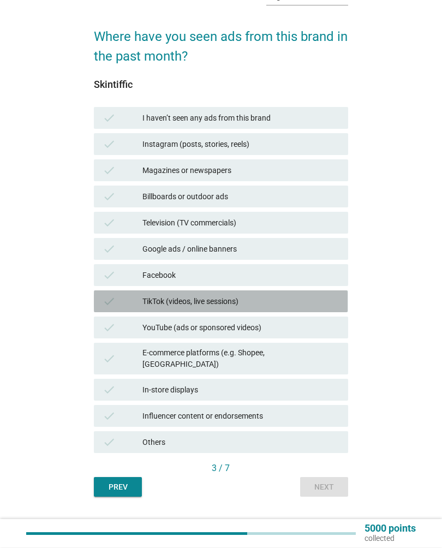
scroll to position [59, 0]
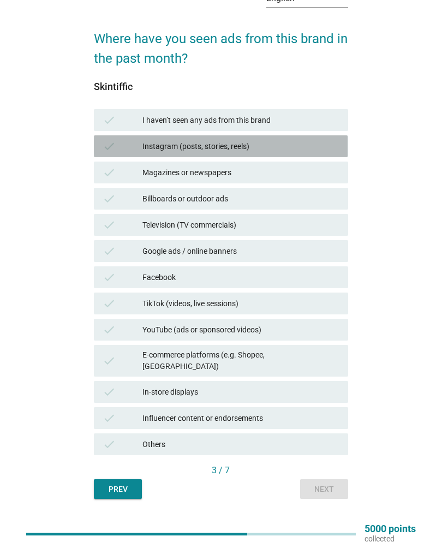
click at [290, 146] on div "Instagram (posts, stories, reels)" at bounding box center [240, 146] width 197 height 13
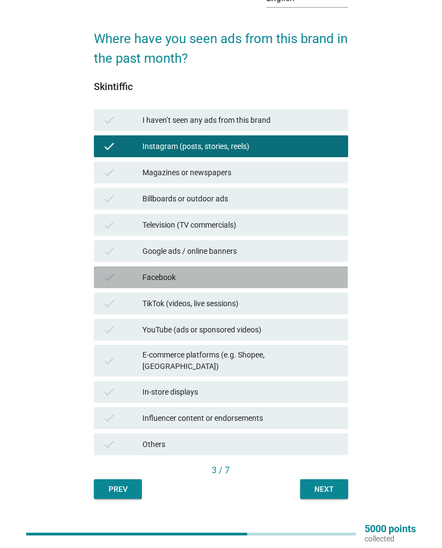
click at [275, 277] on div "Facebook" at bounding box center [240, 277] width 197 height 13
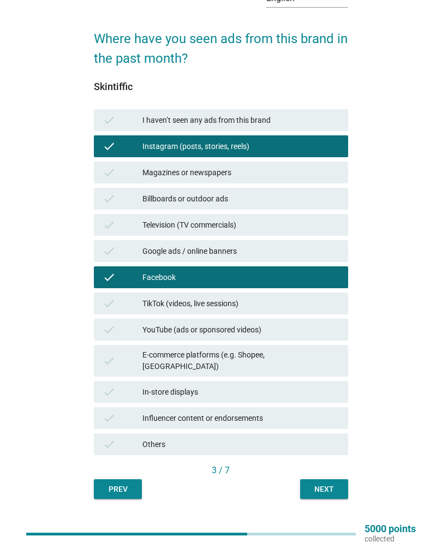
scroll to position [69, 0]
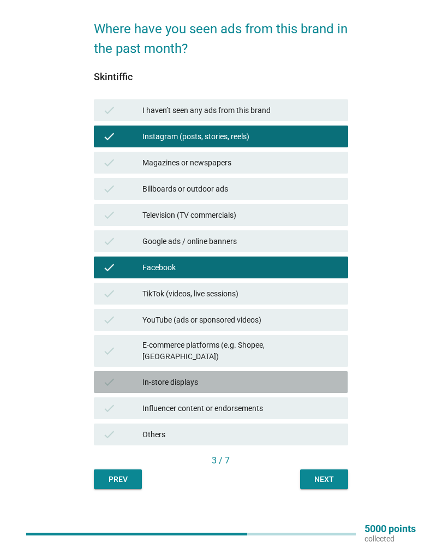
click at [258, 376] on div "In-store displays" at bounding box center [240, 382] width 197 height 13
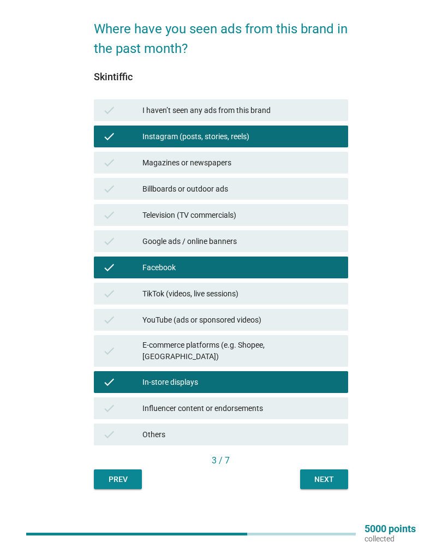
click at [340, 474] on button "Next" at bounding box center [324, 479] width 48 height 20
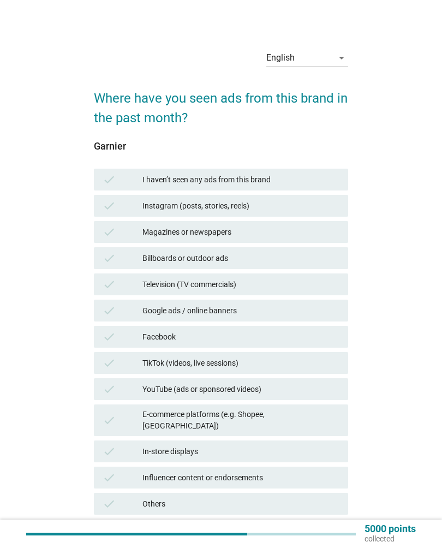
click at [304, 183] on div "I haven’t seen any ads from this brand" at bounding box center [240, 179] width 197 height 13
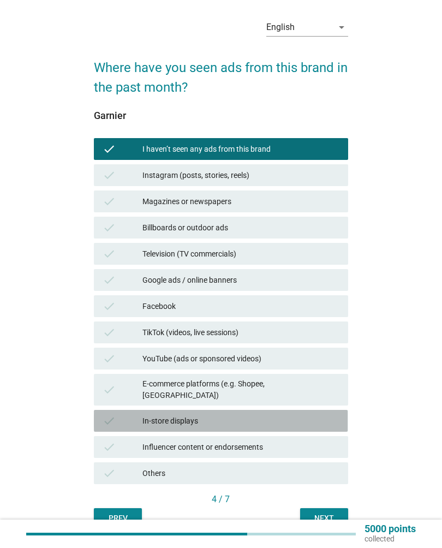
scroll to position [69, 0]
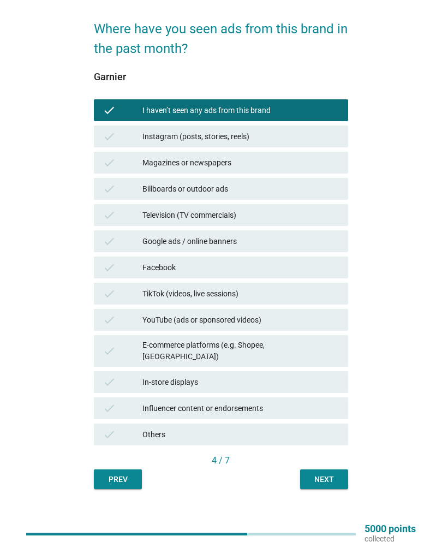
click at [330, 474] on div "Next" at bounding box center [324, 479] width 31 height 11
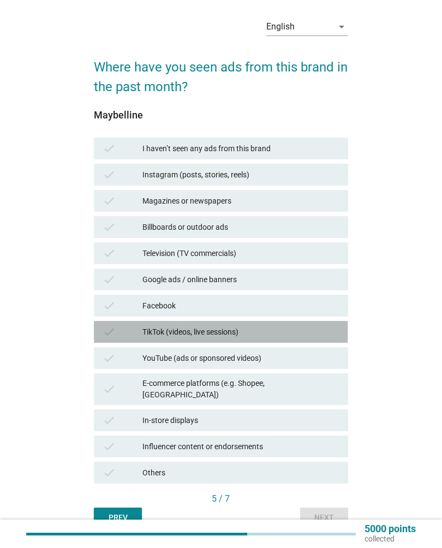
scroll to position [47, 0]
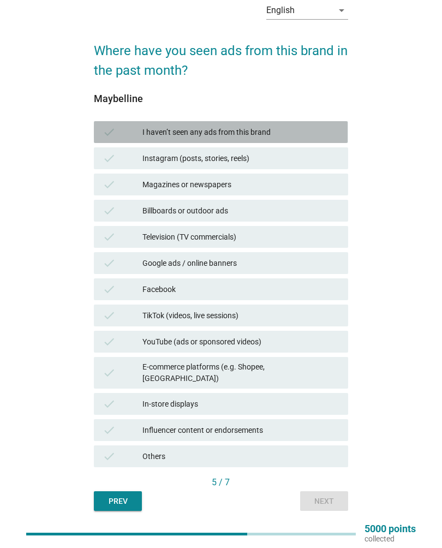
click at [299, 135] on div "I haven’t seen any ads from this brand" at bounding box center [240, 132] width 197 height 13
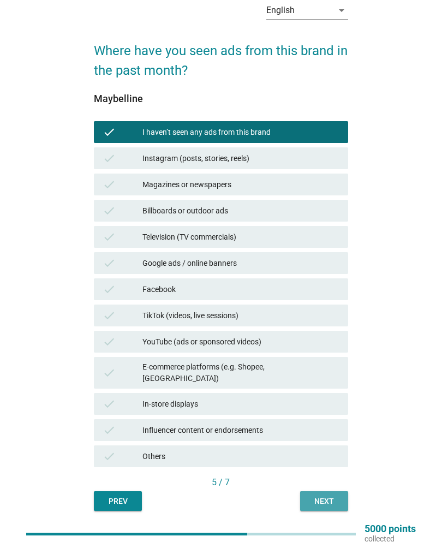
click at [324, 496] on div "Next" at bounding box center [324, 501] width 31 height 11
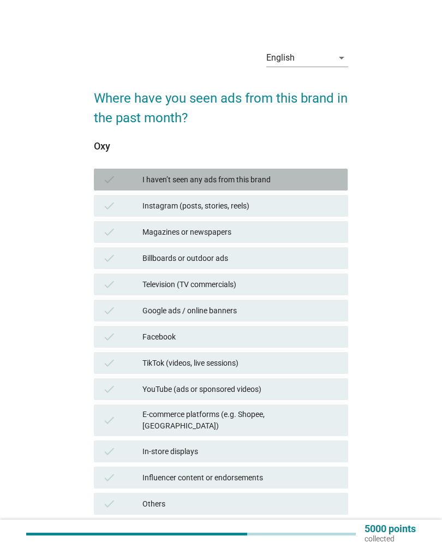
click at [292, 175] on div "I haven’t seen any ads from this brand" at bounding box center [240, 179] width 197 height 13
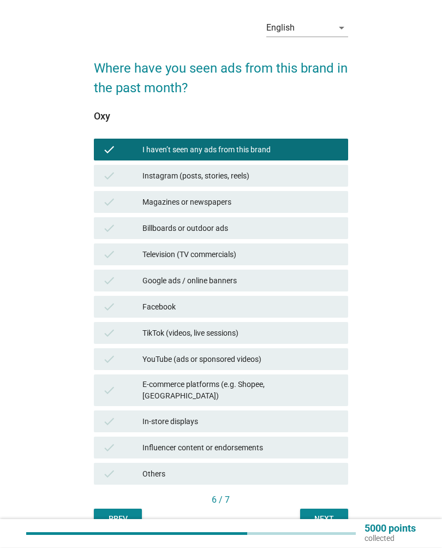
scroll to position [69, 0]
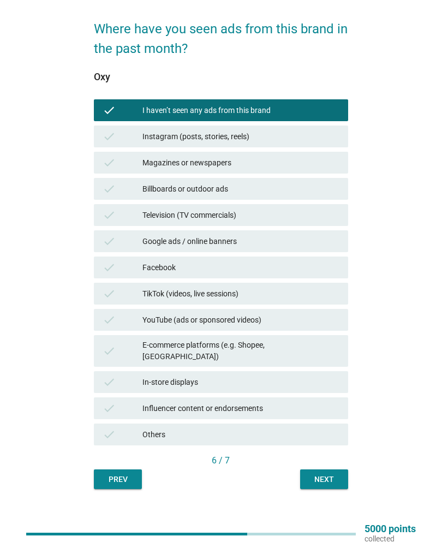
click at [333, 474] on div "Next" at bounding box center [324, 479] width 31 height 11
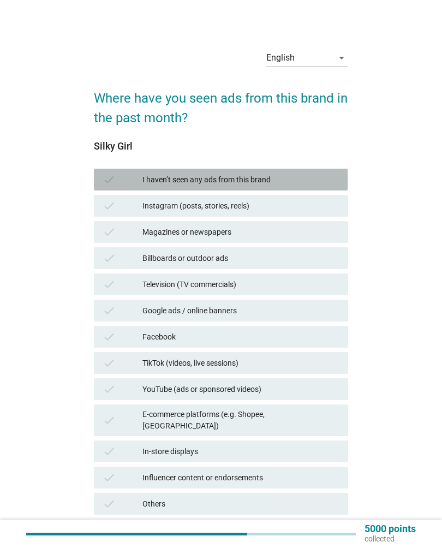
click at [305, 173] on div "I haven’t seen any ads from this brand" at bounding box center [240, 179] width 197 height 13
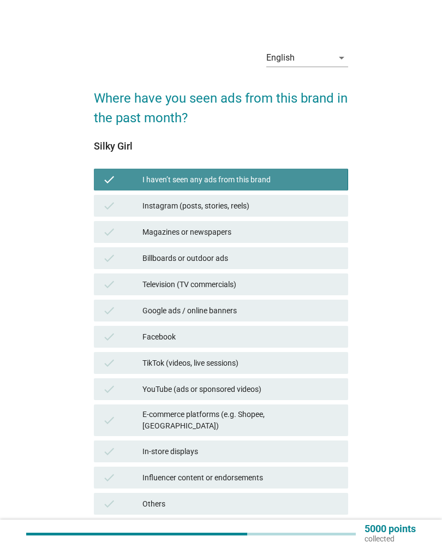
scroll to position [69, 0]
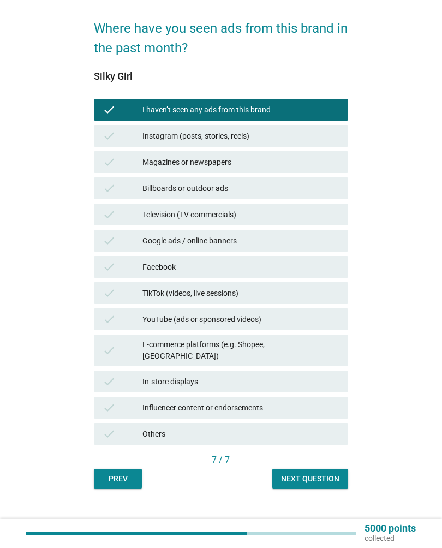
click at [325, 474] on div "Next question" at bounding box center [310, 479] width 58 height 11
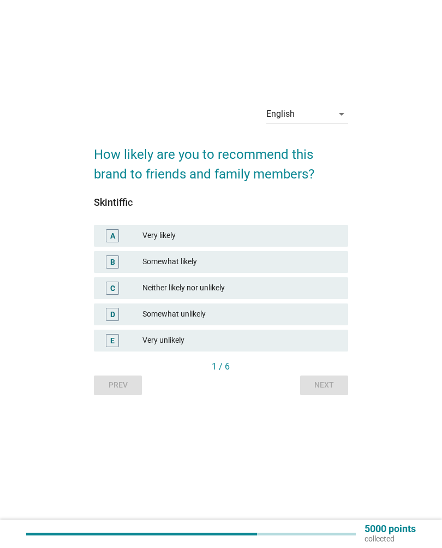
scroll to position [0, 0]
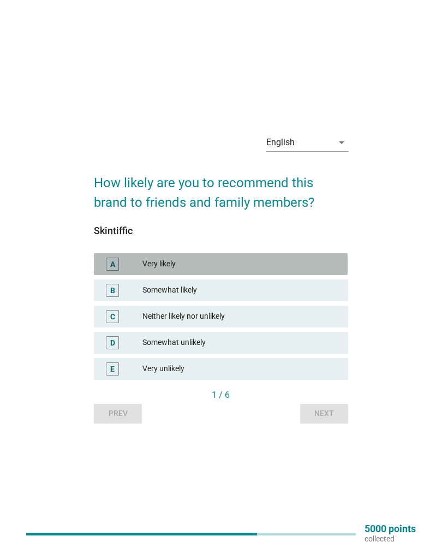
click at [294, 270] on div "Very likely" at bounding box center [240, 264] width 197 height 13
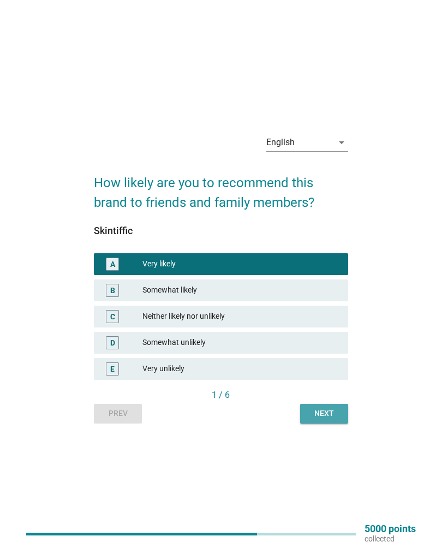
click at [326, 416] on div "Next" at bounding box center [324, 413] width 31 height 11
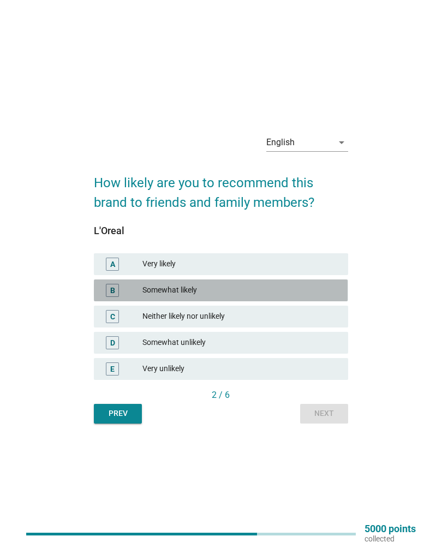
click at [285, 301] on div "B Somewhat likely" at bounding box center [221, 290] width 254 height 22
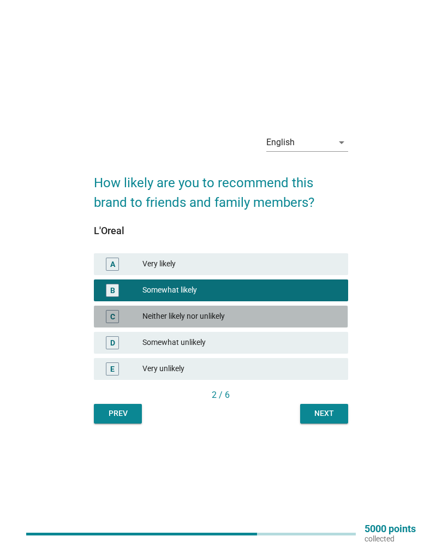
click at [287, 318] on div "Neither likely nor unlikely" at bounding box center [240, 316] width 197 height 13
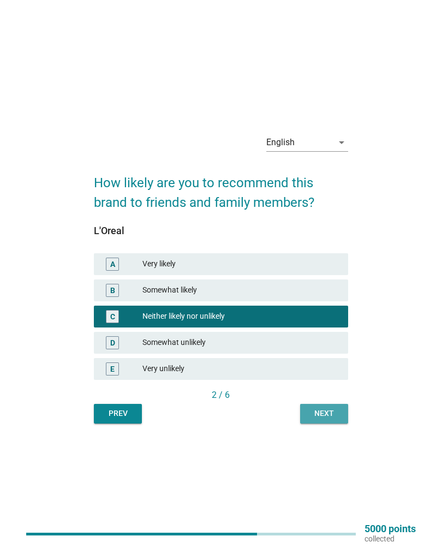
click at [329, 413] on div "Next" at bounding box center [324, 413] width 31 height 11
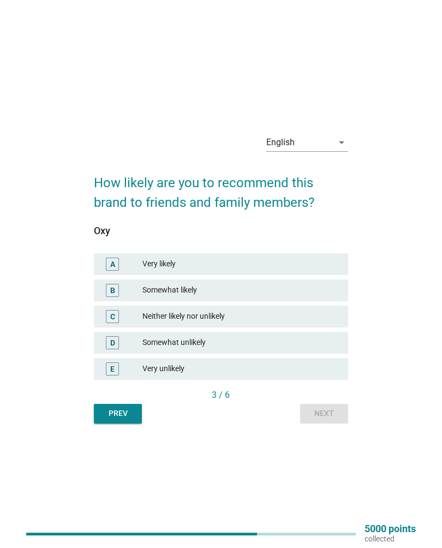
click at [285, 319] on div "Neither likely nor unlikely" at bounding box center [240, 316] width 197 height 13
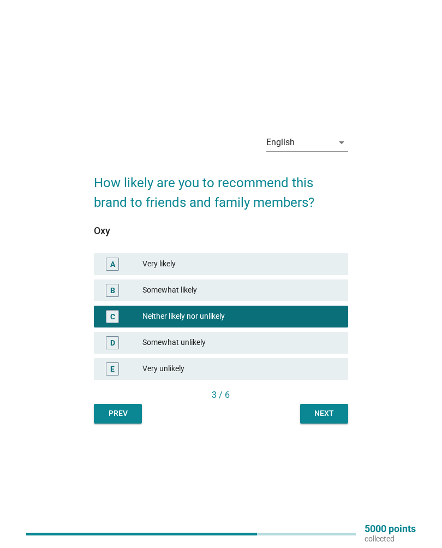
click at [328, 414] on div "Next" at bounding box center [324, 413] width 31 height 11
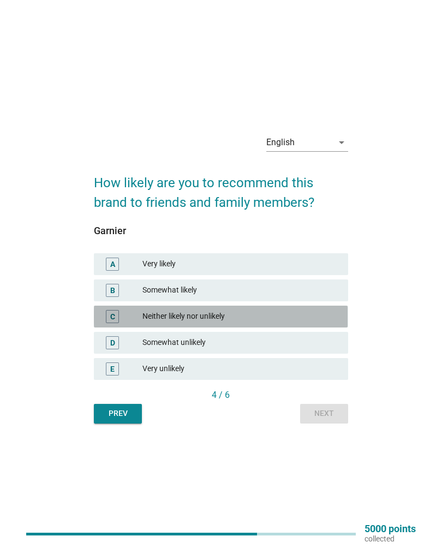
click at [273, 312] on div "Neither likely nor unlikely" at bounding box center [240, 316] width 197 height 13
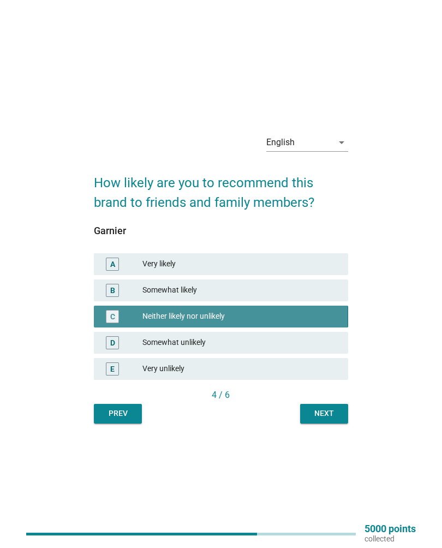
click at [326, 415] on div "Next" at bounding box center [324, 413] width 31 height 11
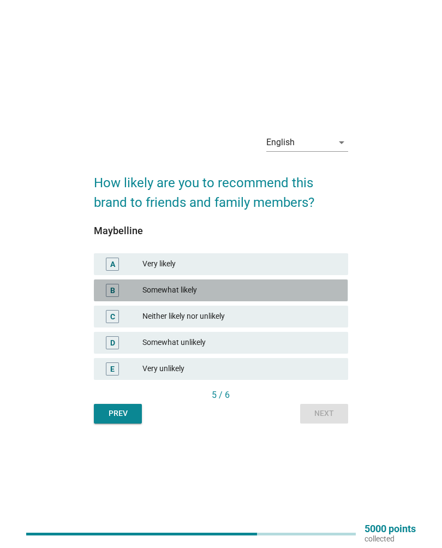
click at [284, 293] on div "Somewhat likely" at bounding box center [240, 290] width 197 height 13
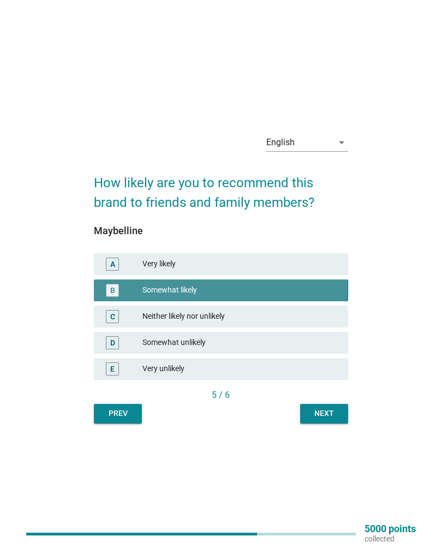
click at [326, 415] on div "Next" at bounding box center [324, 413] width 31 height 11
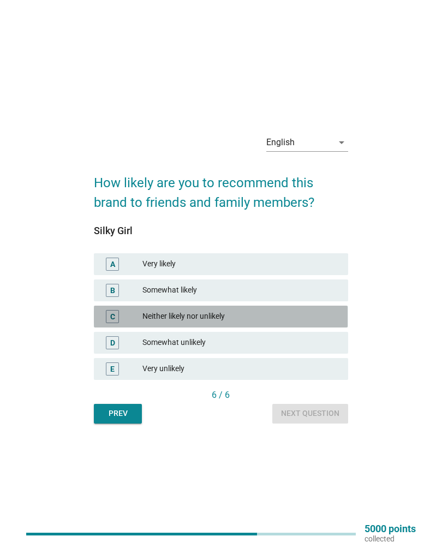
click at [265, 318] on div "Neither likely nor unlikely" at bounding box center [240, 316] width 197 height 13
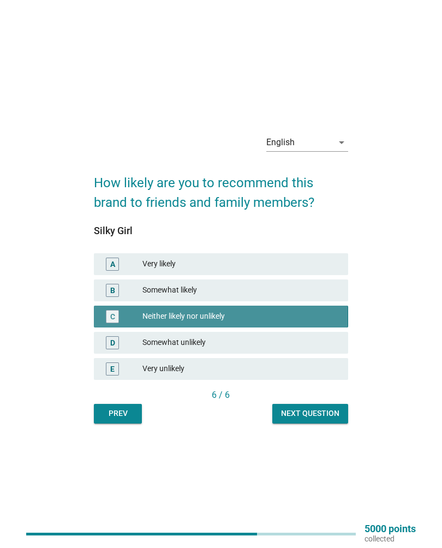
click at [309, 414] on div "Next question" at bounding box center [310, 413] width 58 height 11
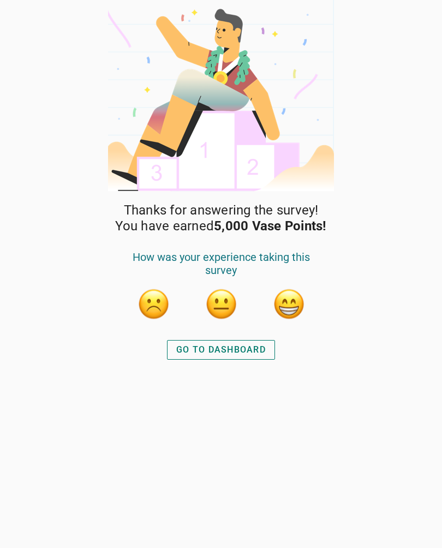
click at [251, 350] on div "GO TO DASHBOARD" at bounding box center [221, 349] width 90 height 13
